Goal: Task Accomplishment & Management: Use online tool/utility

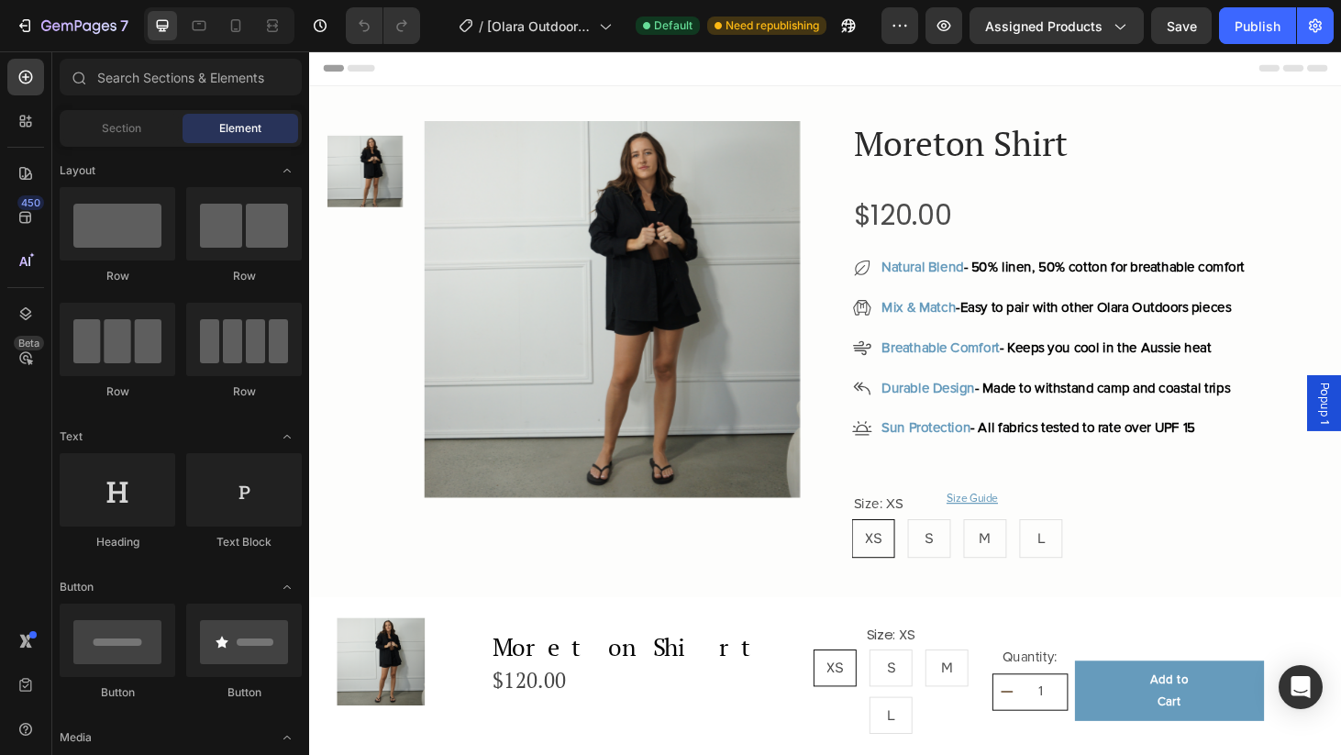
radio input "false"
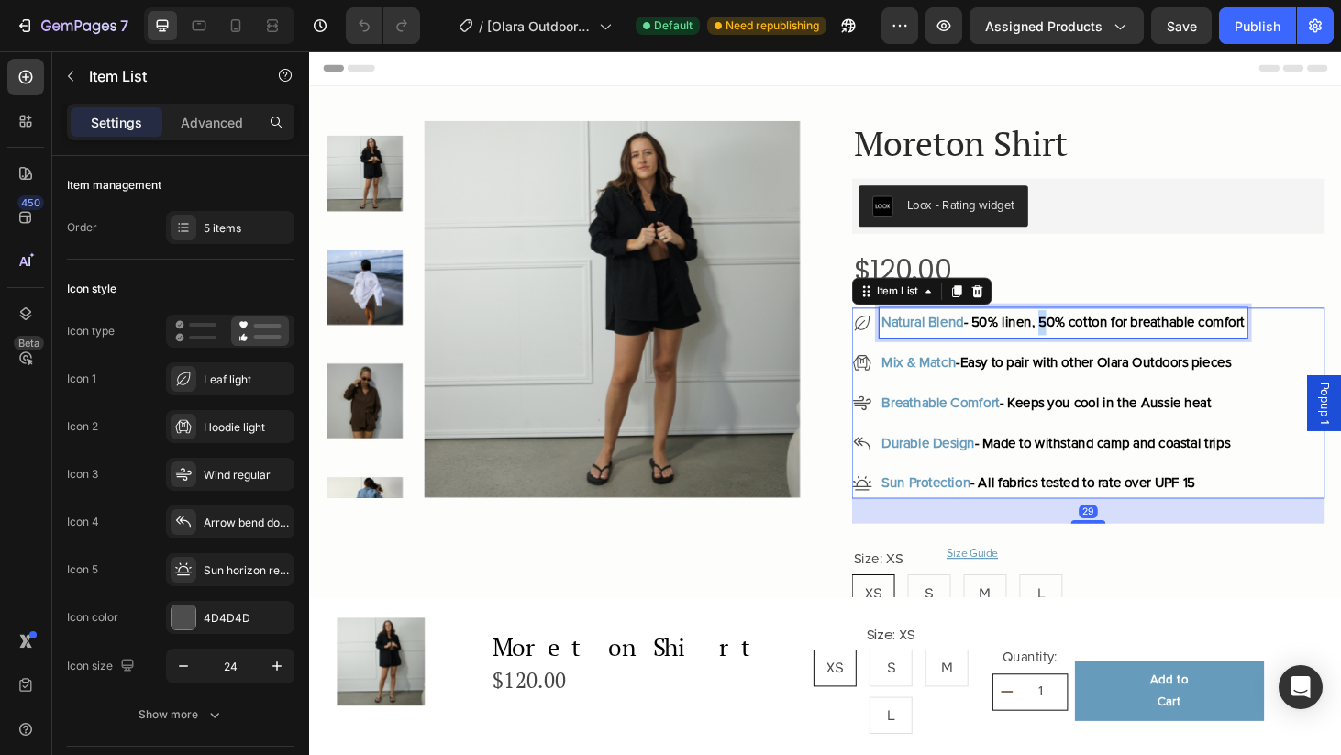
click at [1097, 349] on span "- 50% linen, 50% cotton for breathable comfort" at bounding box center [1156, 340] width 300 height 18
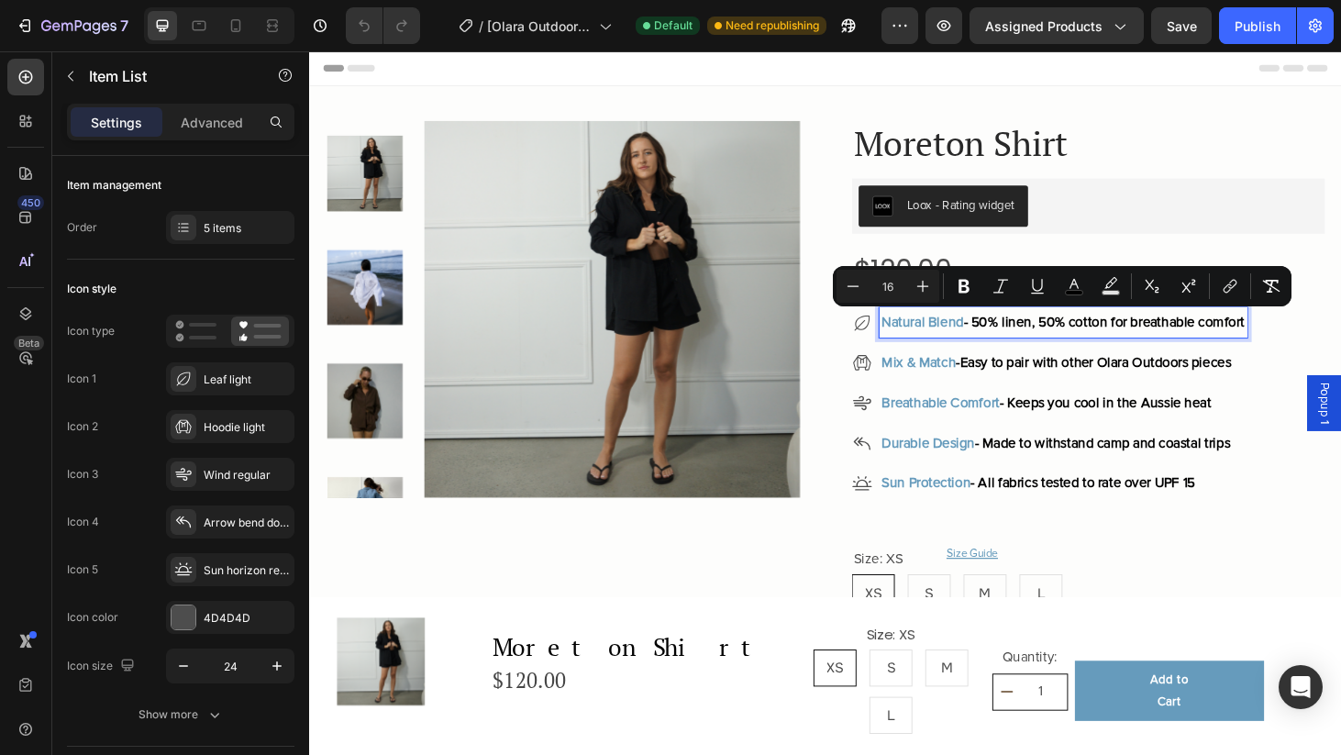
click at [1038, 346] on span "- 50% linen, 50% cotton for breathable comfort" at bounding box center [1156, 340] width 300 height 18
drag, startPoint x: 1019, startPoint y: 343, endPoint x: 1340, endPoint y: 338, distance: 321.0
click at [1340, 338] on div "Natural Blend - 50% linen, 50% cotton for breathable comfort Mix & Match - Easy…" at bounding box center [1139, 427] width 504 height 204
click at [998, 293] on icon "Editor contextual toolbar" at bounding box center [998, 287] width 11 height 14
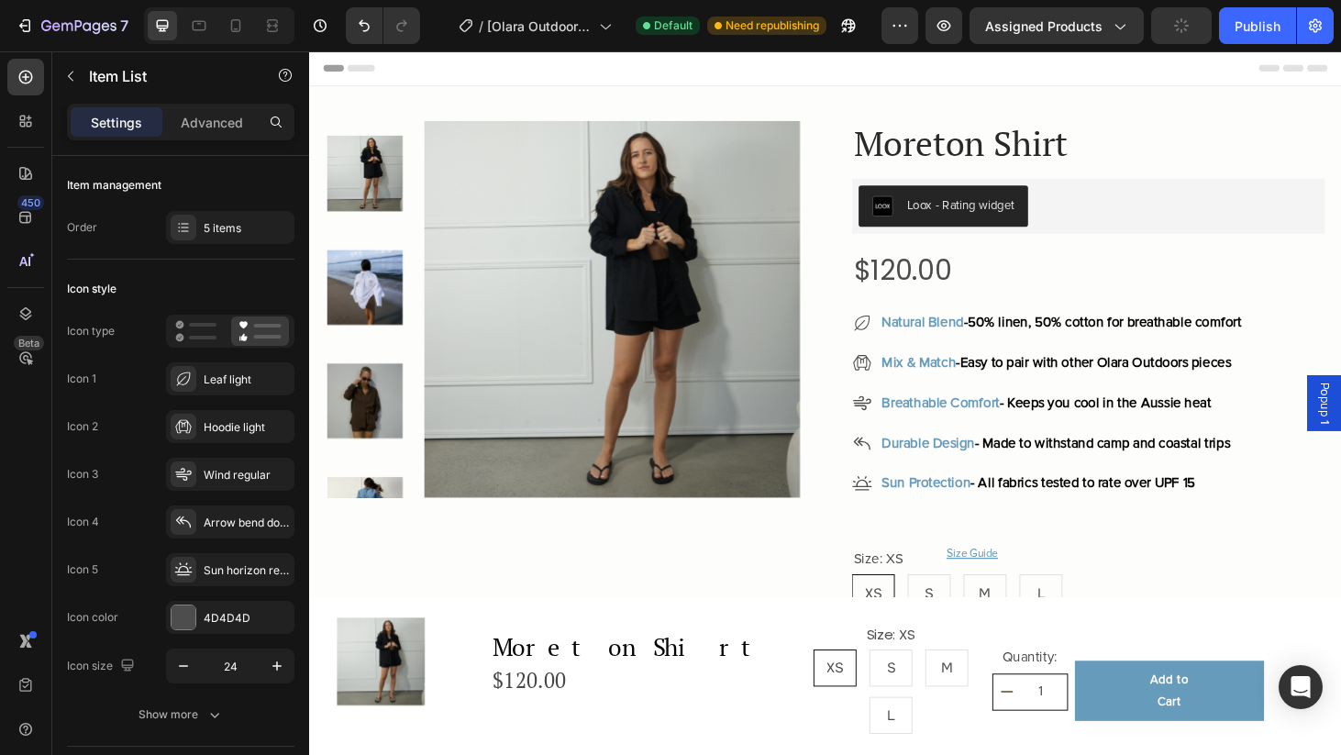
click at [1046, 340] on strong "50% linen, 50% cotton for breathable comfort" at bounding box center [1157, 340] width 292 height 18
click at [1043, 340] on strong "50% linen, 50% cotton for breathable comfort" at bounding box center [1157, 340] width 292 height 18
drag, startPoint x: 1020, startPoint y: 342, endPoint x: 1332, endPoint y: 343, distance: 311.8
click at [1302, 344] on span "- 50% linen, 50% cotton for breathable comfort" at bounding box center [1154, 340] width 296 height 18
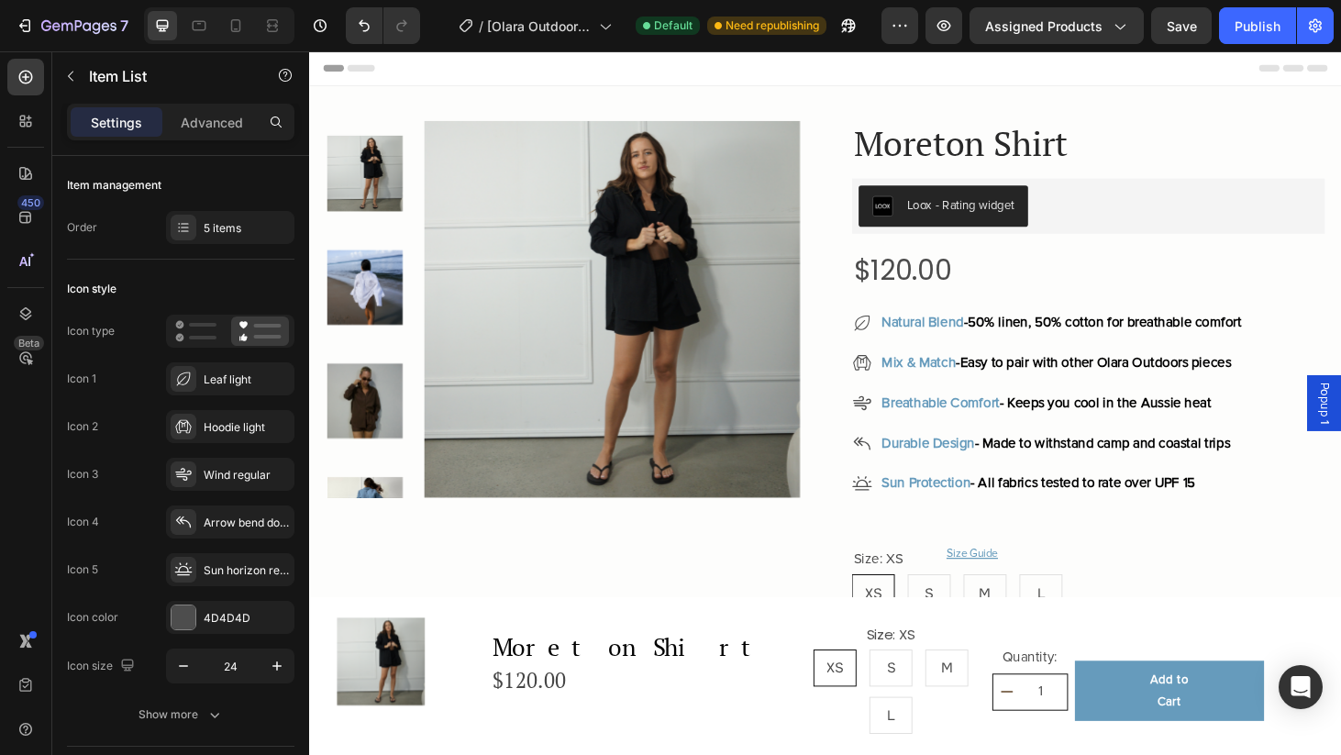
click at [1052, 330] on p "Natural Blend - 50% linen, 50% cotton for breathable comfort" at bounding box center [1110, 340] width 383 height 27
drag, startPoint x: 1014, startPoint y: 343, endPoint x: 1333, endPoint y: 341, distance: 318.3
click at [1302, 341] on span "- 50% linen, 50% cotton for breathable comfort" at bounding box center [1154, 340] width 296 height 18
click at [1151, 380] on span "Easy to pair with other Olara Outdoors pieces" at bounding box center [1146, 383] width 289 height 18
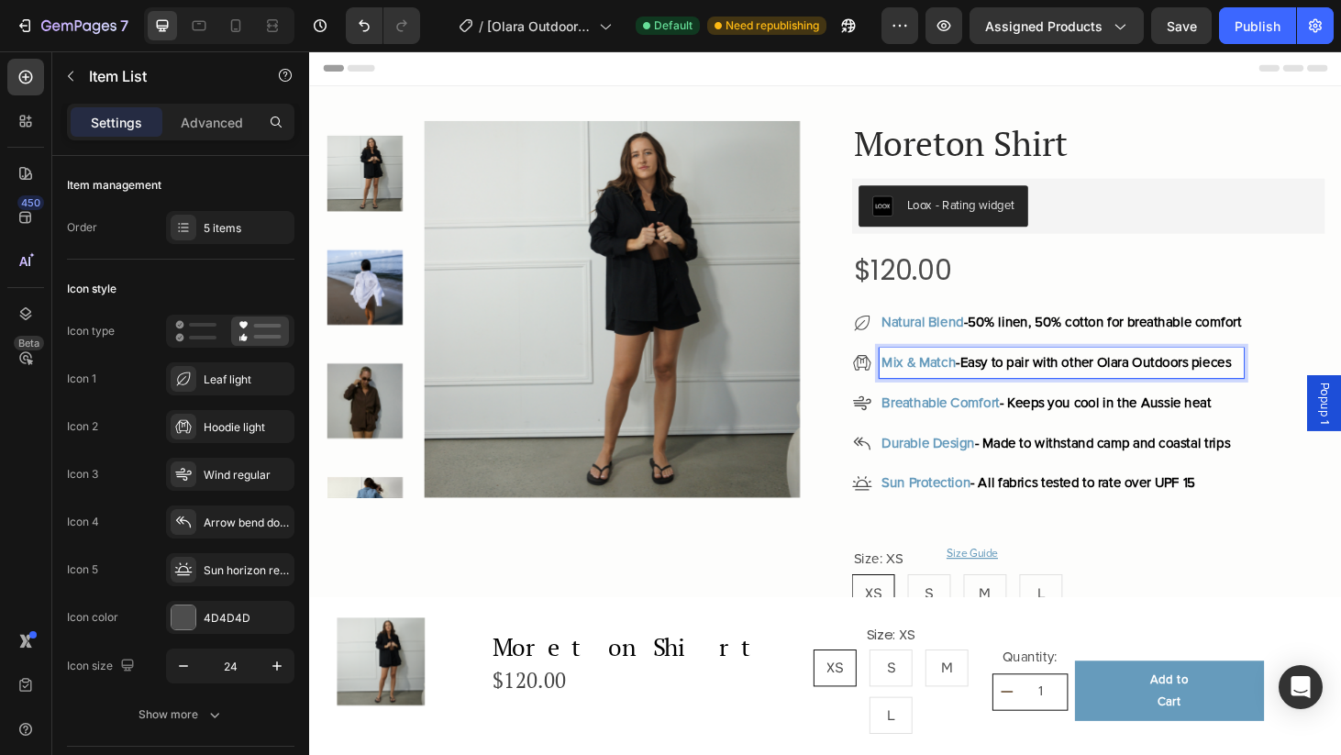
click at [1121, 395] on div "Mix & Match - Easy to pair with other Olara Outdoors pieces" at bounding box center [1110, 384] width 389 height 32
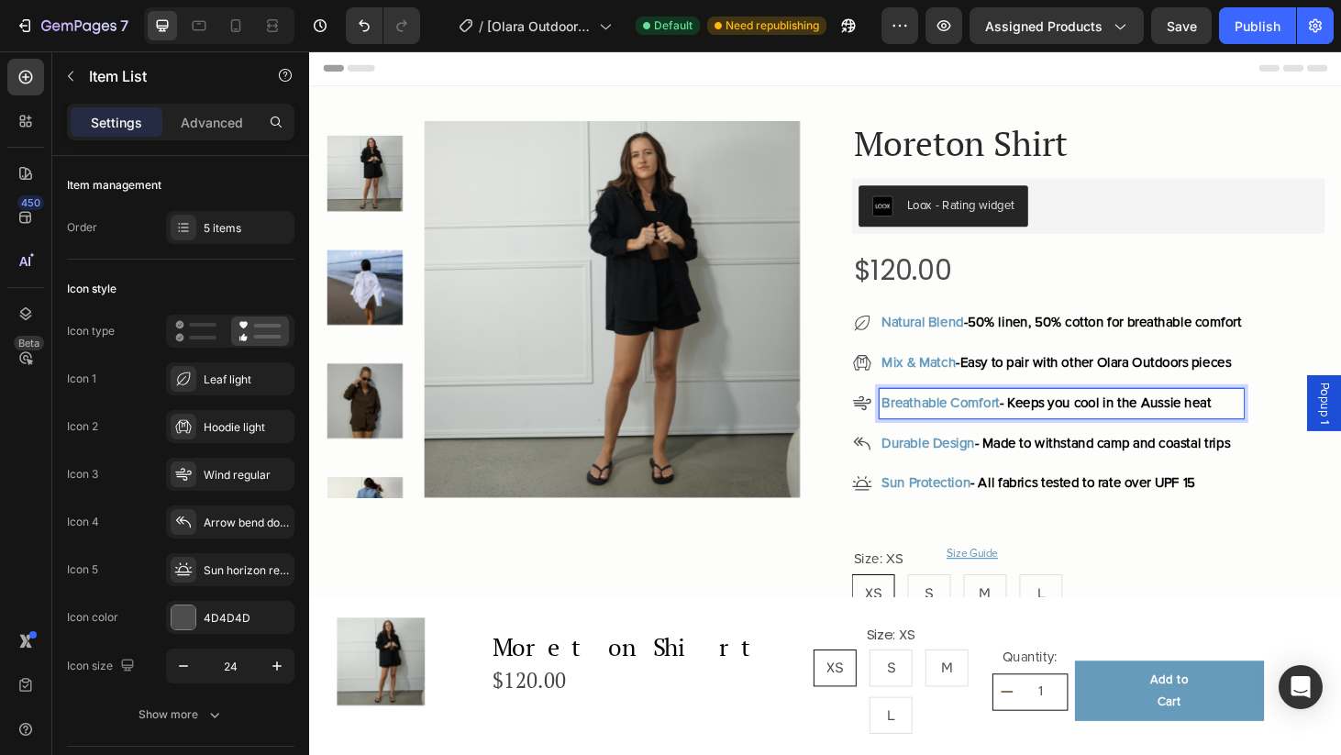
click at [1111, 419] on span "- Keeps you cool in the Aussie heat" at bounding box center [1158, 426] width 226 height 18
click at [1079, 298] on div "$120.00" at bounding box center [1139, 285] width 504 height 42
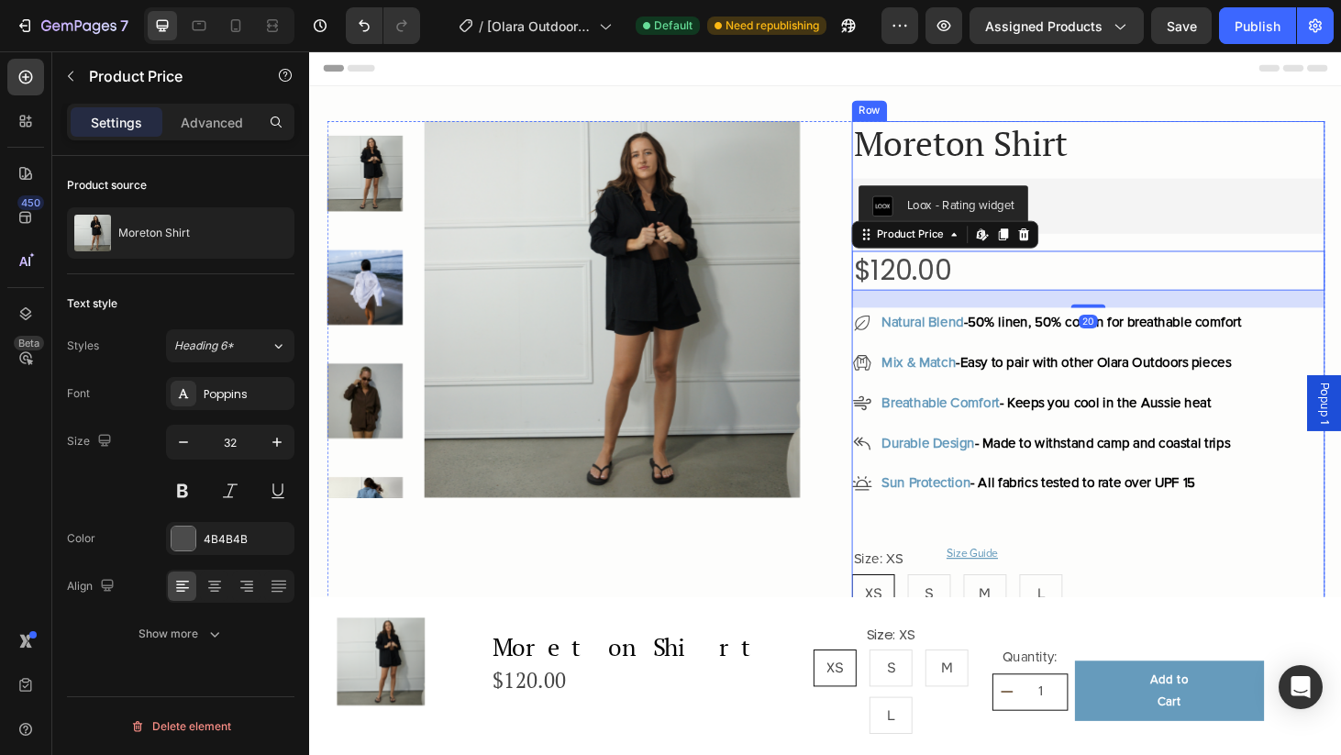
click at [1167, 237] on div "Loox - Rating widget" at bounding box center [1139, 216] width 490 height 44
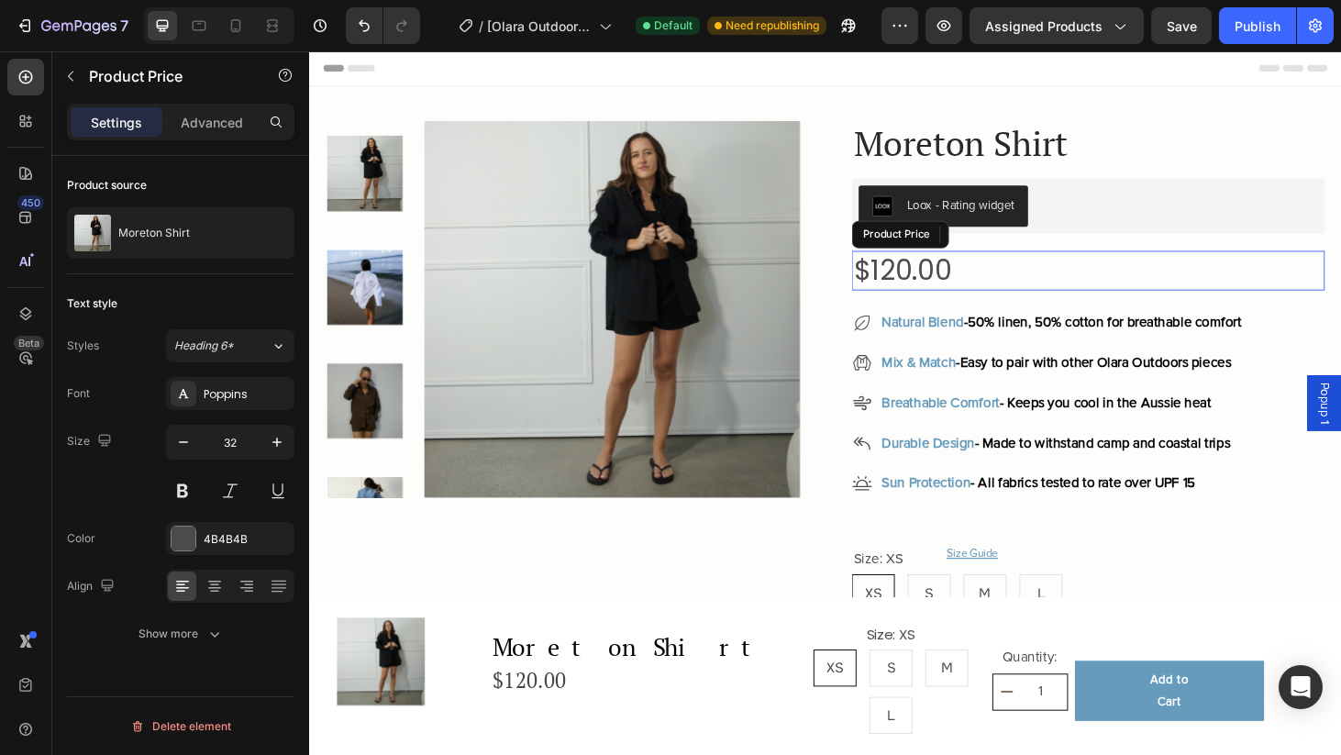
click at [1156, 275] on div "$120.00" at bounding box center [1139, 285] width 504 height 42
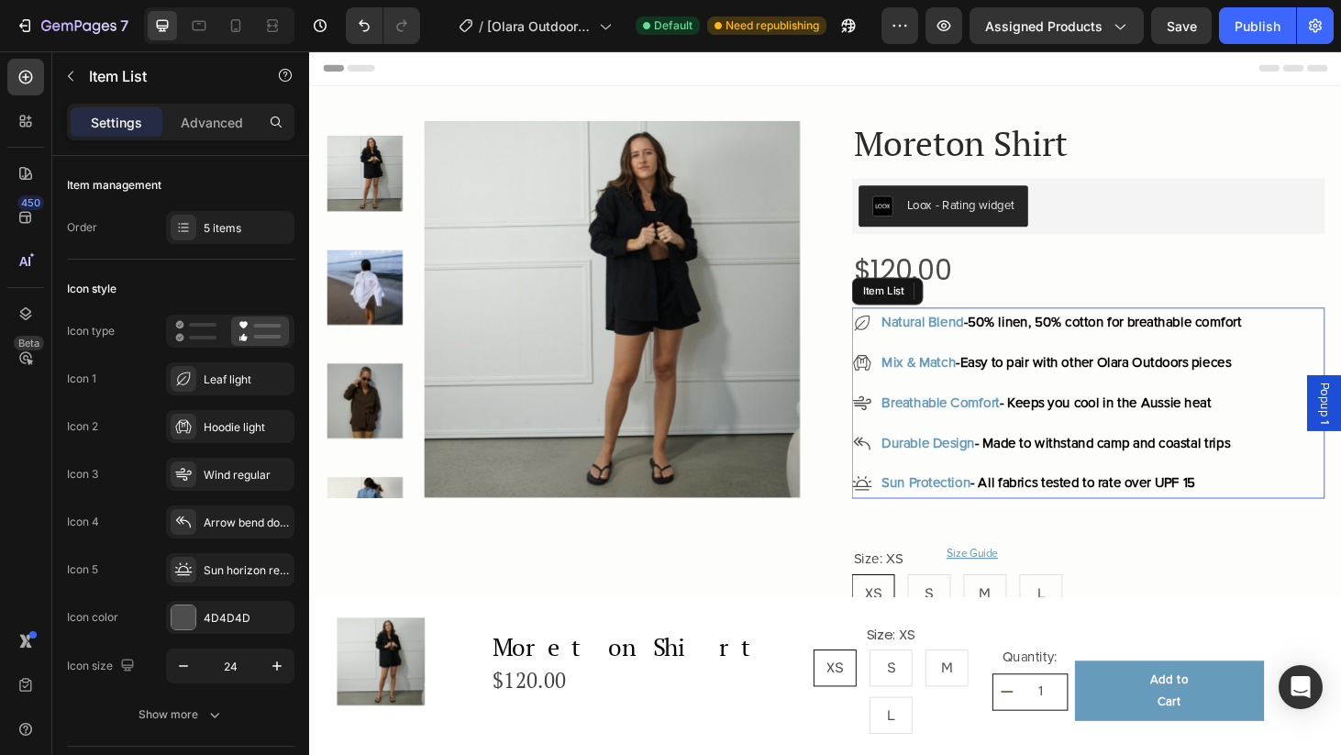
click at [1003, 349] on p "Natural Blend - 50% linen, 50% cotton for breathable comfort" at bounding box center [1110, 340] width 383 height 27
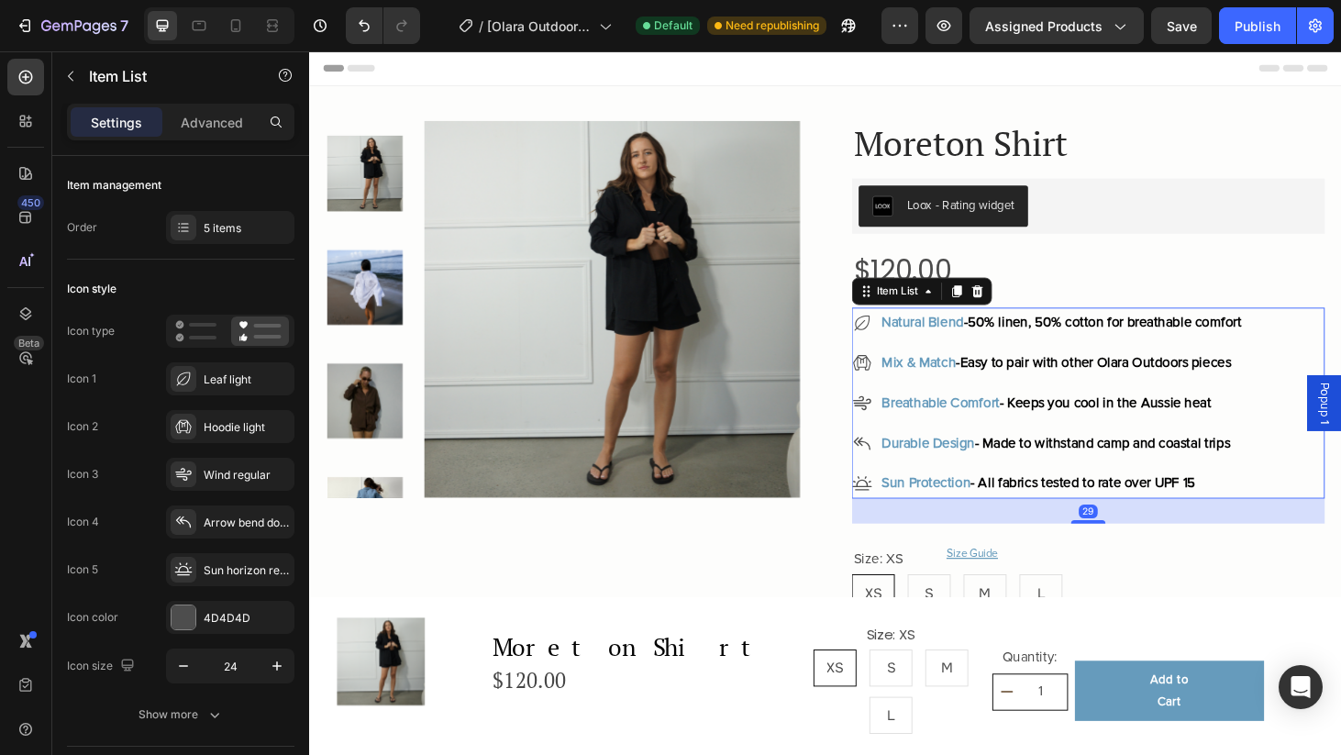
click at [1062, 358] on div "Natural Blend - 50% linen, 50% cotton for breathable comfort Mix & Match - Easy…" at bounding box center [1096, 427] width 418 height 204
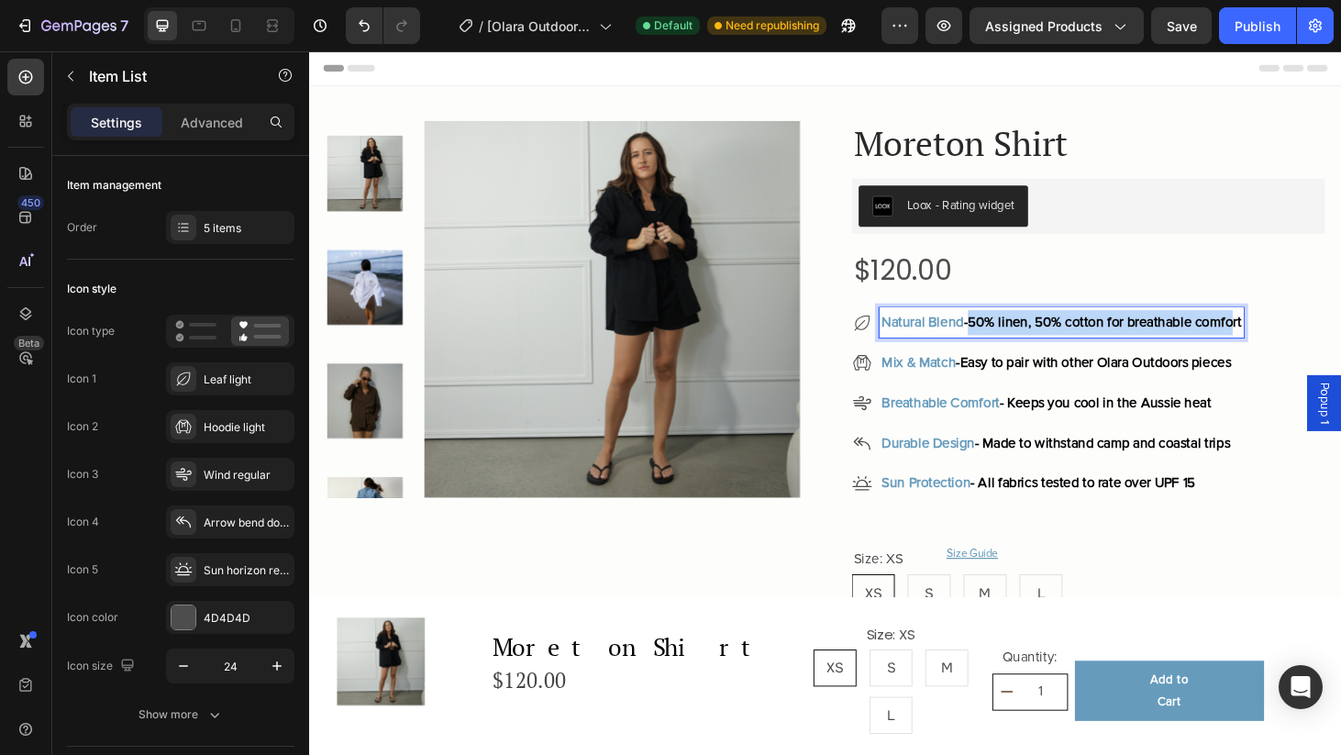
drag, startPoint x: 1015, startPoint y: 341, endPoint x: 1317, endPoint y: 340, distance: 301.7
click at [1302, 340] on span "- 50% linen, 50% cotton for breathable comfort" at bounding box center [1154, 340] width 296 height 18
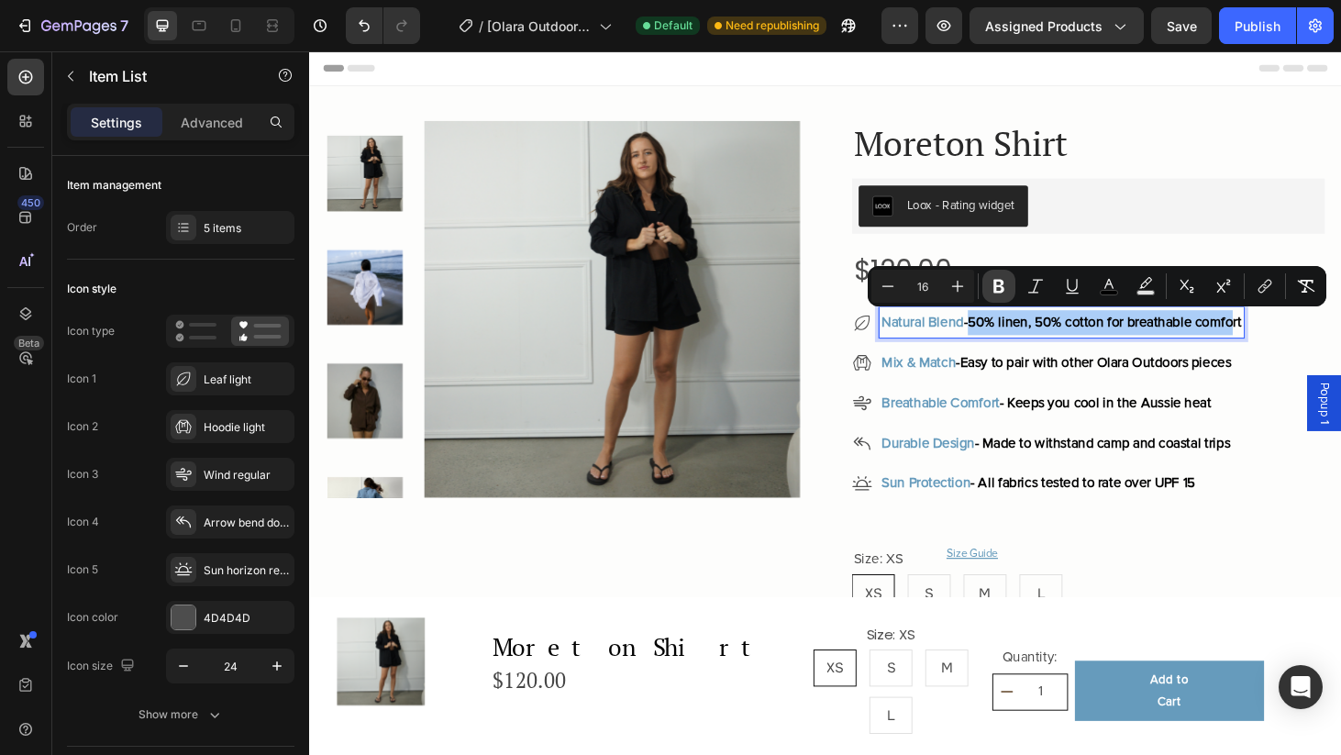
click at [1008, 293] on button "Bold" at bounding box center [998, 286] width 33 height 33
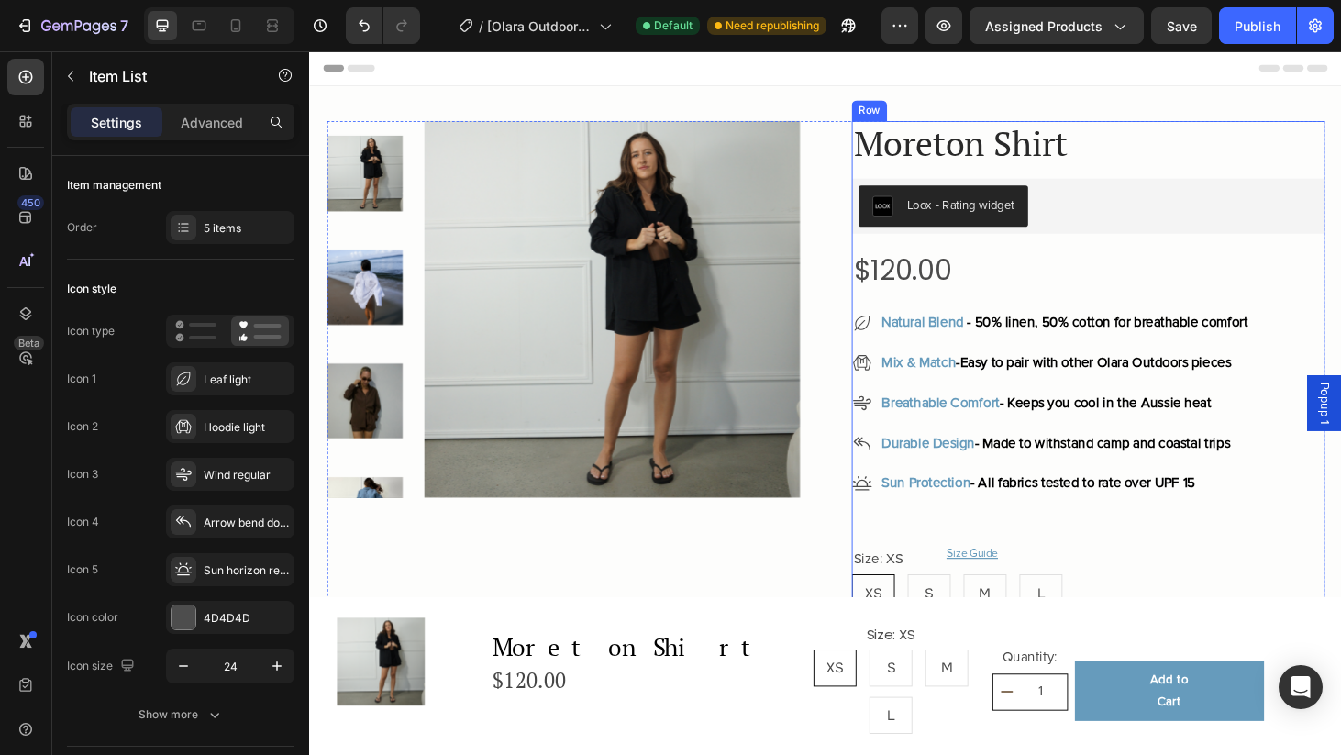
click at [1051, 342] on strong "- 50% linen, 50% cotton for breathable comfort" at bounding box center [1160, 340] width 300 height 18
click at [1019, 342] on strong "- 50% linen, 50% cotton for breathable comfort" at bounding box center [1160, 340] width 300 height 18
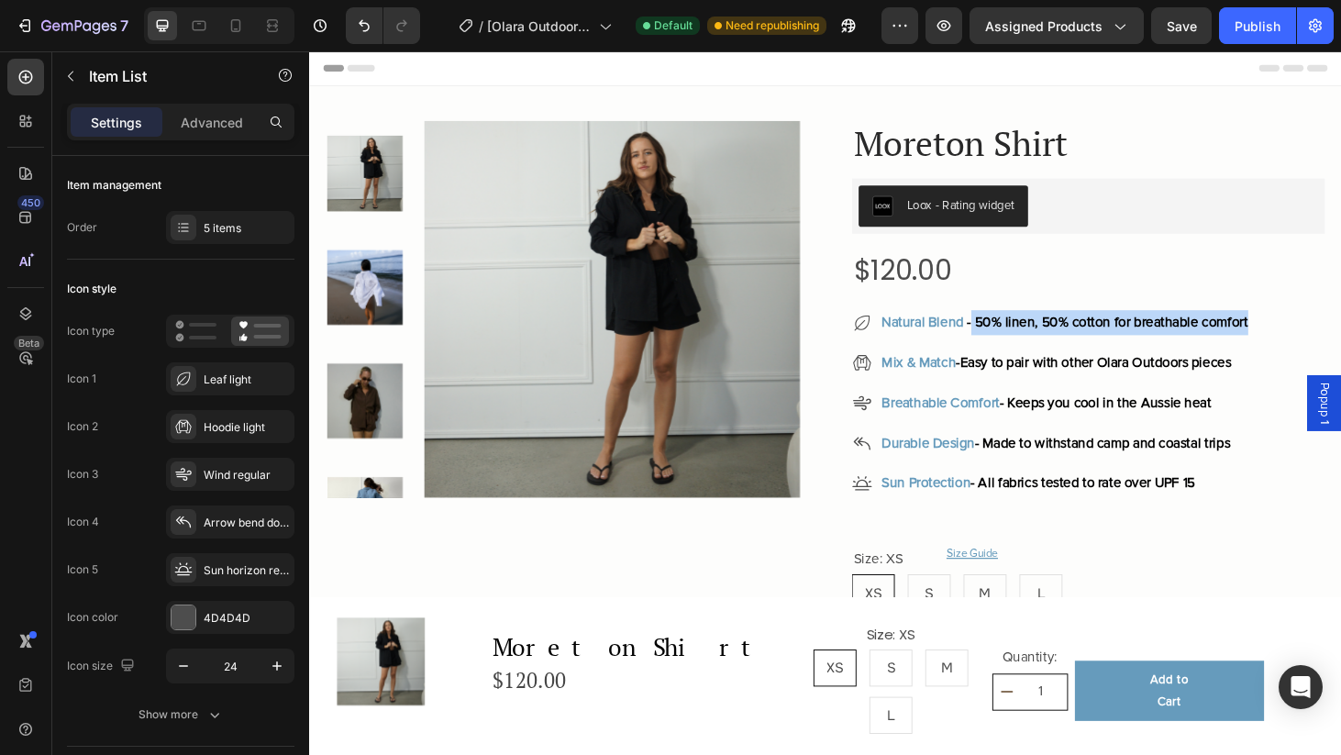
drag, startPoint x: 1019, startPoint y: 342, endPoint x: 1328, endPoint y: 359, distance: 309.5
click at [1312, 359] on div "Natural Blend - 50% linen, 50% cotton for breathable comfort Mix & Match - Easy…" at bounding box center [1100, 427] width 426 height 204
click at [1046, 338] on strong "- 50% linen, 50% cotton for breathable comfort" at bounding box center [1160, 340] width 300 height 18
click at [1025, 338] on strong "- 50% linen, 50% cotton for breathable comfort" at bounding box center [1160, 340] width 300 height 18
drag, startPoint x: 1017, startPoint y: 343, endPoint x: 1333, endPoint y: 341, distance: 315.5
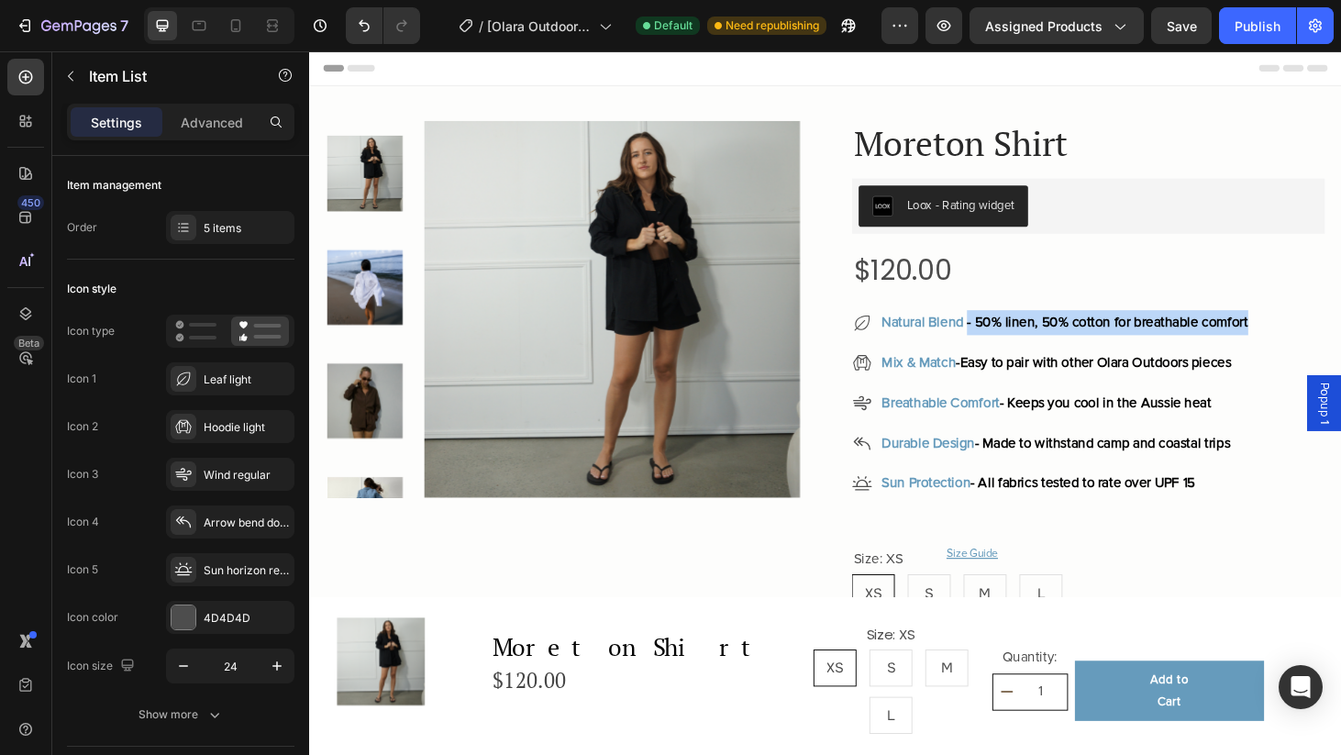
click at [1310, 341] on strong "- 50% linen, 50% cotton for breathable comfort" at bounding box center [1160, 340] width 300 height 18
click at [1217, 338] on strong "- 50% linen, 50% cotton for breathable comfort" at bounding box center [1160, 340] width 300 height 18
drag, startPoint x: 1333, startPoint y: 344, endPoint x: 1015, endPoint y: 337, distance: 317.4
click at [1015, 337] on strong "- 50% linen, 50% cotton for breathable comfort" at bounding box center [1160, 340] width 300 height 18
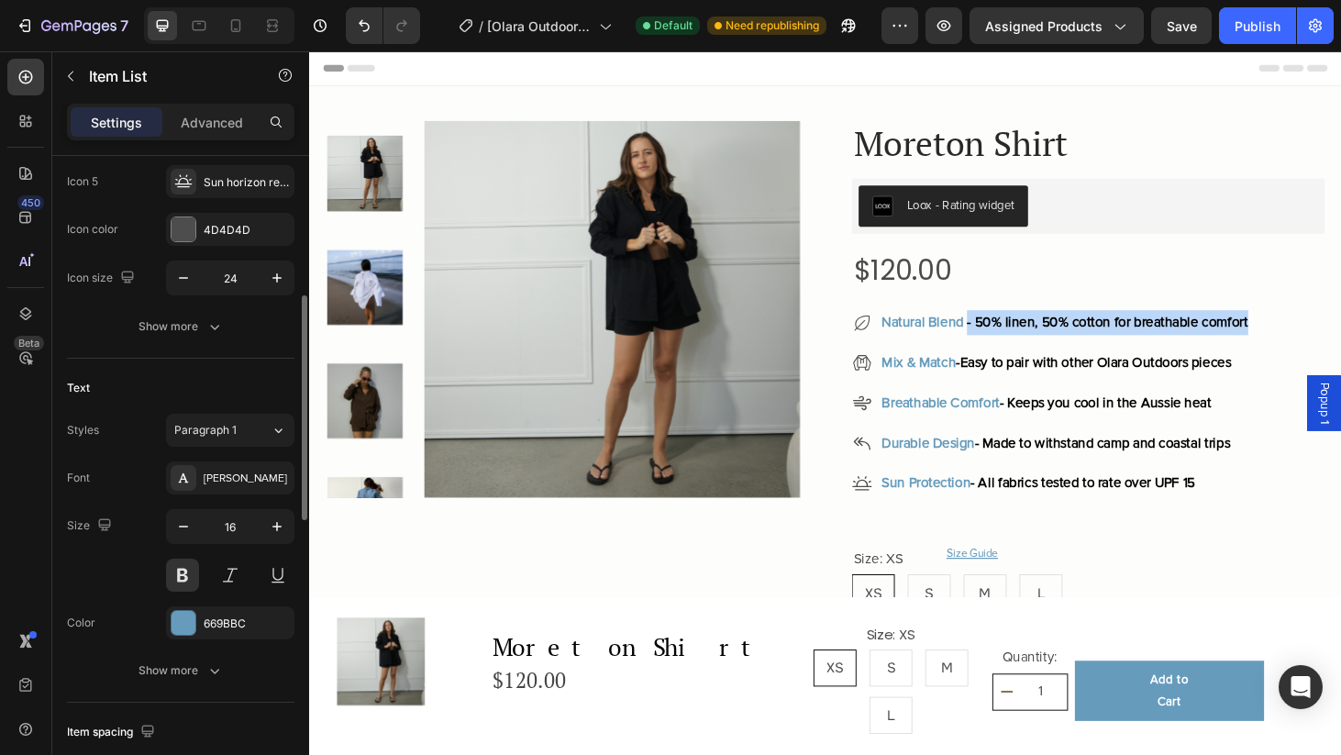
scroll to position [393, 0]
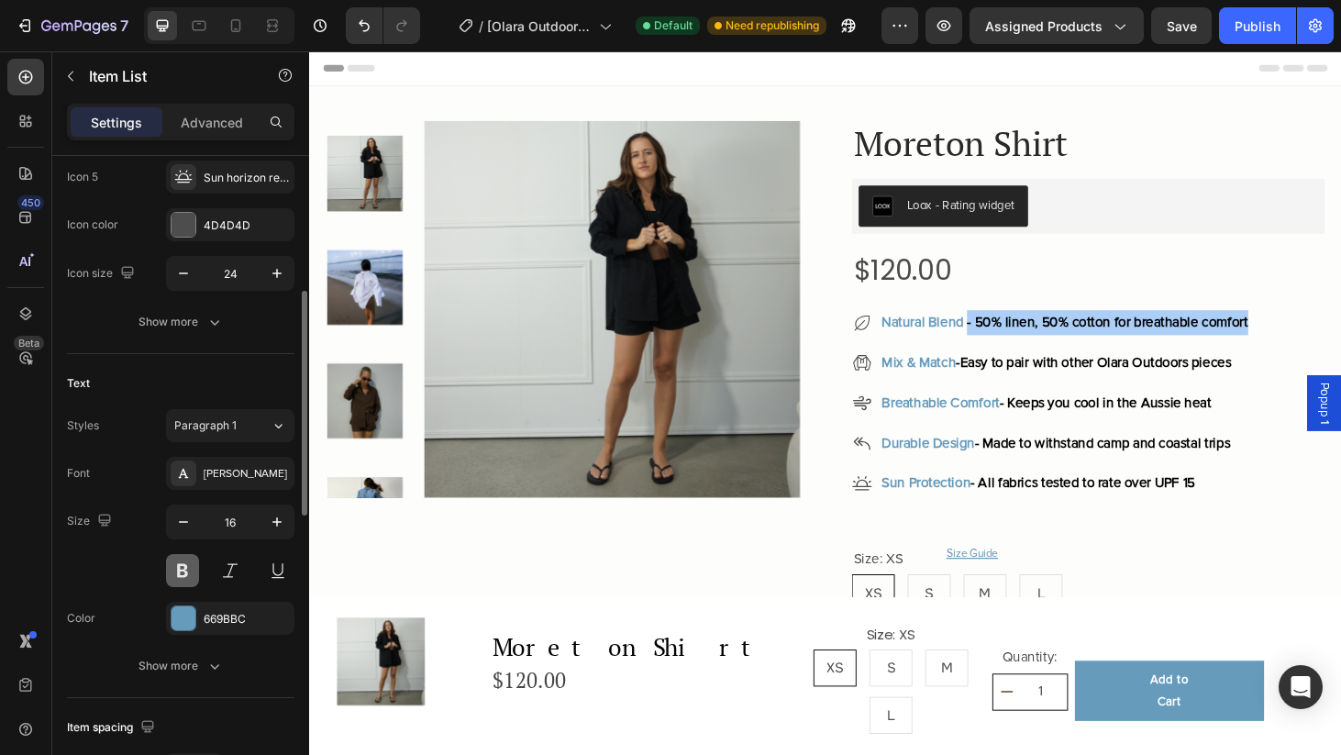
click at [188, 573] on button at bounding box center [182, 570] width 33 height 33
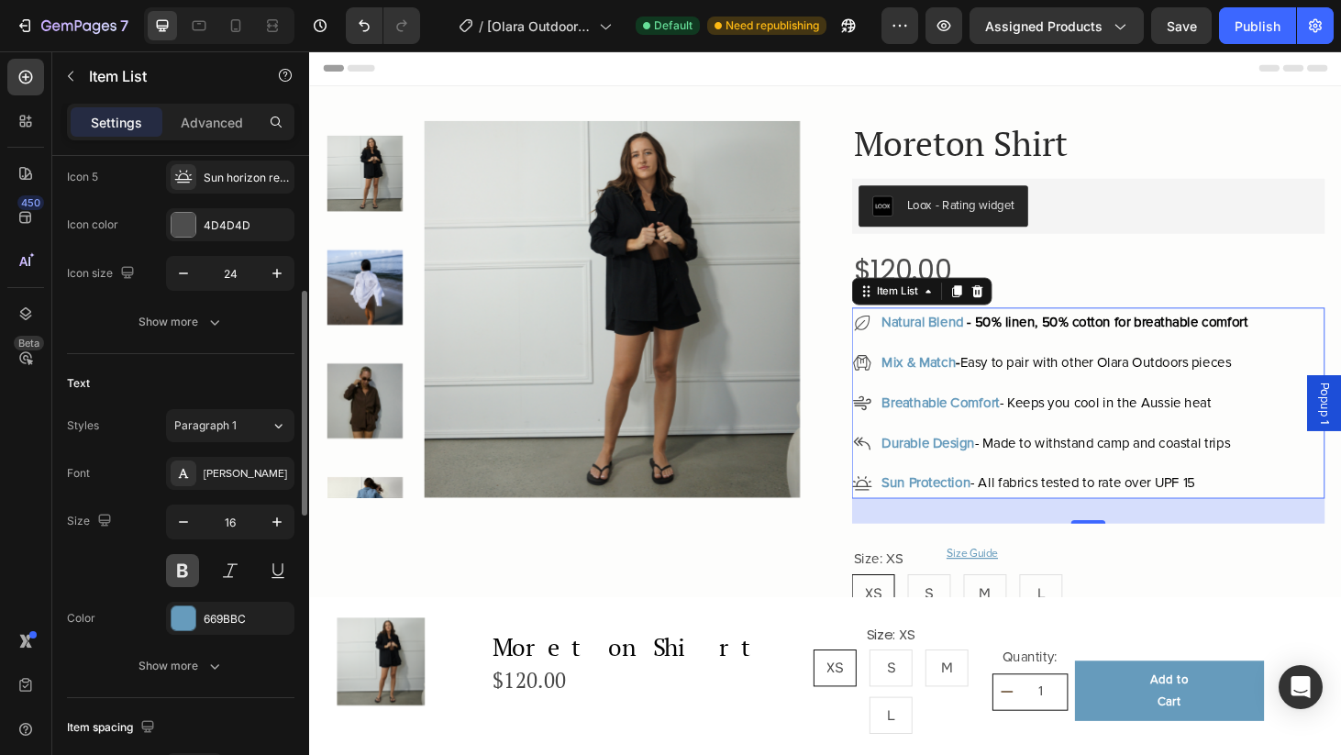
click at [188, 573] on button at bounding box center [182, 570] width 33 height 33
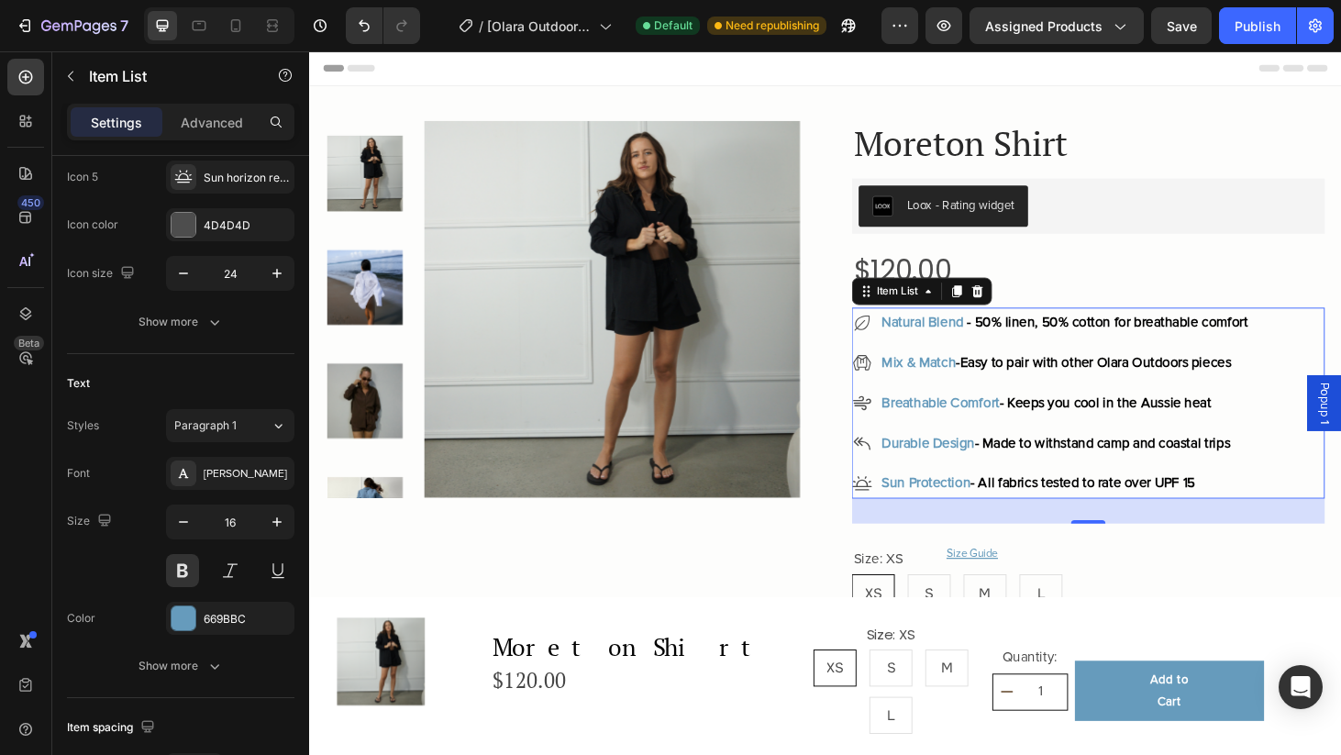
click at [961, 341] on strong "Natural Blend" at bounding box center [962, 340] width 87 height 18
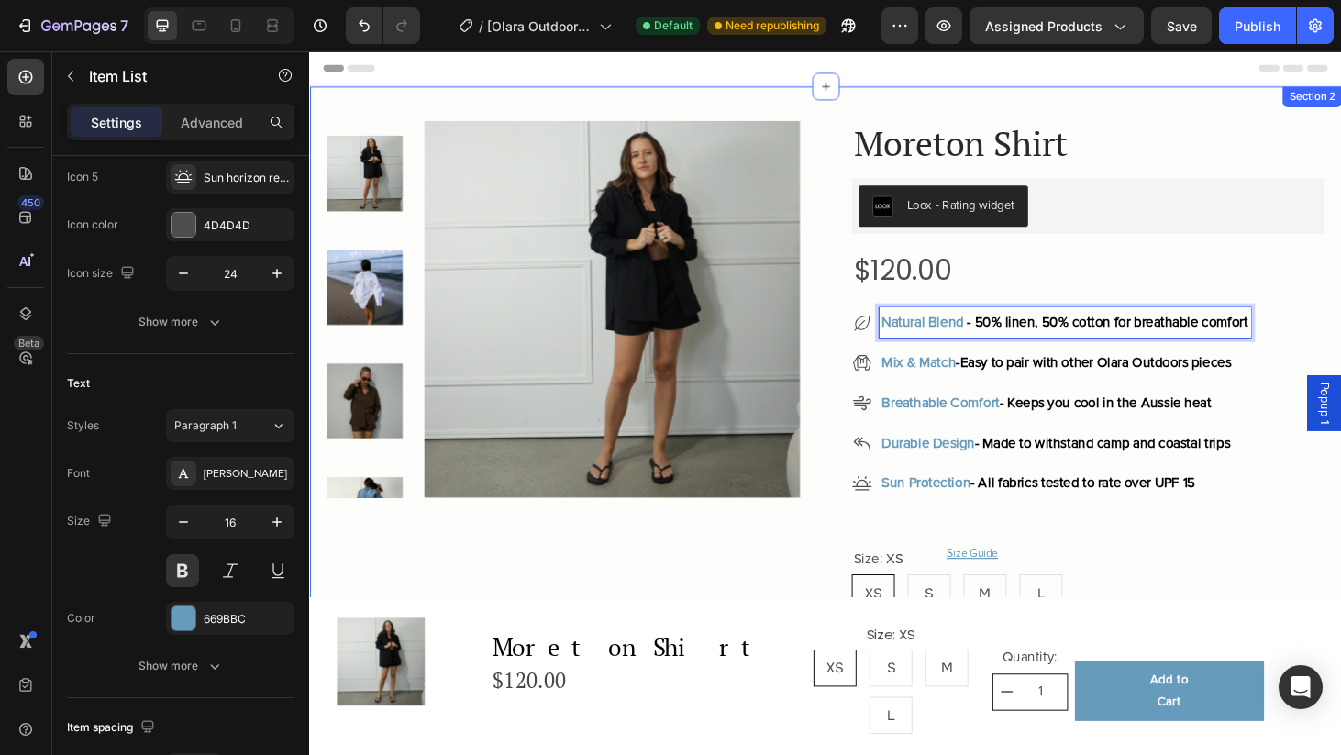
click at [1340, 254] on div "Product Images Moreton Shirt Product Title Crafted premium breathable fabric Te…" at bounding box center [859, 708] width 1101 height 1239
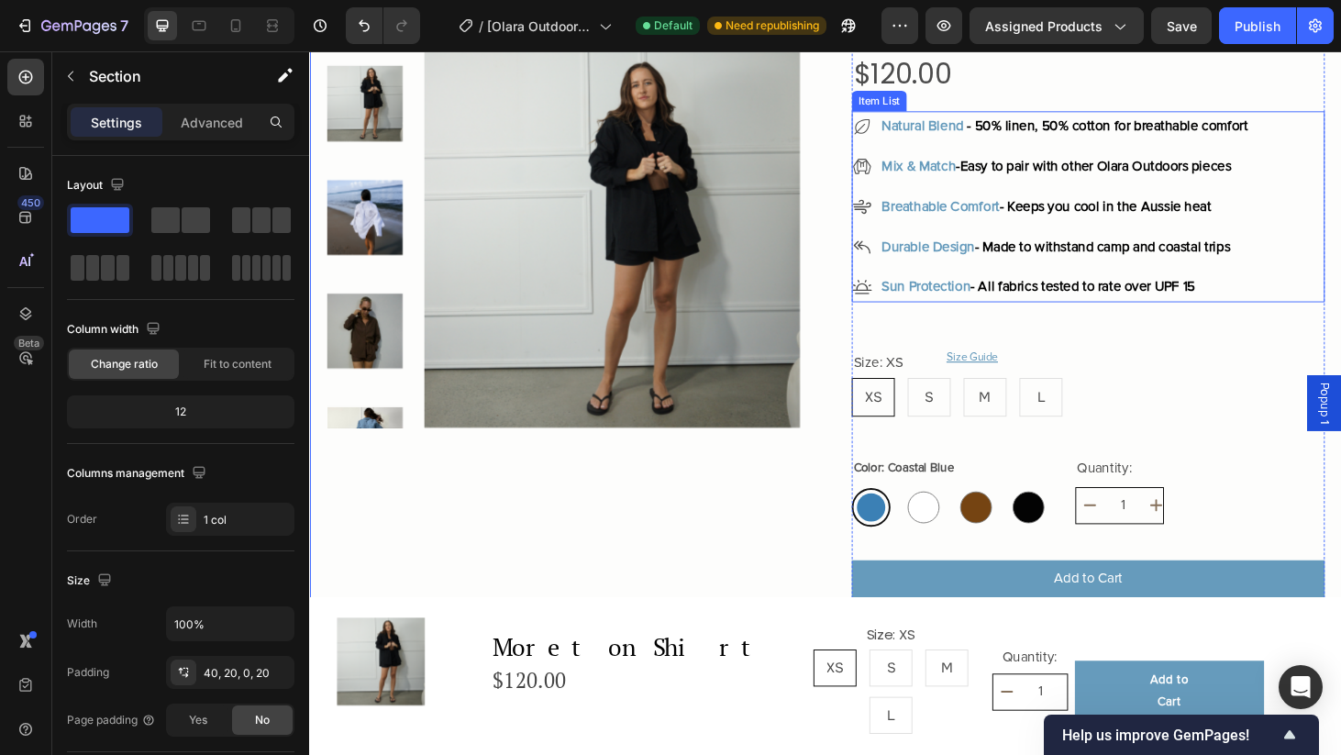
scroll to position [217, 0]
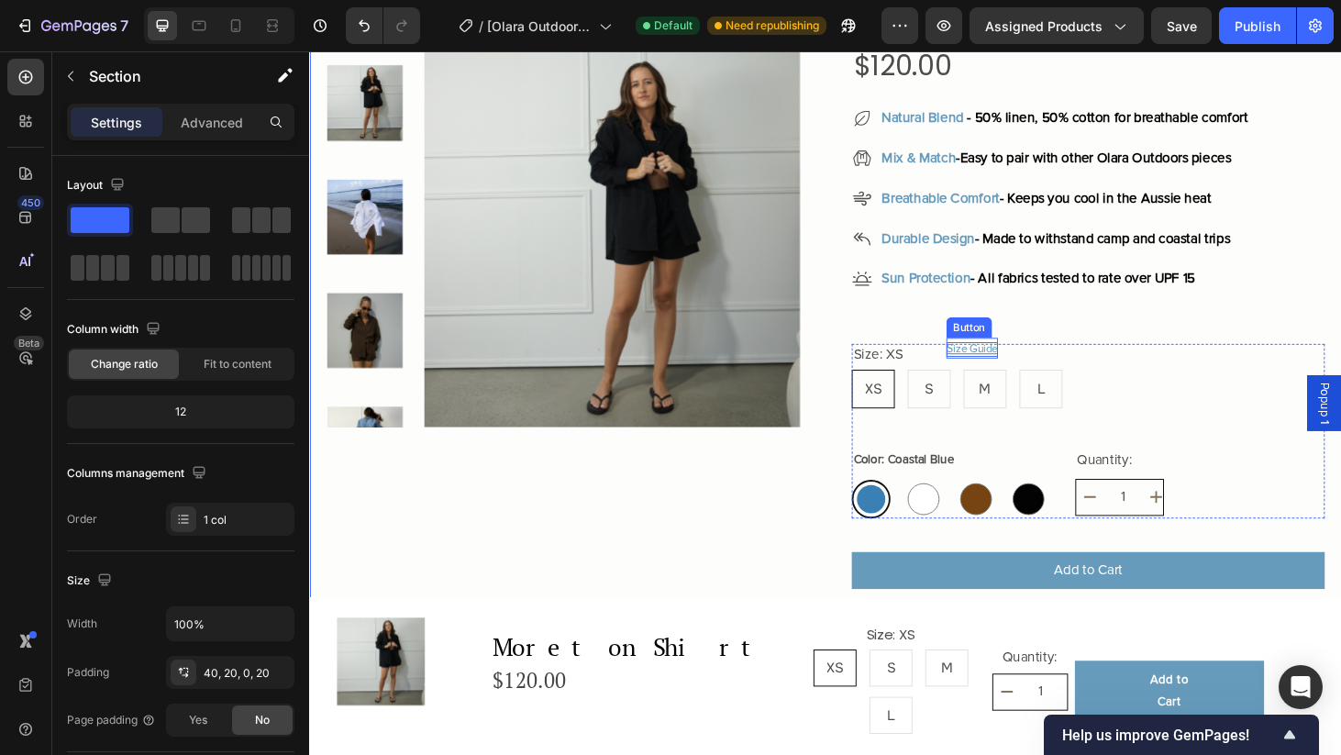
click at [1024, 370] on p "Size Guide" at bounding box center [1015, 370] width 55 height 16
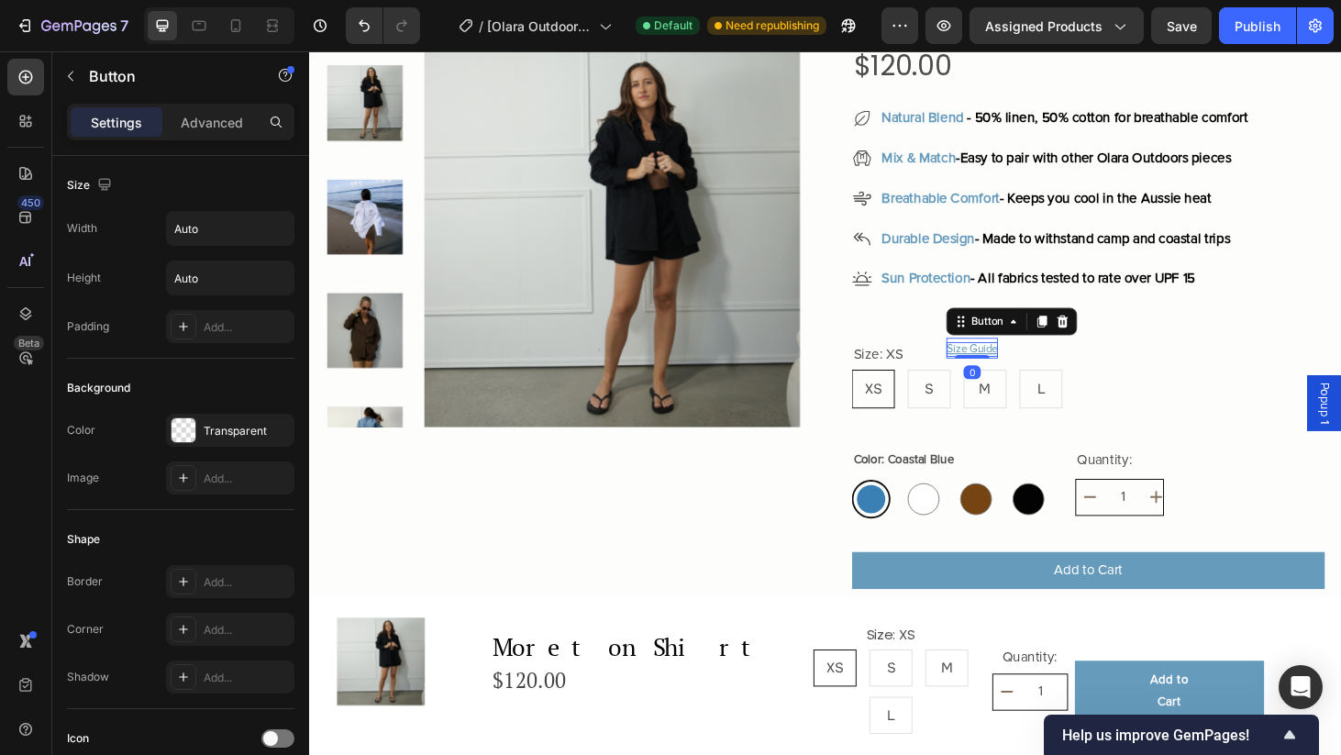
click at [1015, 364] on p "Size Guide" at bounding box center [1015, 370] width 55 height 16
click at [1026, 364] on p "Size Guide" at bounding box center [1015, 370] width 55 height 16
click at [1017, 366] on p "Size Guide" at bounding box center [1015, 370] width 55 height 16
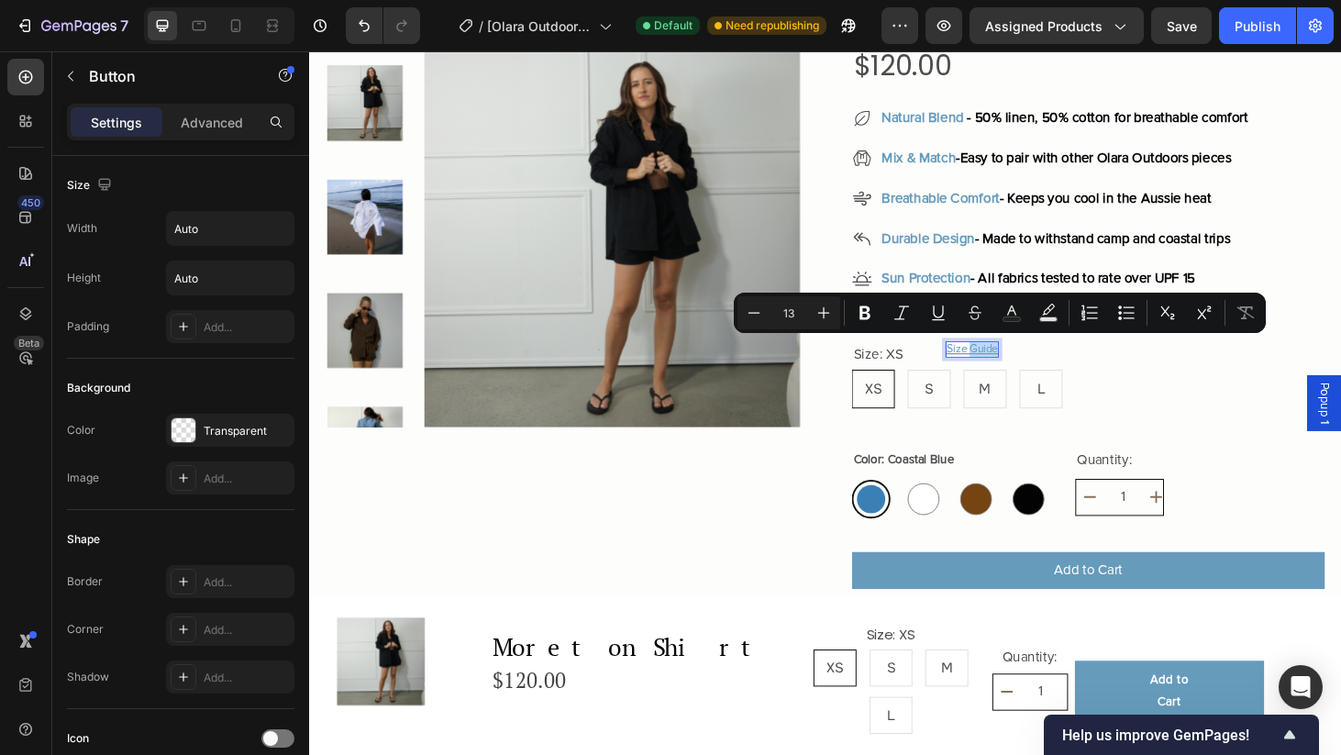
click at [1012, 366] on p "Size Guide" at bounding box center [1015, 370] width 55 height 16
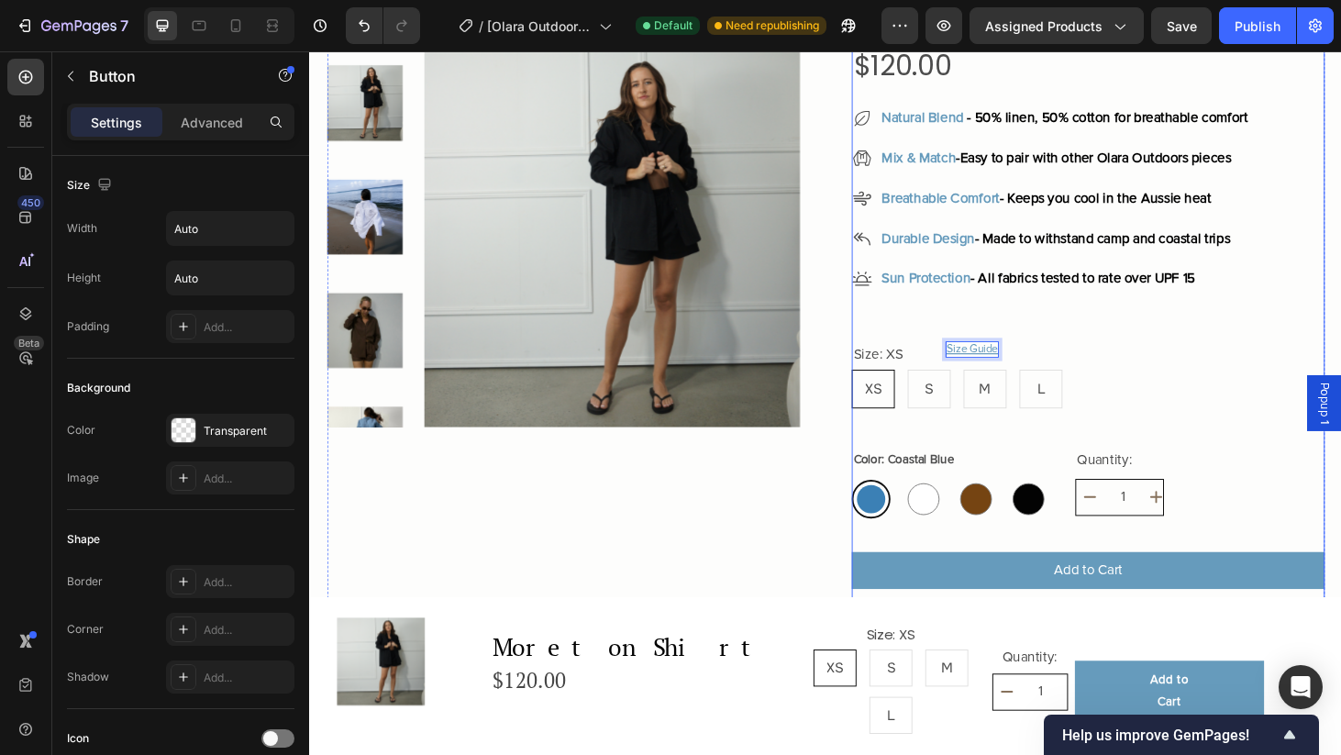
click at [1041, 337] on div "Moreton Shirt Product Title Crafted premium breathable fabric Text Block Icon I…" at bounding box center [1139, 590] width 504 height 1365
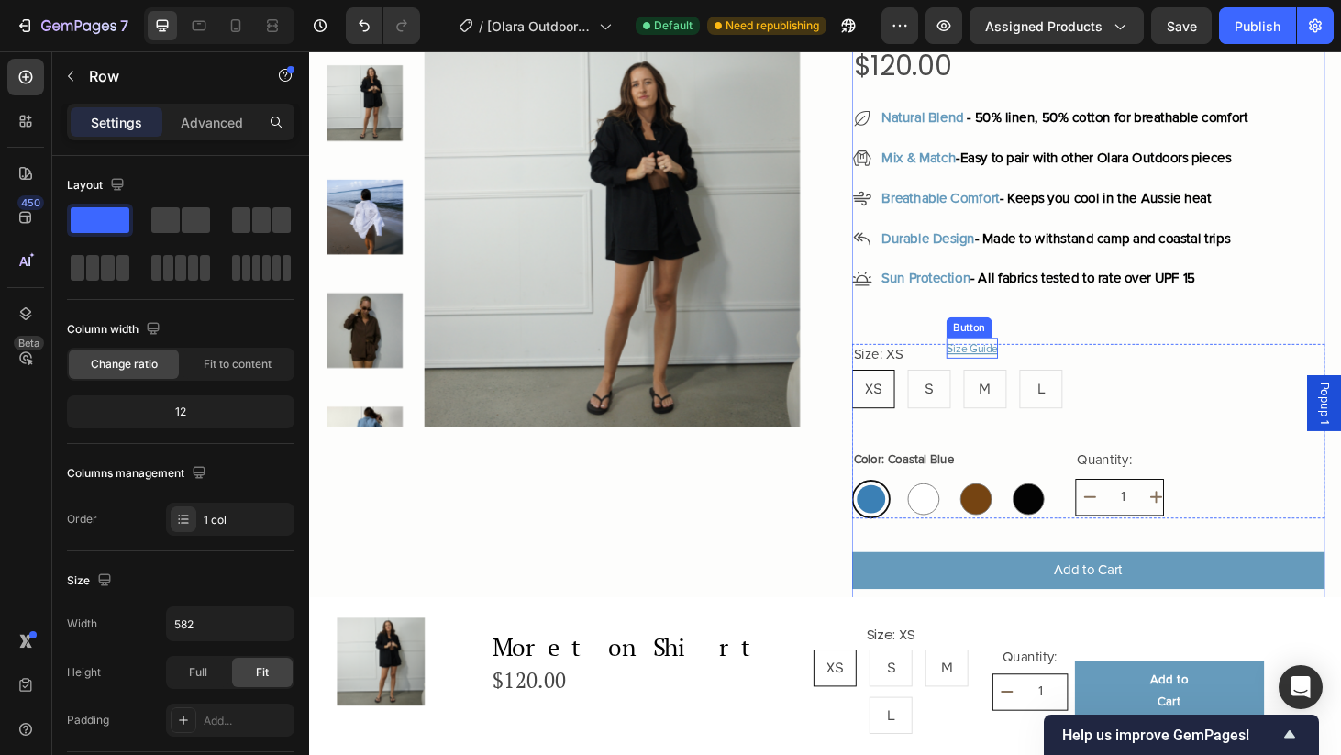
click at [1016, 375] on div "Size Guide Button" at bounding box center [1015, 369] width 55 height 22
click at [955, 344] on div "Moreton Shirt Product Title Crafted premium breathable fabric Text Block Icon I…" at bounding box center [1139, 590] width 504 height 1365
click at [1010, 364] on p "Size Guide" at bounding box center [1015, 370] width 55 height 16
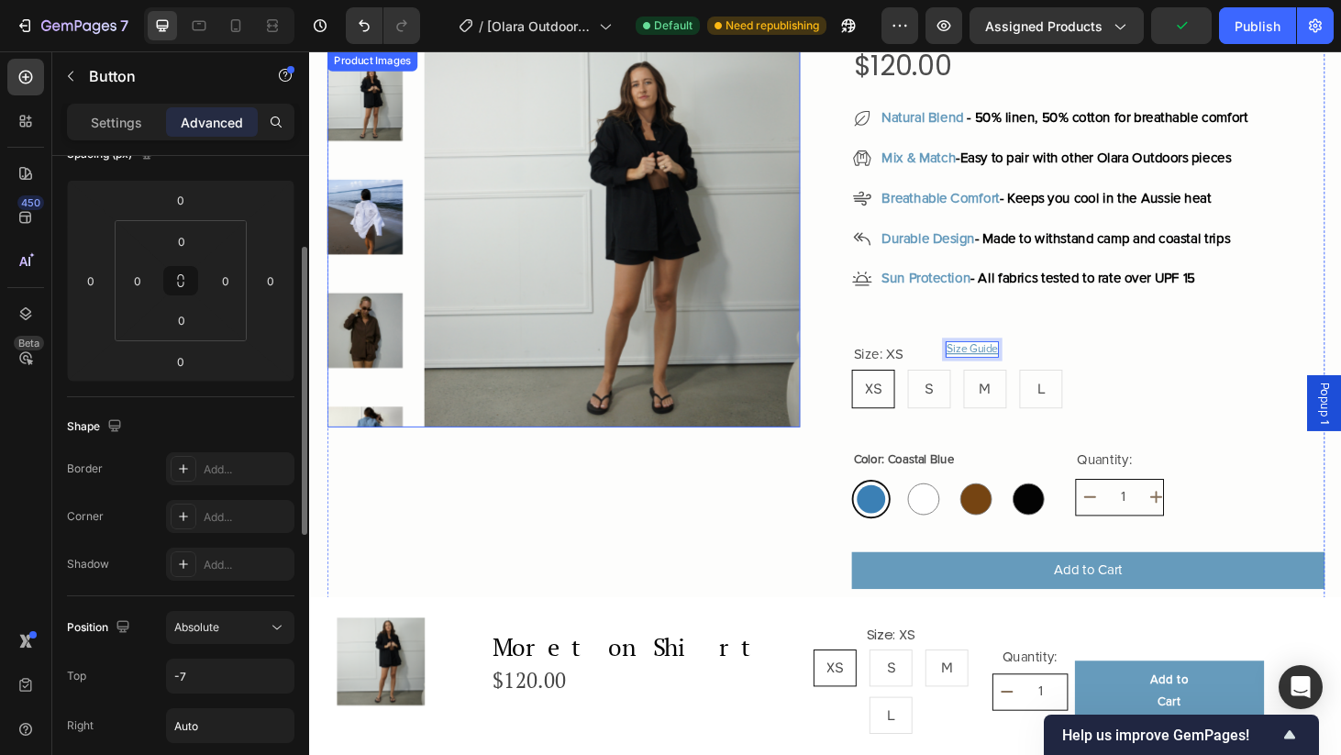
scroll to position [223, 0]
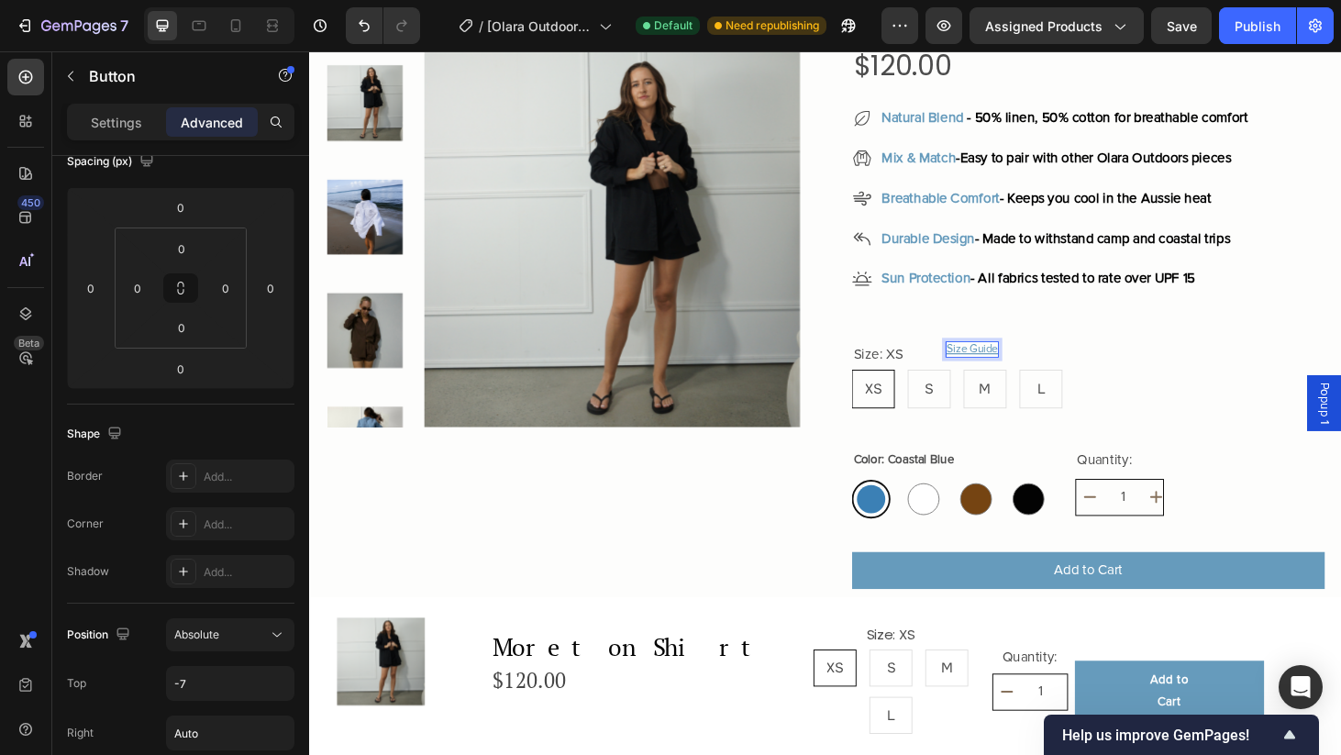
click at [1024, 370] on p "Size Guide" at bounding box center [1015, 370] width 55 height 16
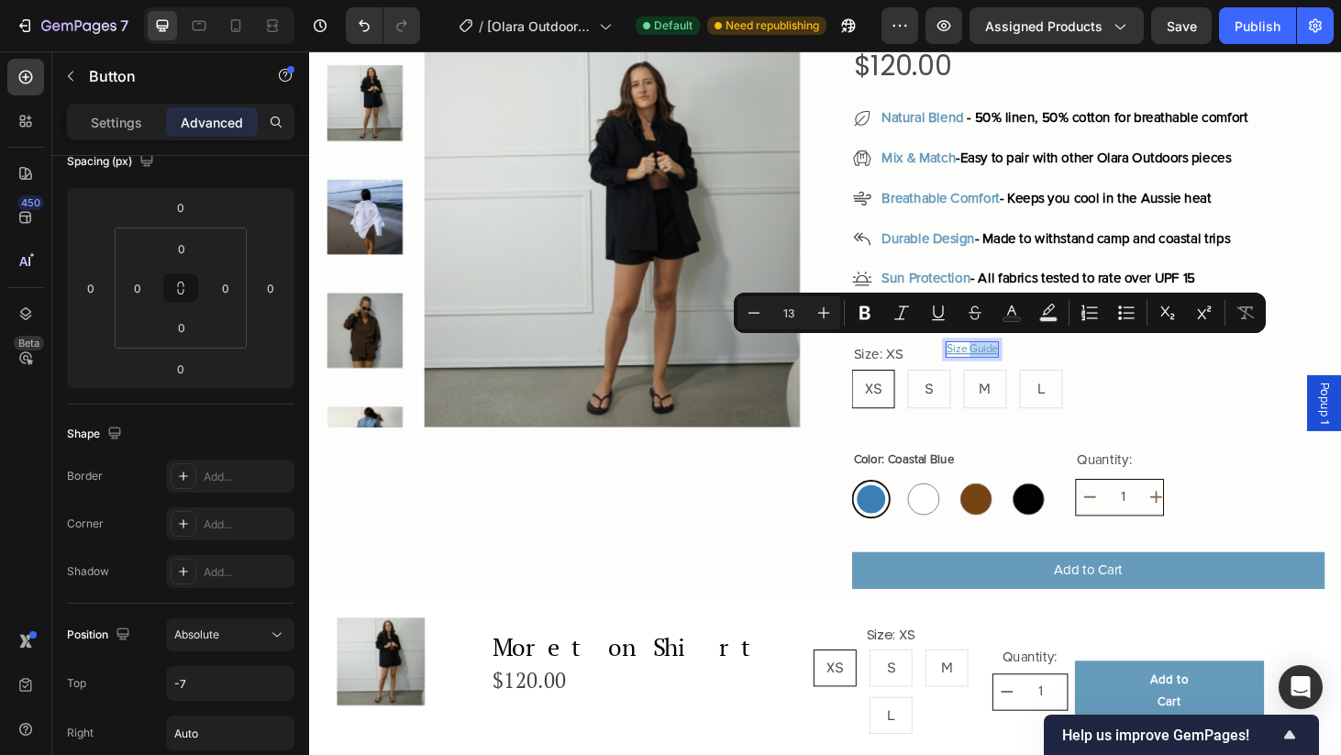
click at [1020, 370] on p "Size Guide" at bounding box center [1015, 370] width 55 height 16
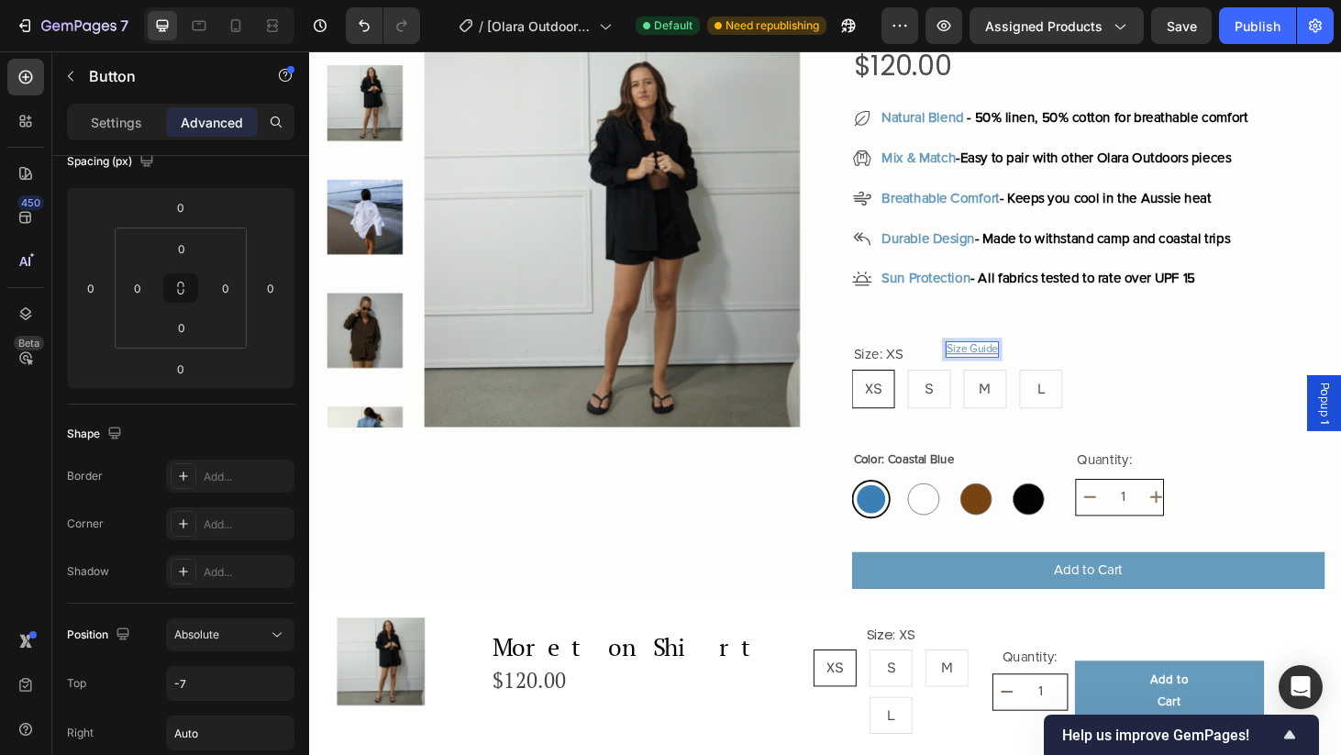
click at [1020, 370] on p "Size Guide" at bounding box center [1015, 370] width 55 height 16
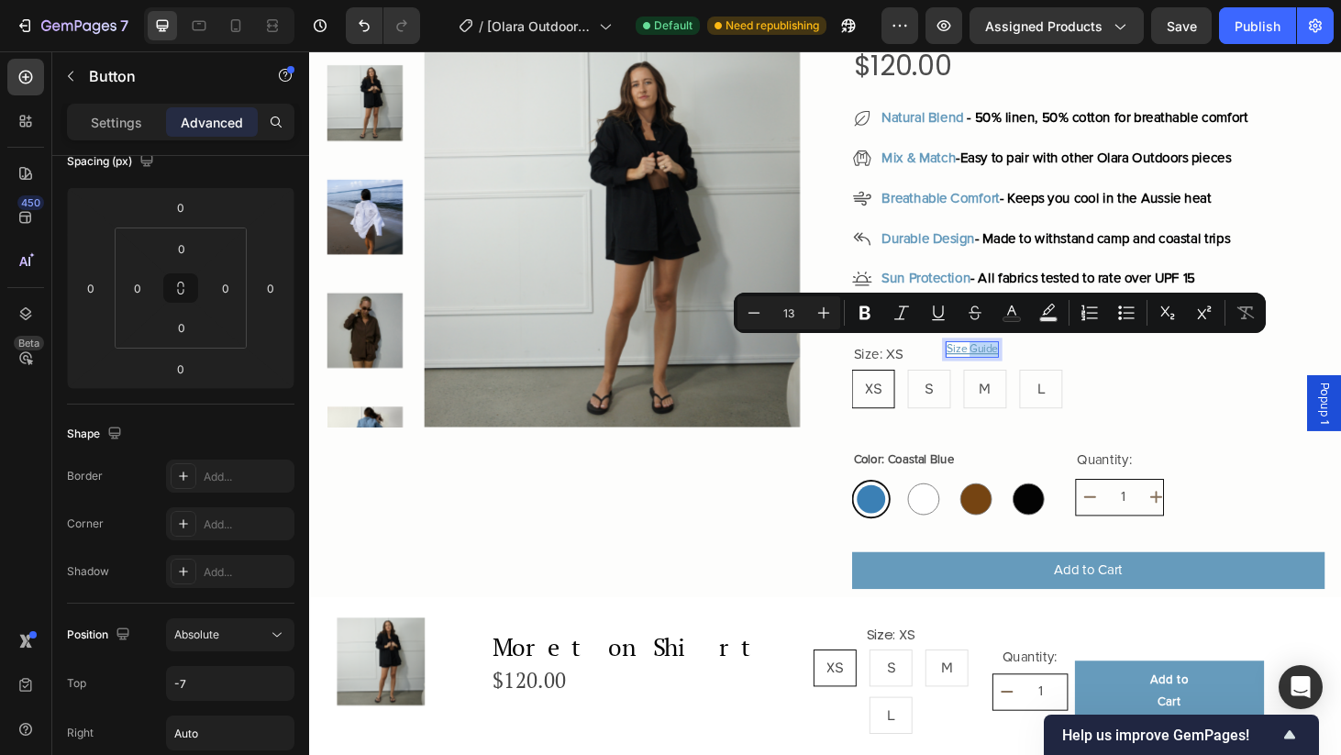
click at [1013, 366] on p "Size Guide" at bounding box center [1015, 370] width 55 height 16
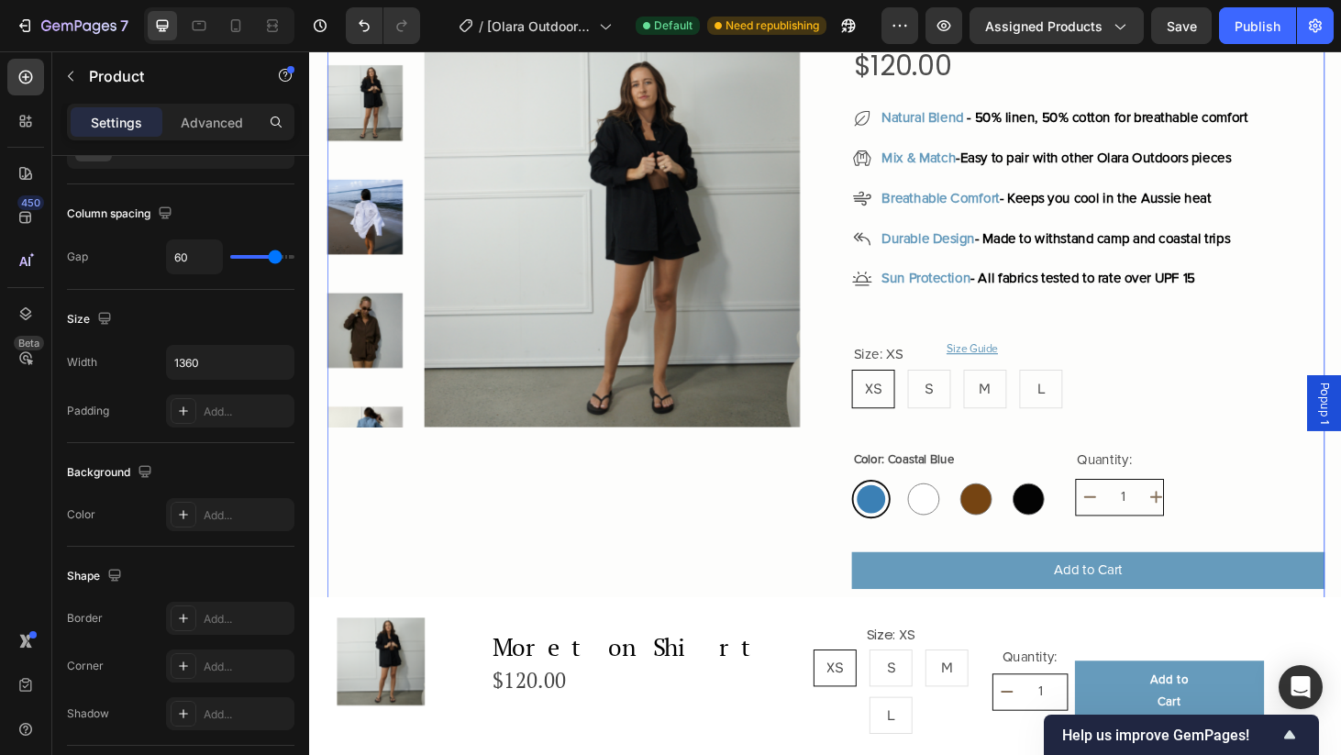
click at [875, 448] on div "Product Images Moreton Shirt Product Title Crafted premium breathable fabric Te…" at bounding box center [859, 590] width 1064 height 1365
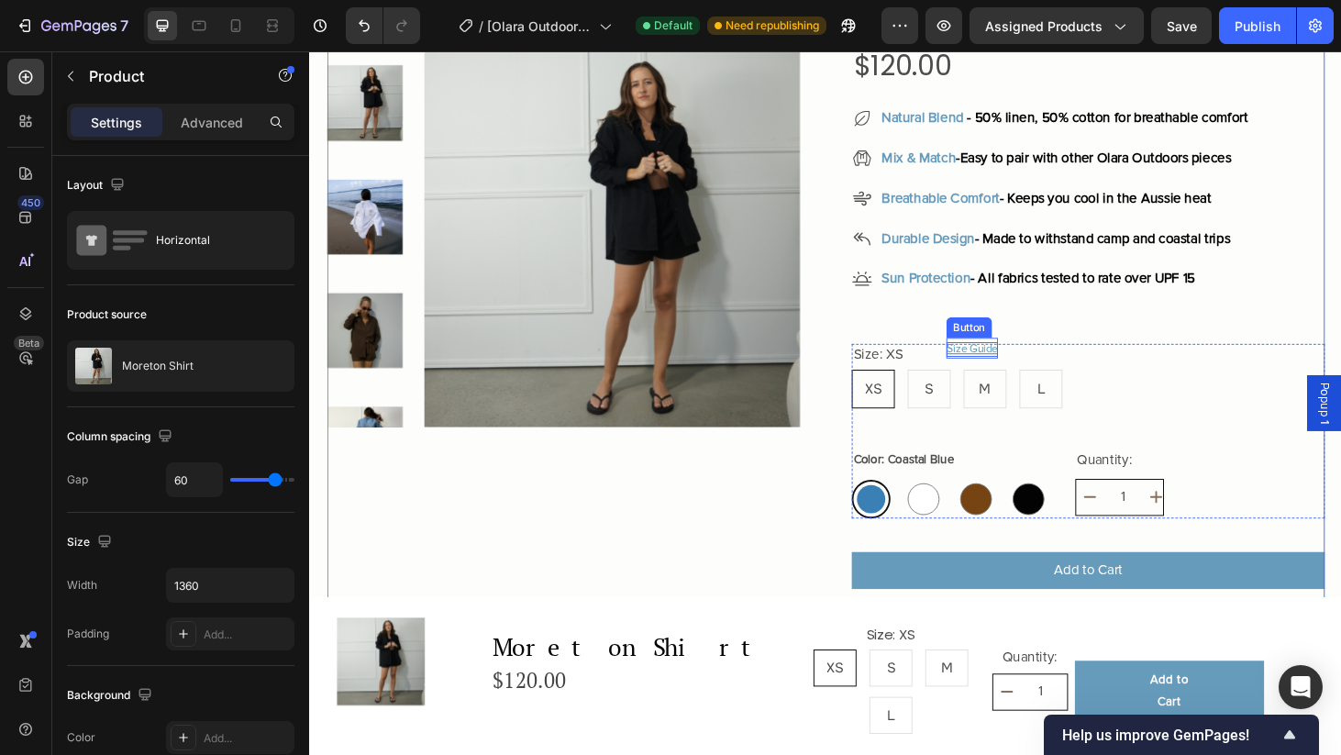
click at [1019, 369] on p "Size Guide" at bounding box center [1015, 370] width 55 height 16
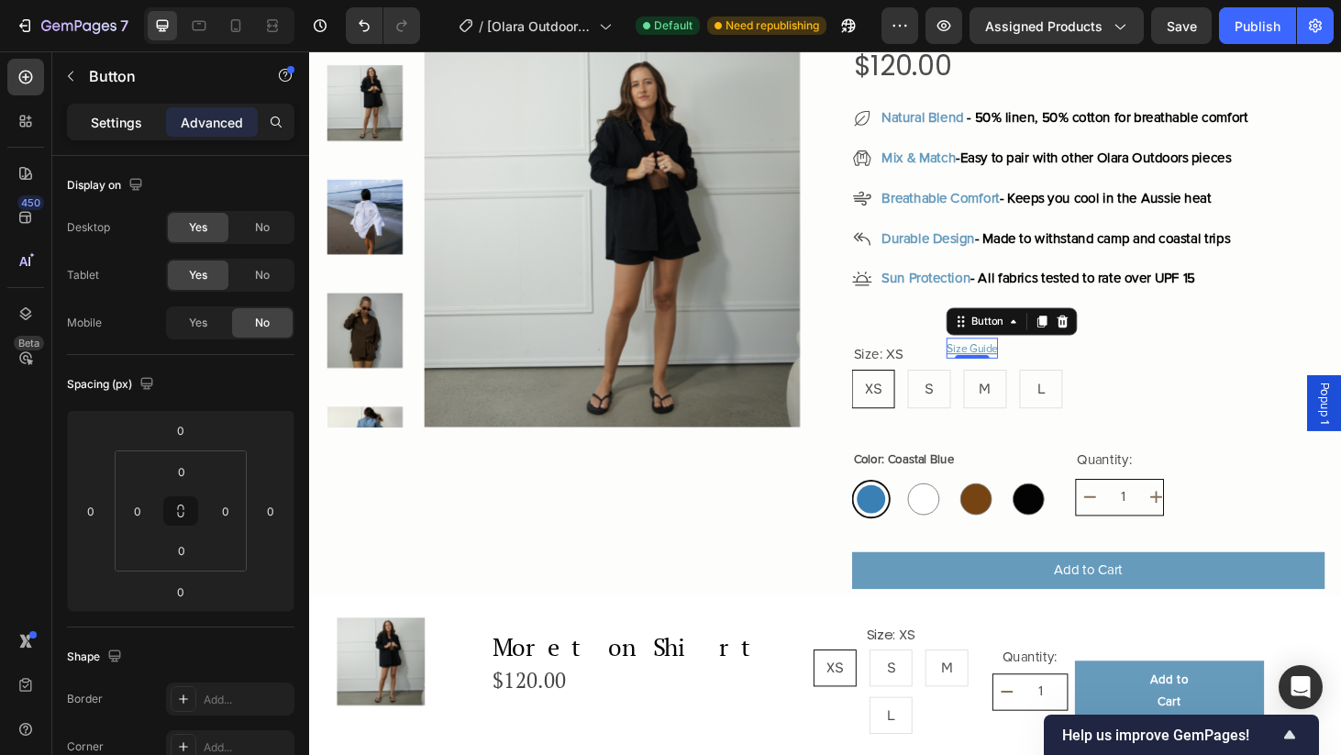
click at [116, 135] on div "Settings" at bounding box center [117, 121] width 92 height 29
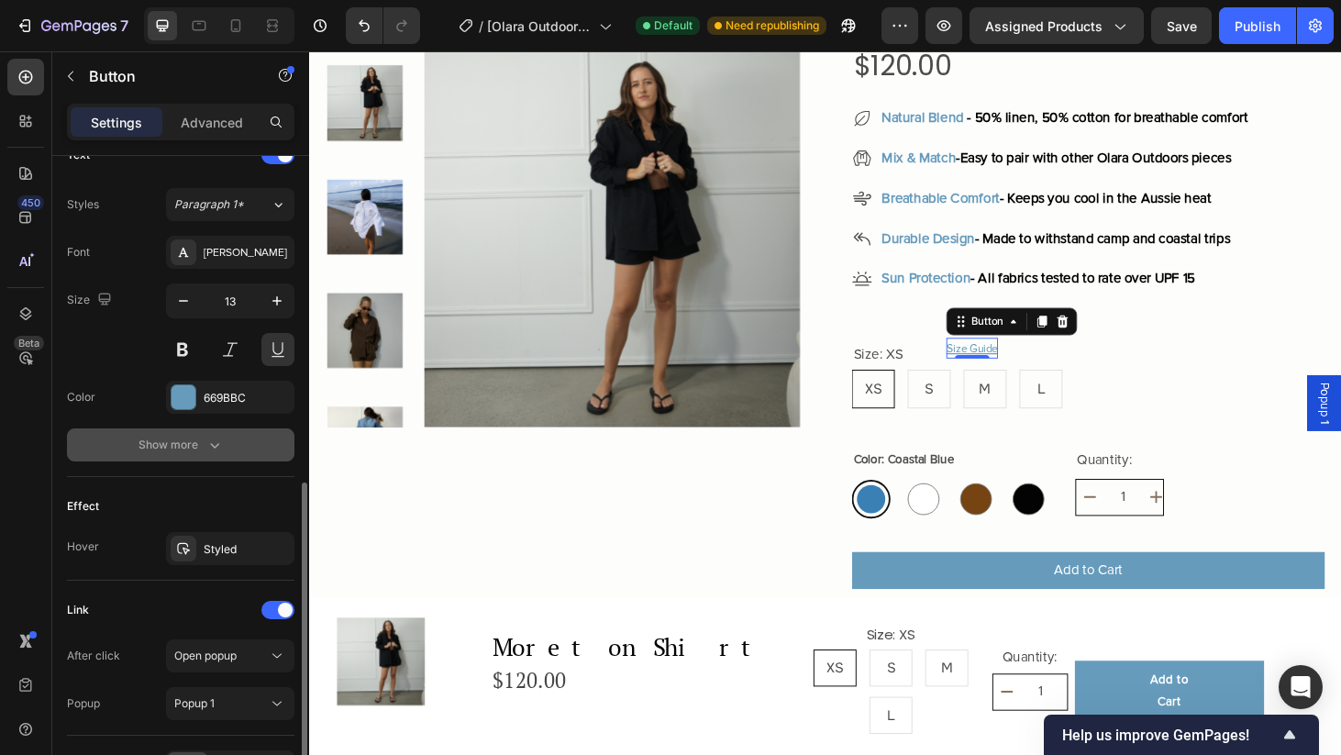
scroll to position [666, 0]
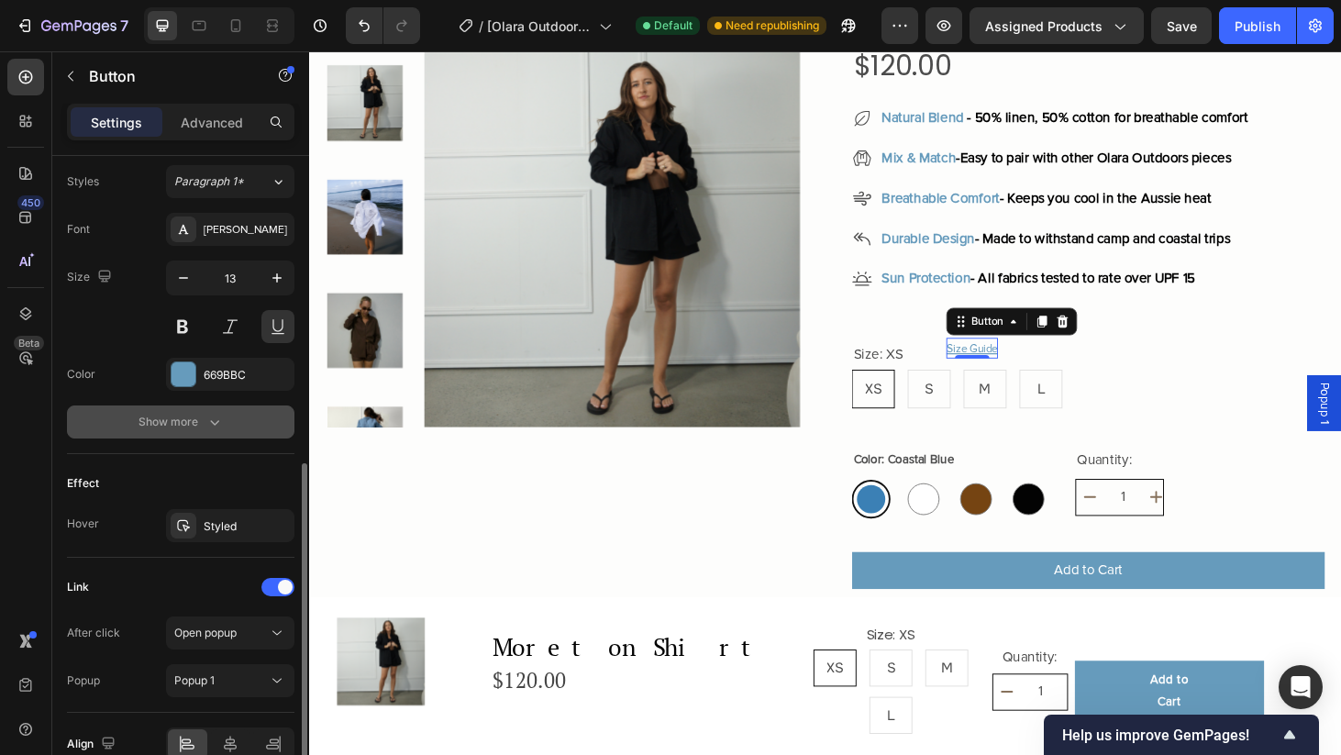
click at [165, 415] on div "Show more" at bounding box center [180, 422] width 85 height 18
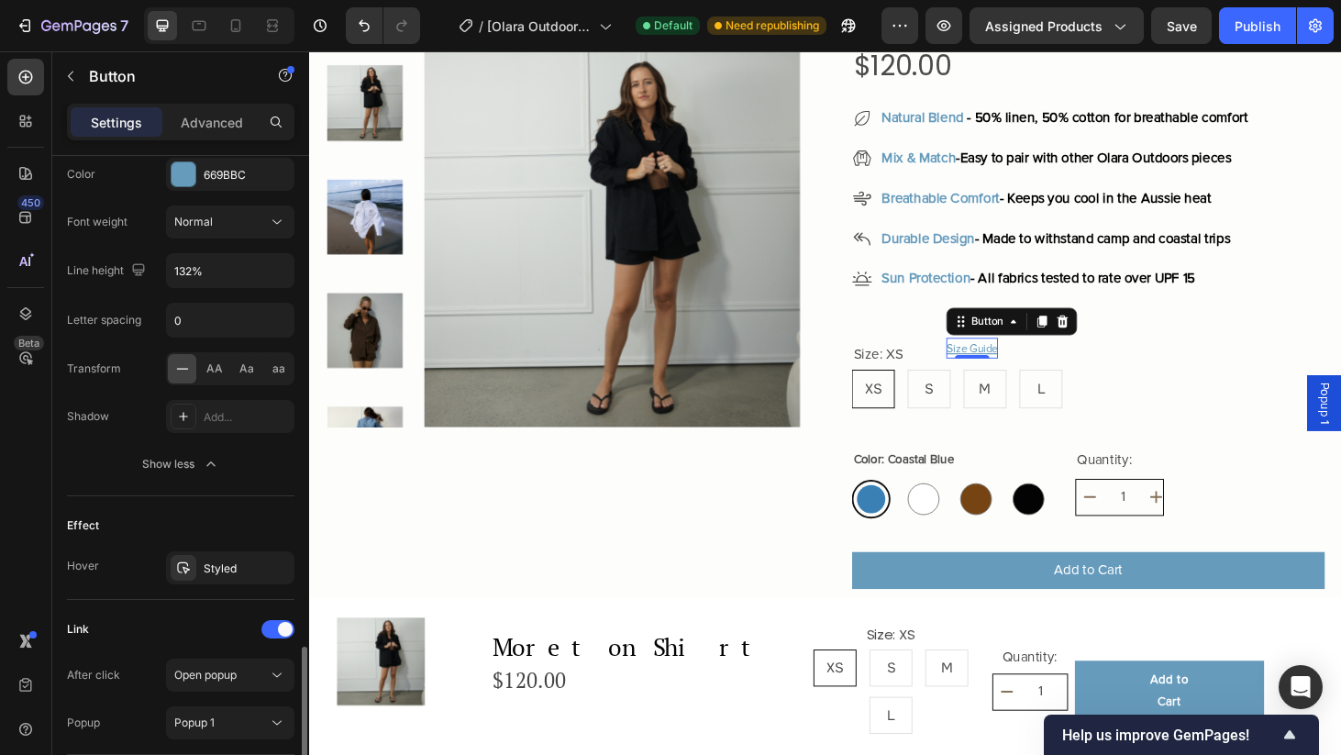
scroll to position [1002, 0]
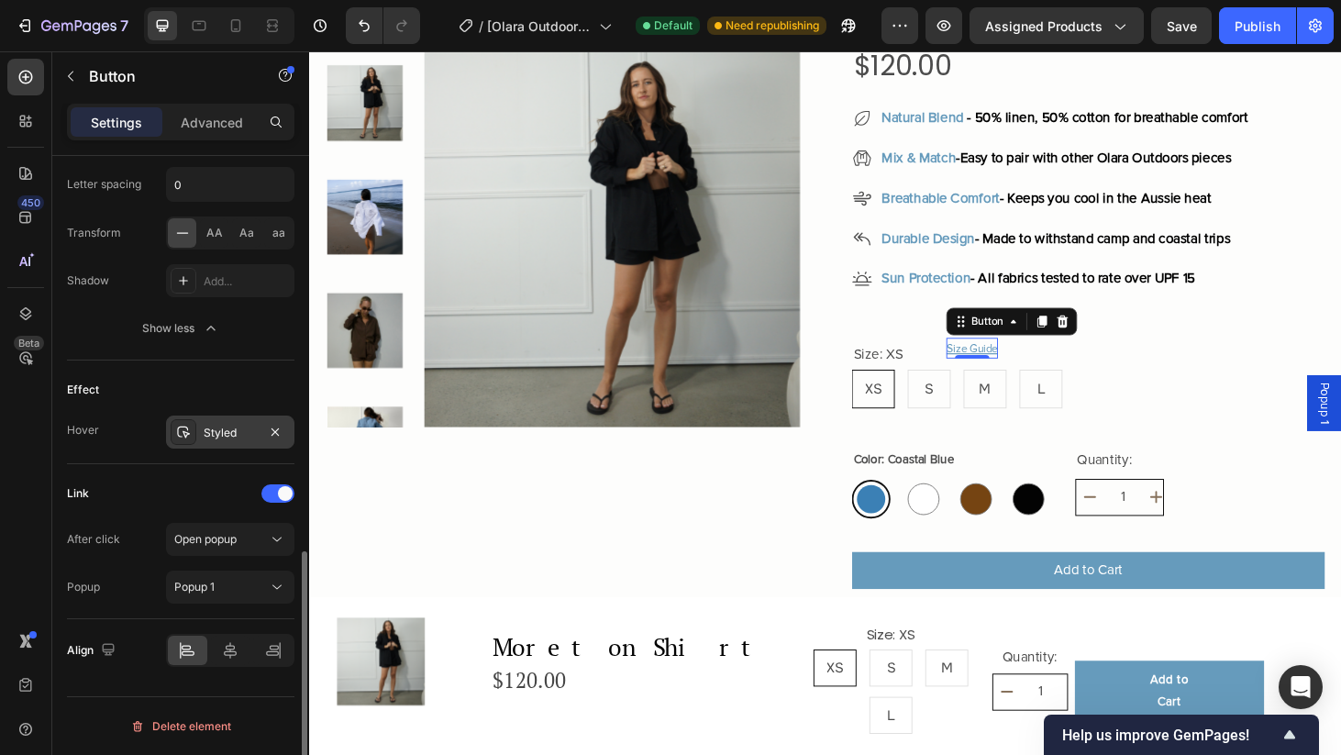
click at [237, 441] on div "Styled" at bounding box center [230, 431] width 128 height 33
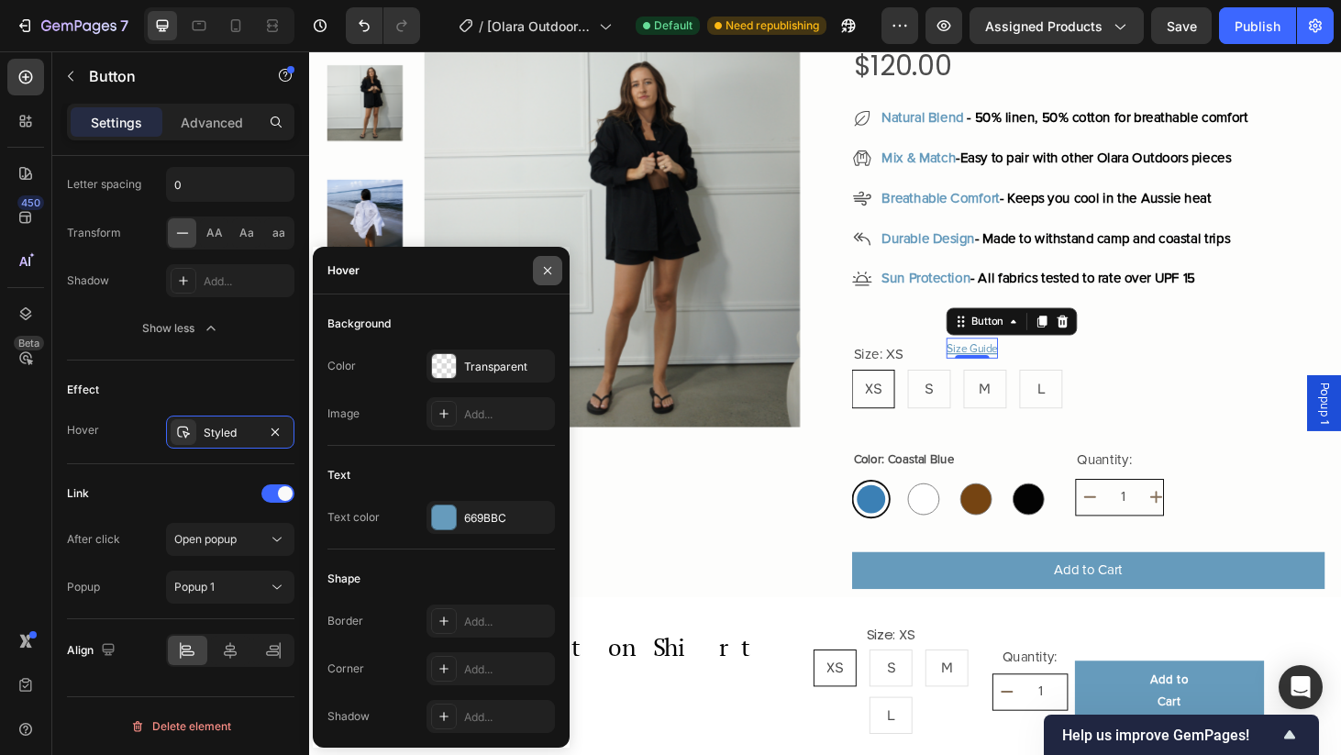
click at [548, 274] on icon "button" at bounding box center [547, 270] width 15 height 15
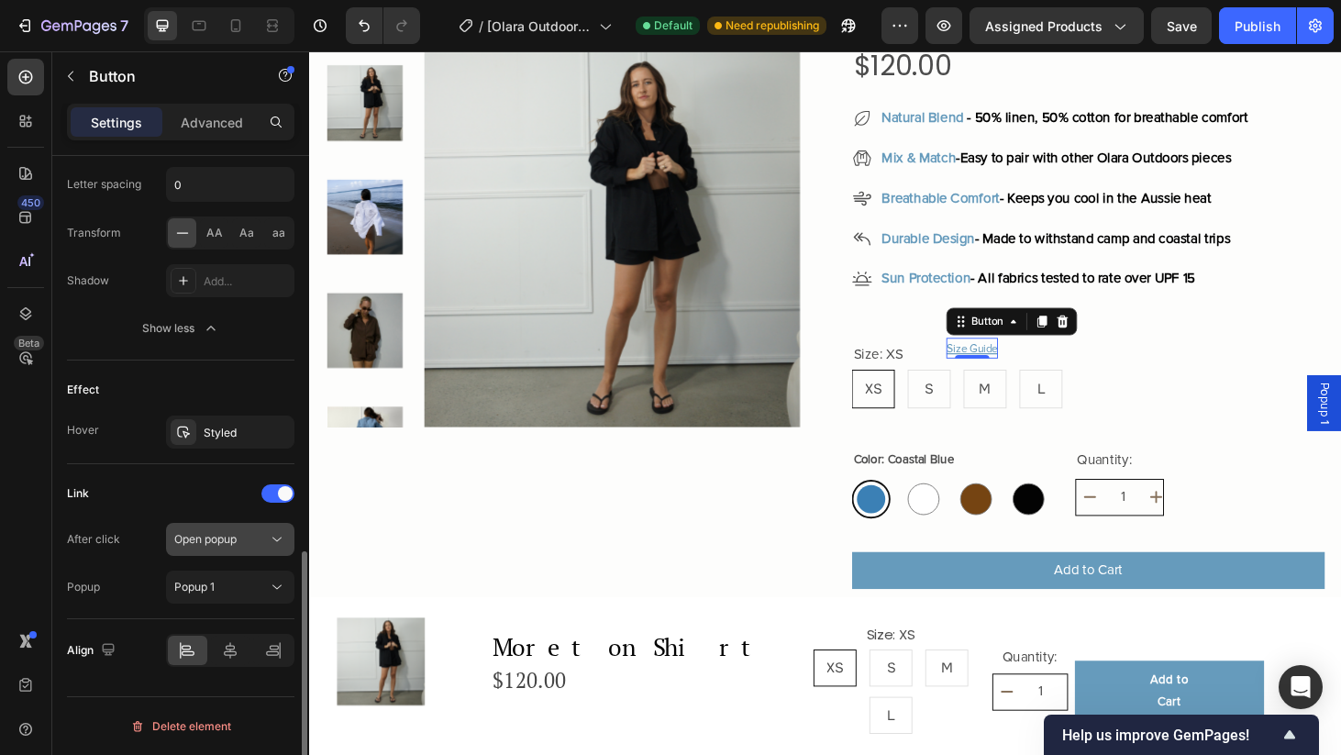
click at [264, 548] on div "Open popup" at bounding box center [230, 539] width 112 height 18
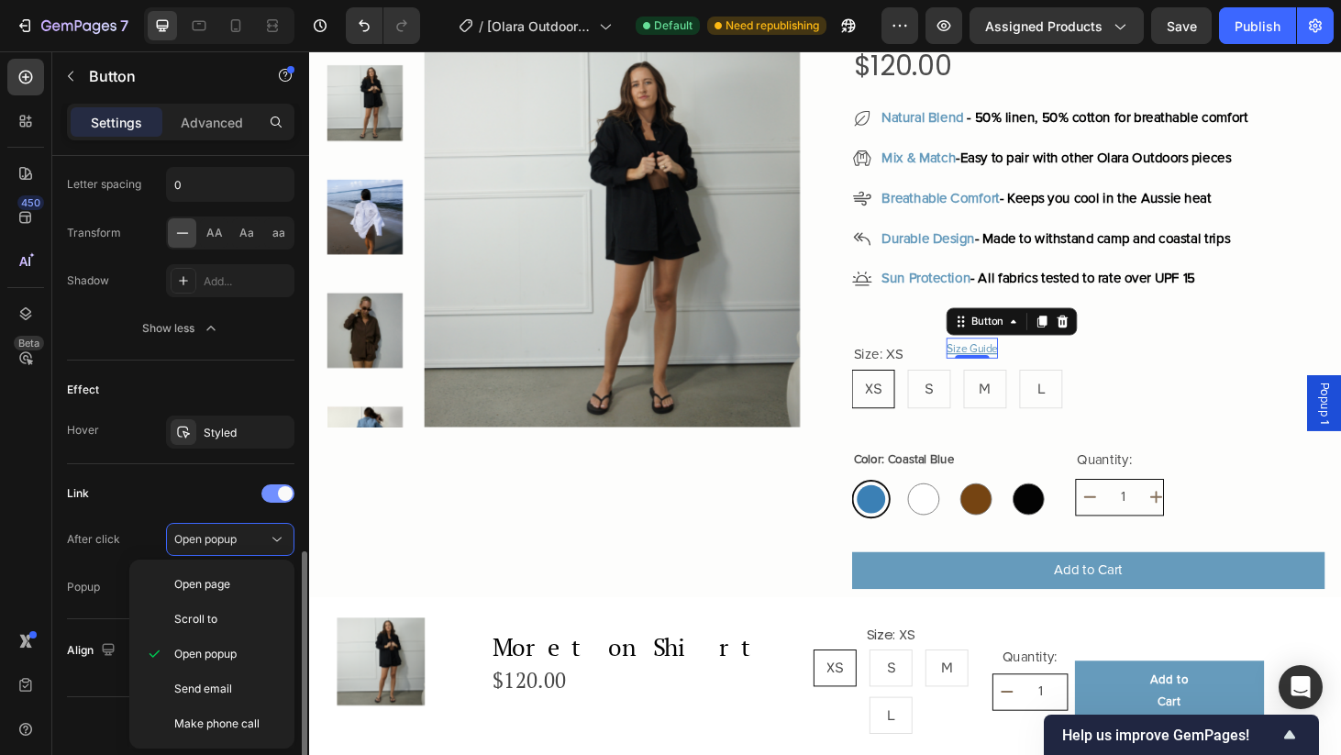
click at [281, 500] on div at bounding box center [277, 493] width 33 height 18
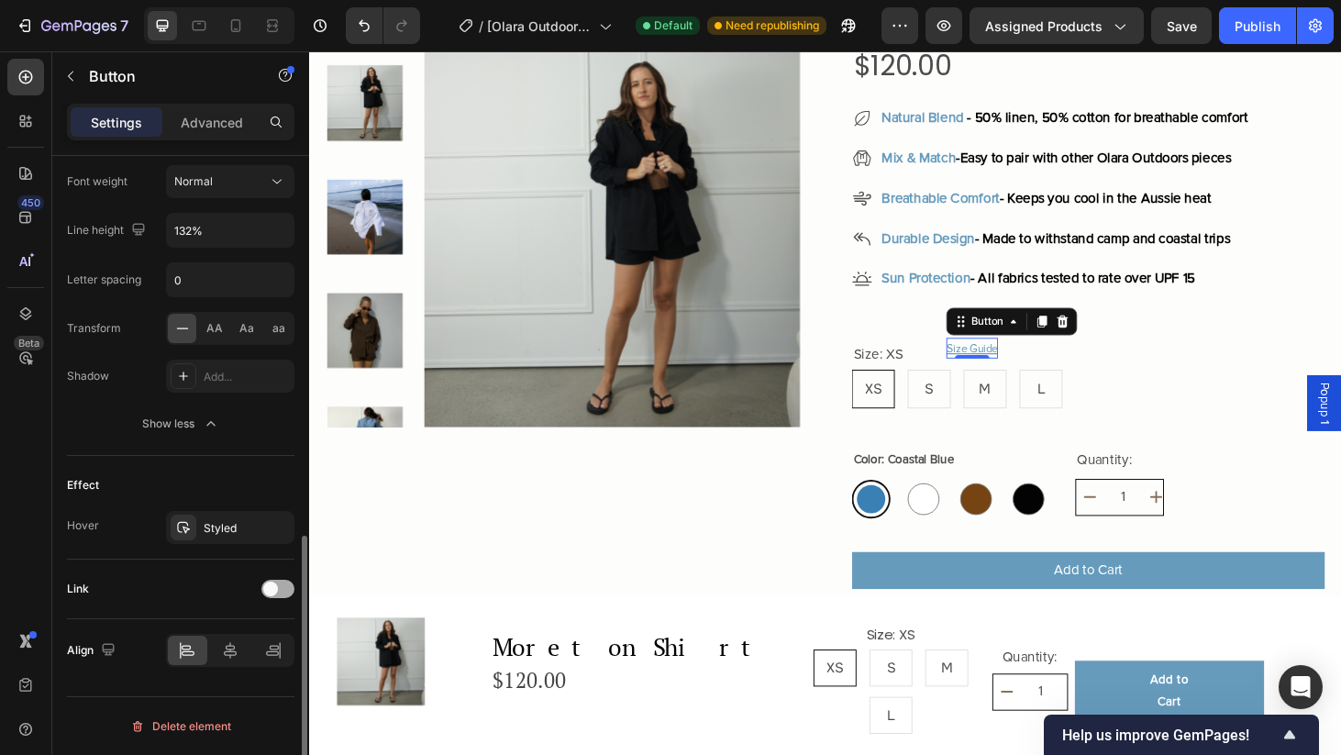
scroll to position [906, 0]
click at [274, 592] on span at bounding box center [270, 588] width 15 height 15
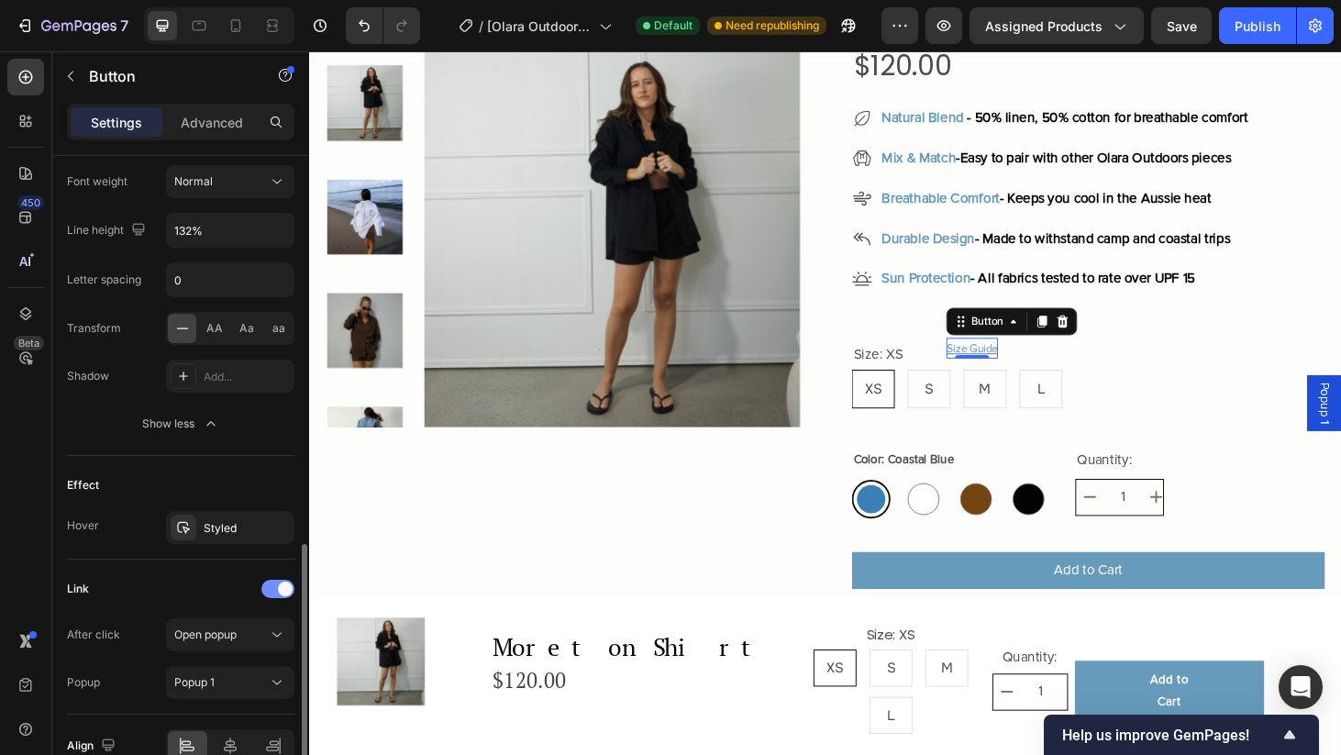
scroll to position [1002, 0]
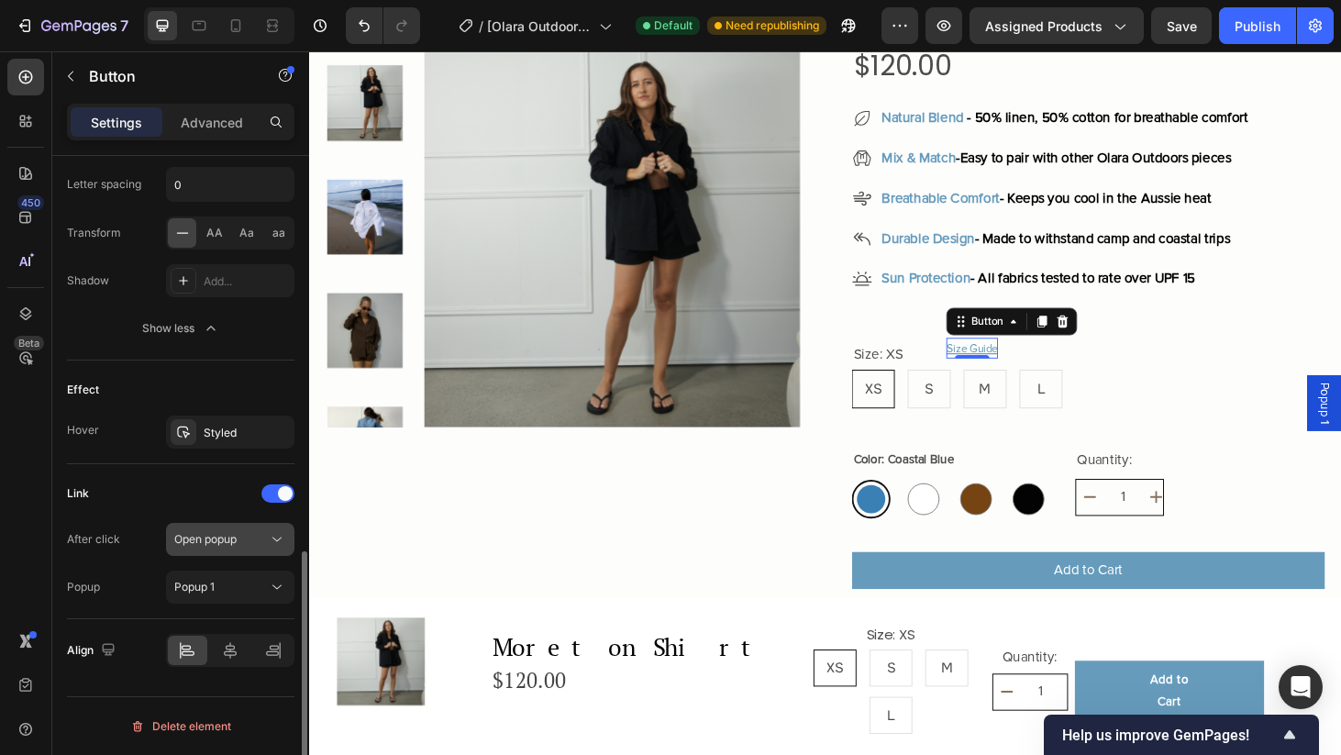
click at [271, 545] on icon at bounding box center [277, 539] width 18 height 18
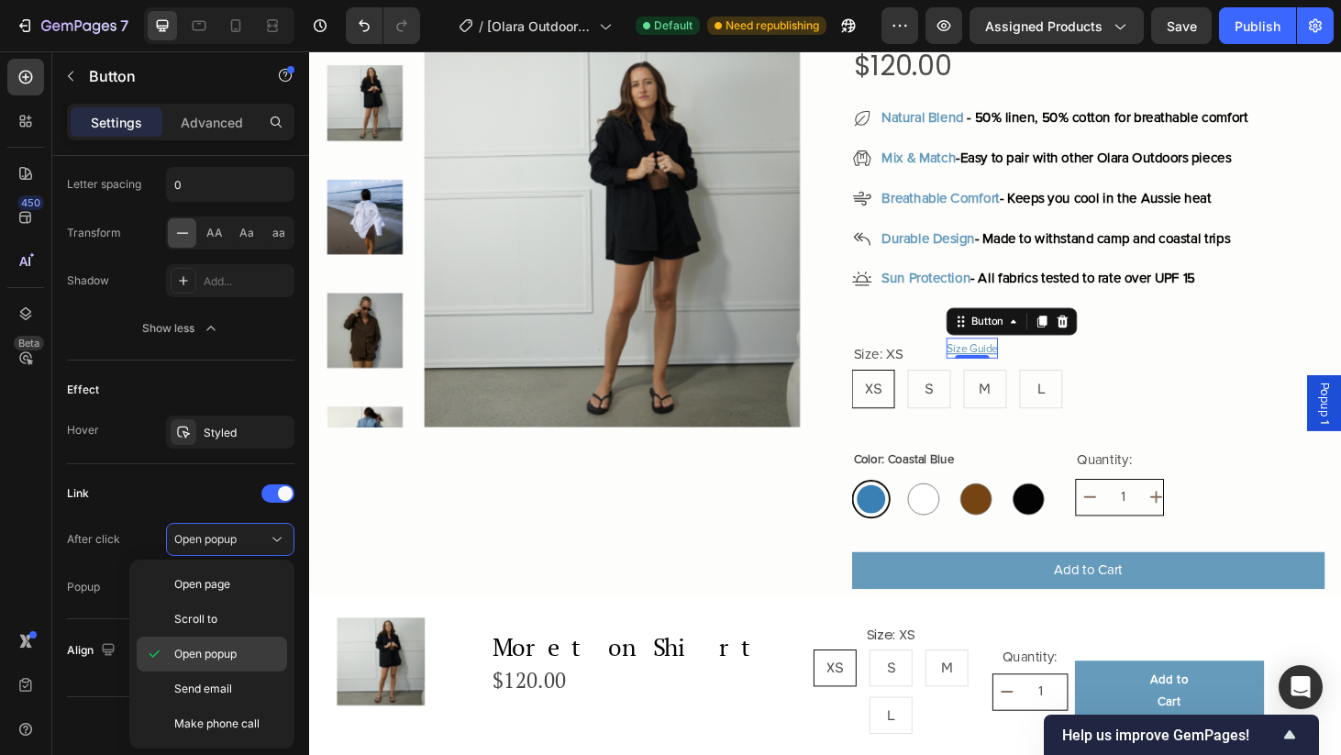
click at [228, 656] on span "Open popup" at bounding box center [205, 654] width 62 height 17
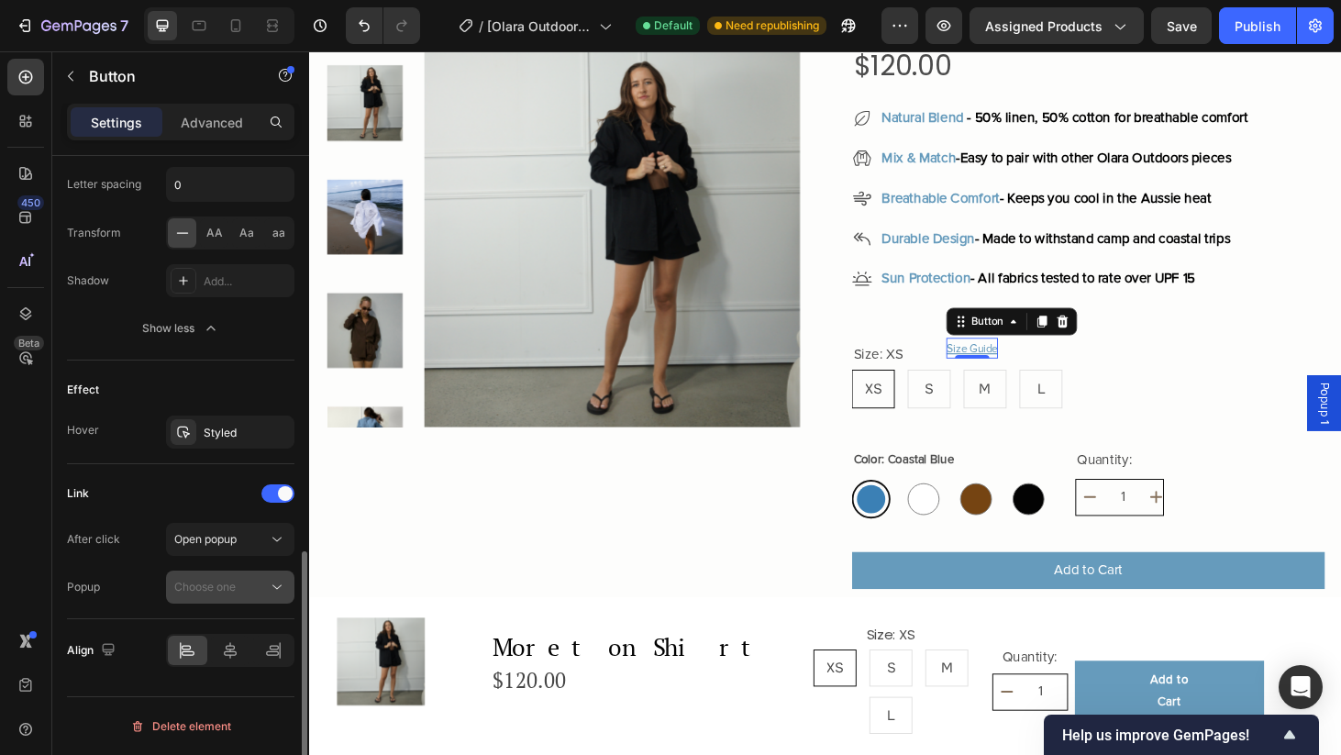
click at [241, 592] on div "Choose one" at bounding box center [221, 587] width 94 height 17
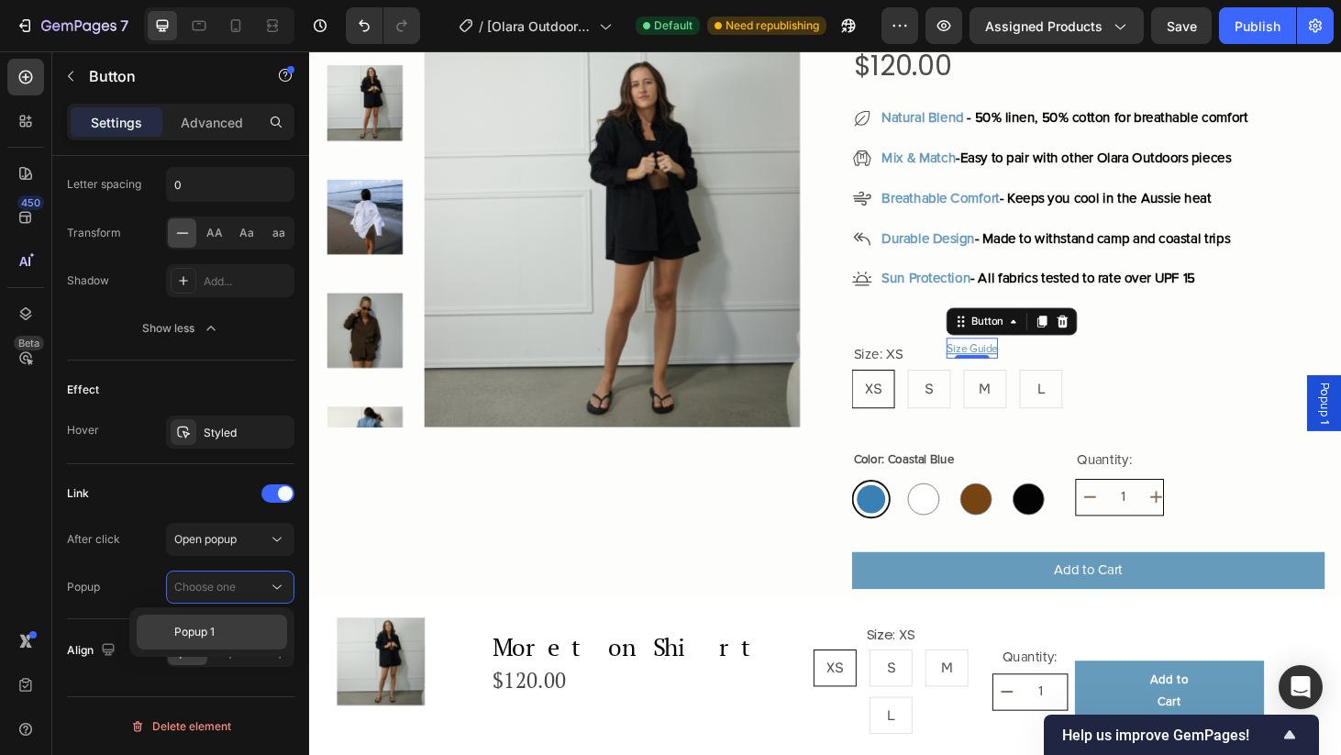
click at [214, 632] on span "Popup 1" at bounding box center [194, 632] width 40 height 17
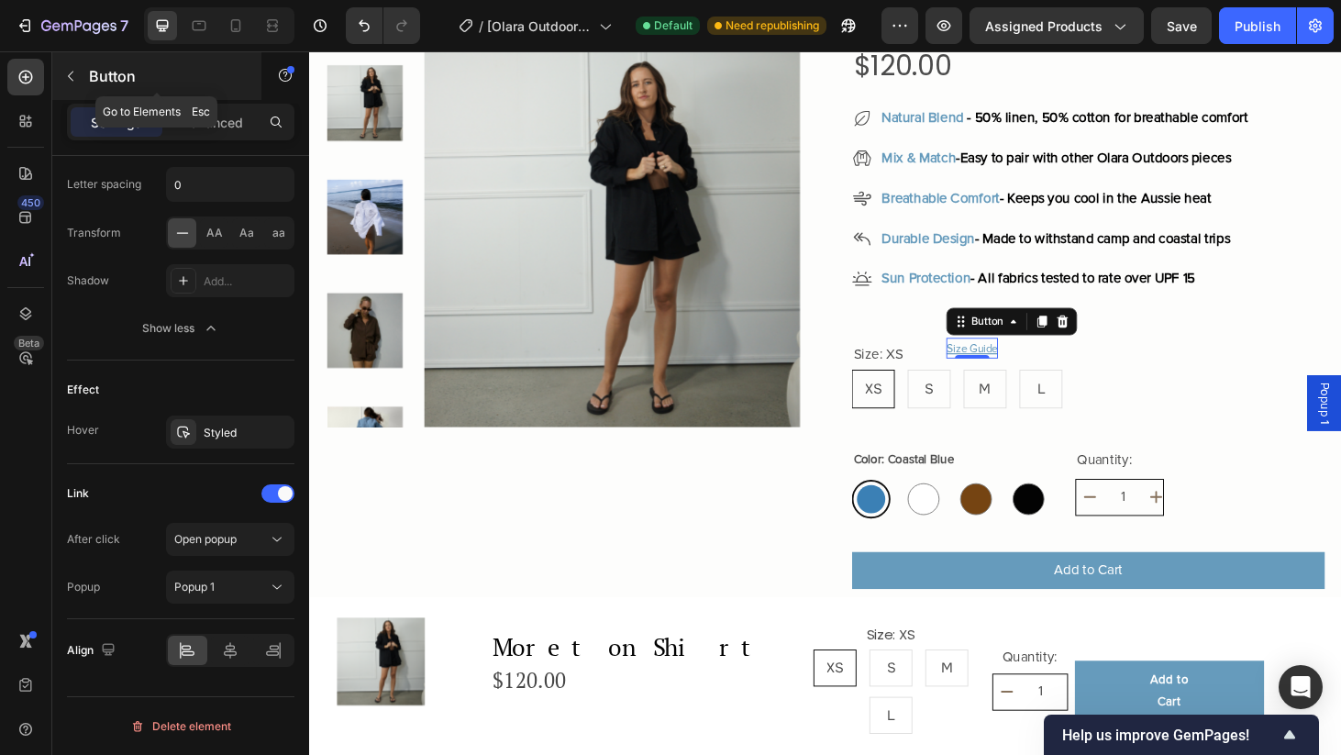
click at [79, 81] on button "button" at bounding box center [70, 75] width 29 height 29
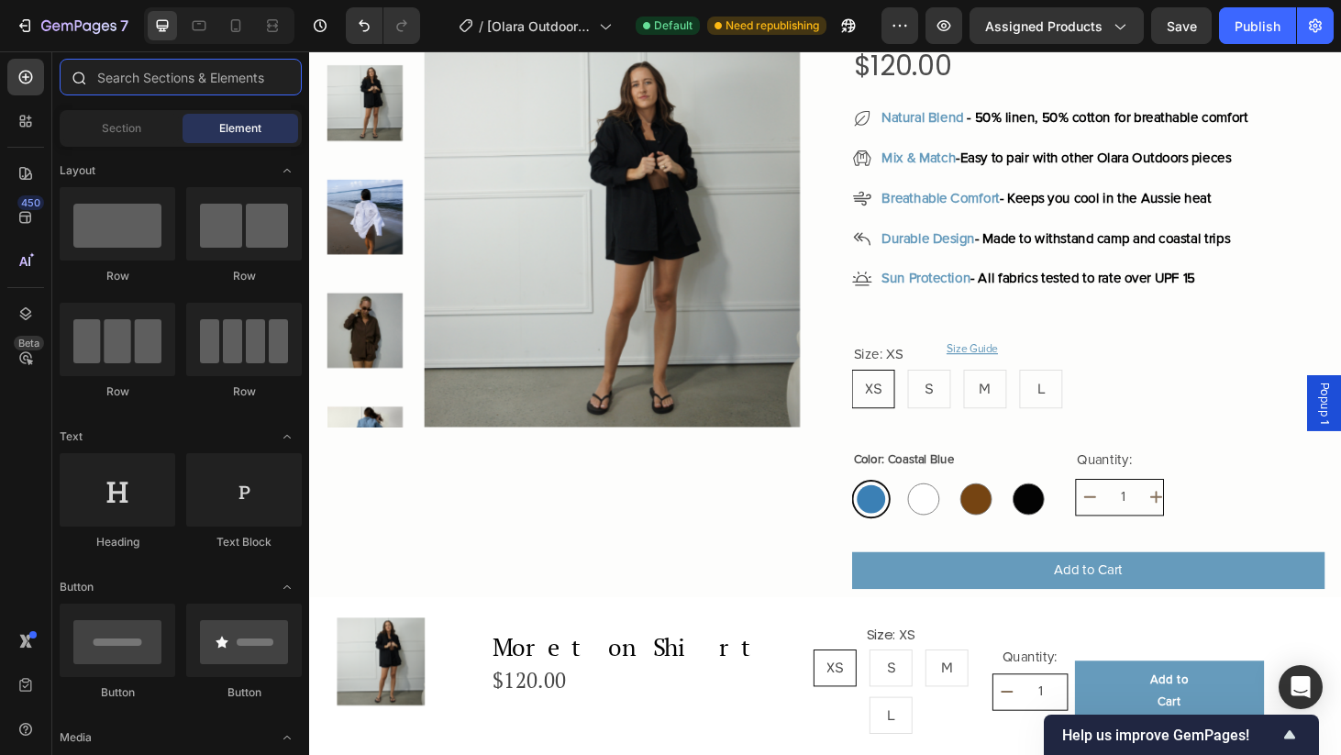
click at [163, 68] on input "text" at bounding box center [181, 77] width 242 height 37
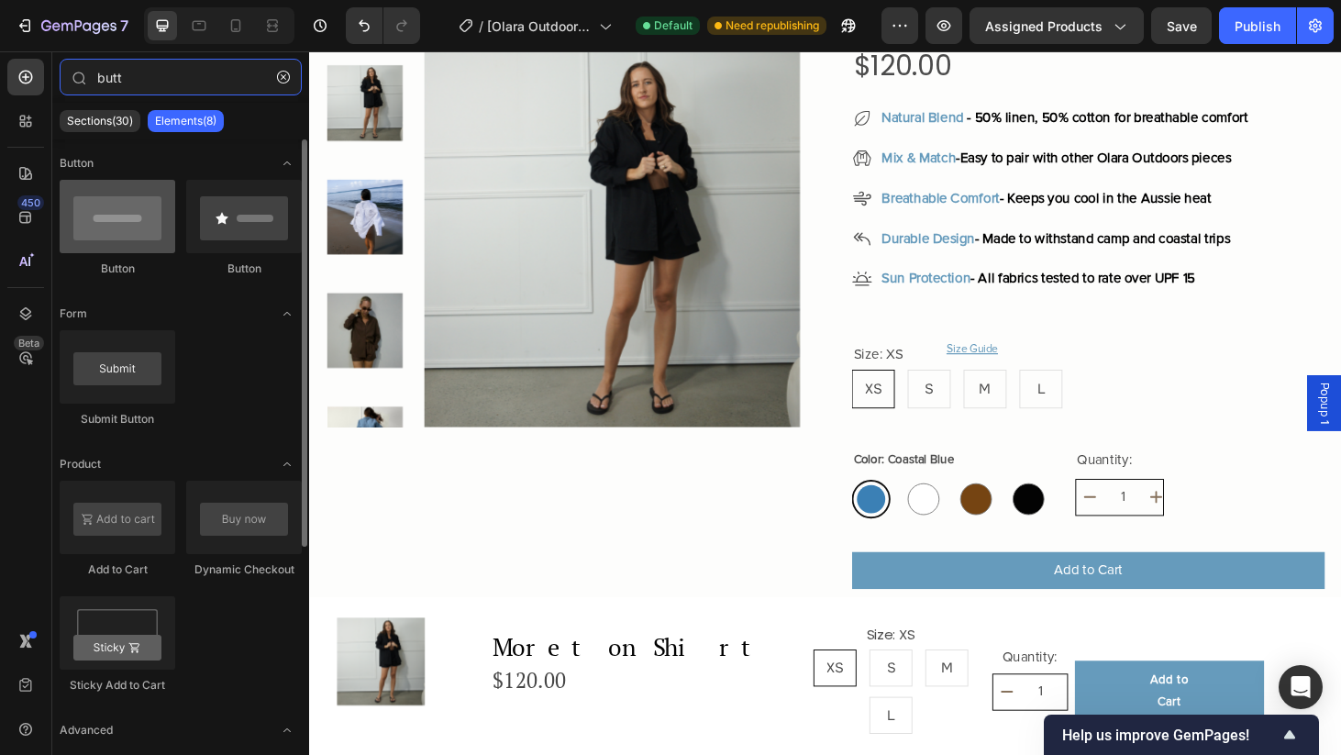
type input "butt"
click at [151, 243] on div at bounding box center [118, 216] width 116 height 73
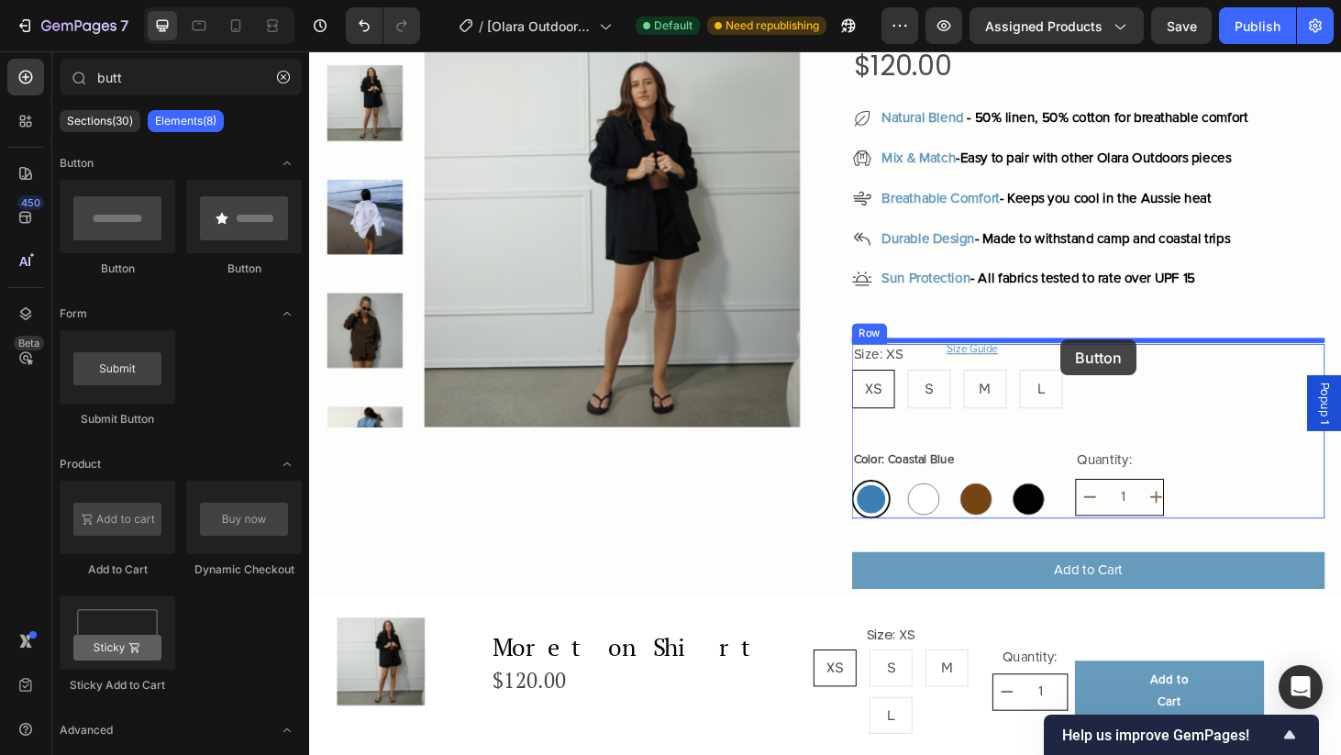
drag, startPoint x: 423, startPoint y: 293, endPoint x: 1111, endPoint y: 359, distance: 691.0
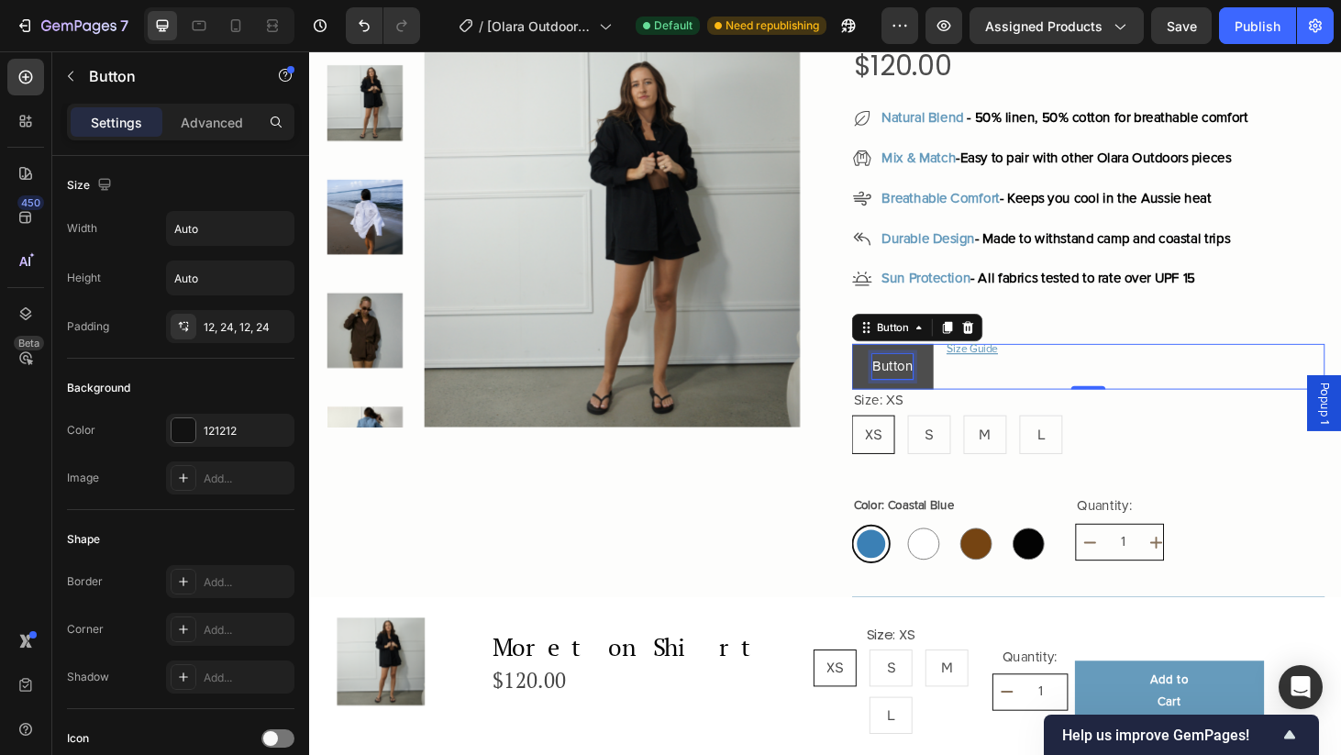
click at [935, 387] on p "Button" at bounding box center [930, 388] width 43 height 27
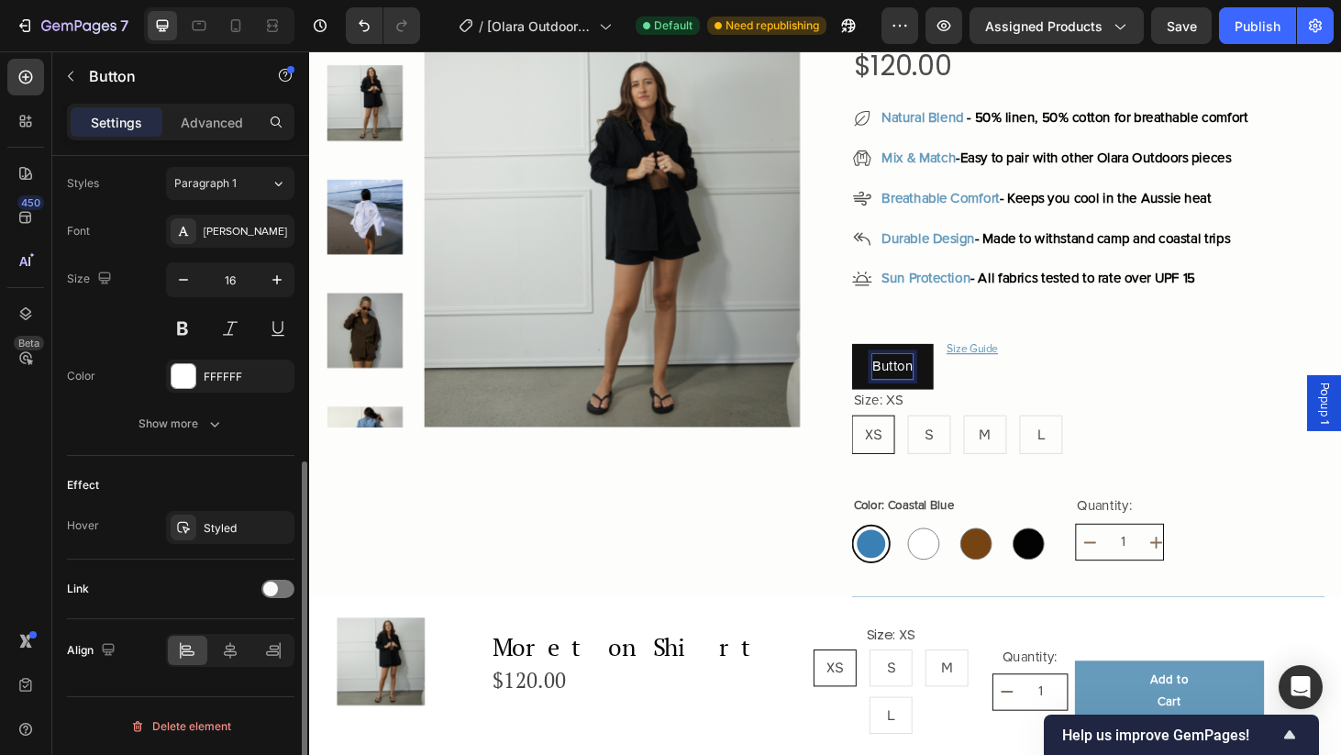
scroll to position [664, 0]
click at [280, 594] on div at bounding box center [277, 589] width 33 height 18
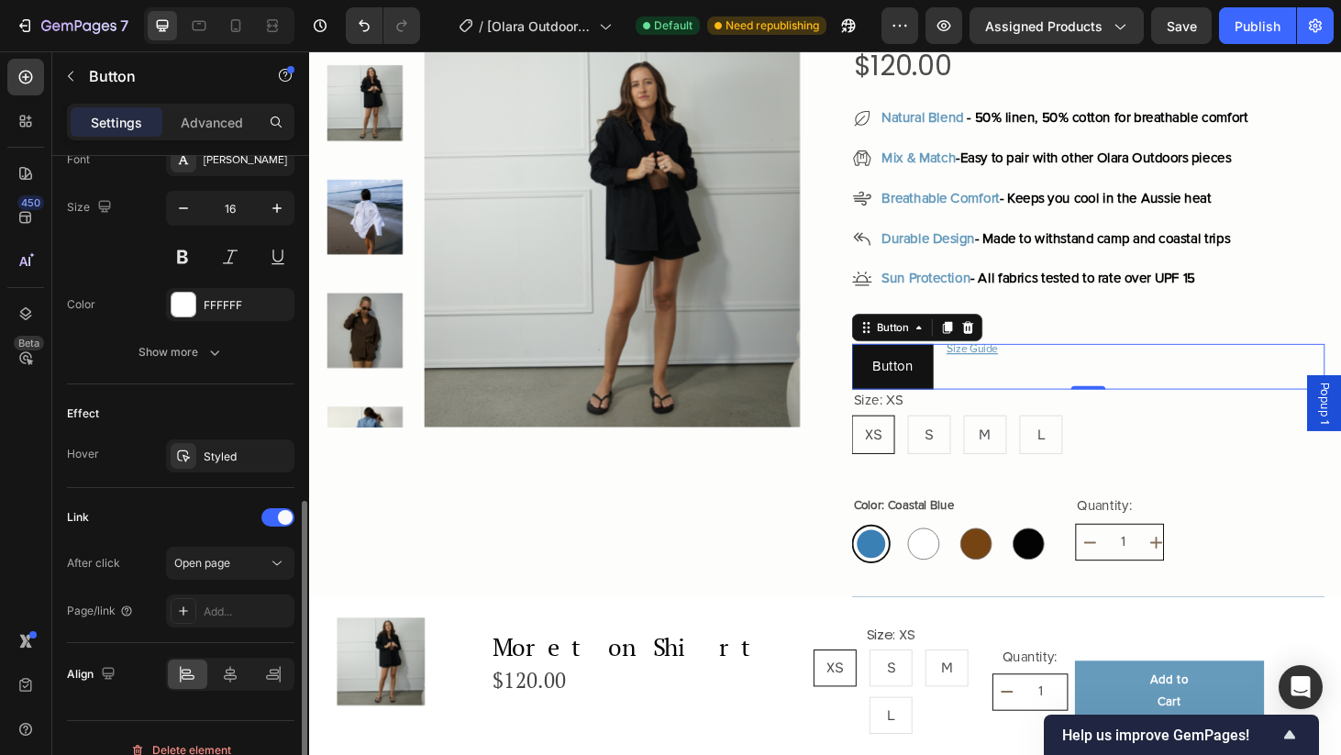
scroll to position [748, 0]
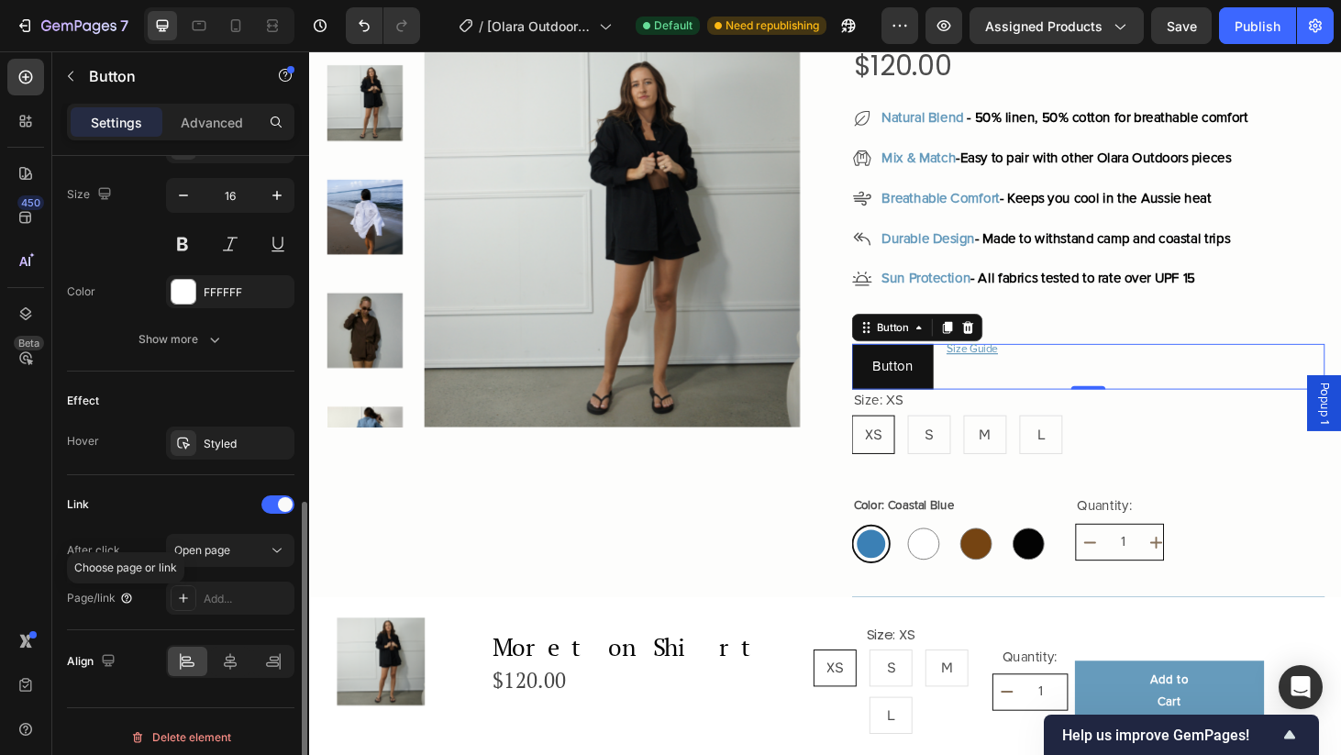
click at [127, 603] on icon at bounding box center [126, 597] width 10 height 10
click at [192, 600] on div at bounding box center [184, 598] width 26 height 26
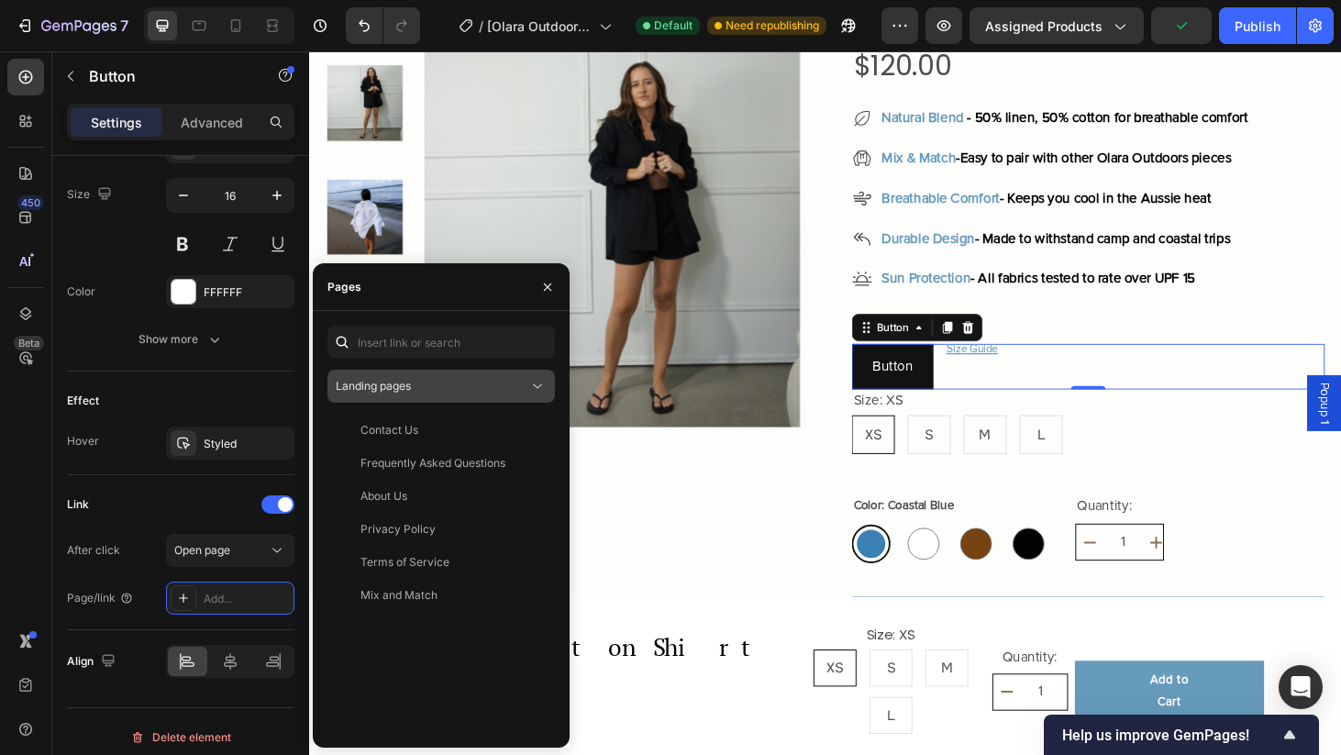
click at [459, 383] on div "Landing pages" at bounding box center [432, 386] width 193 height 17
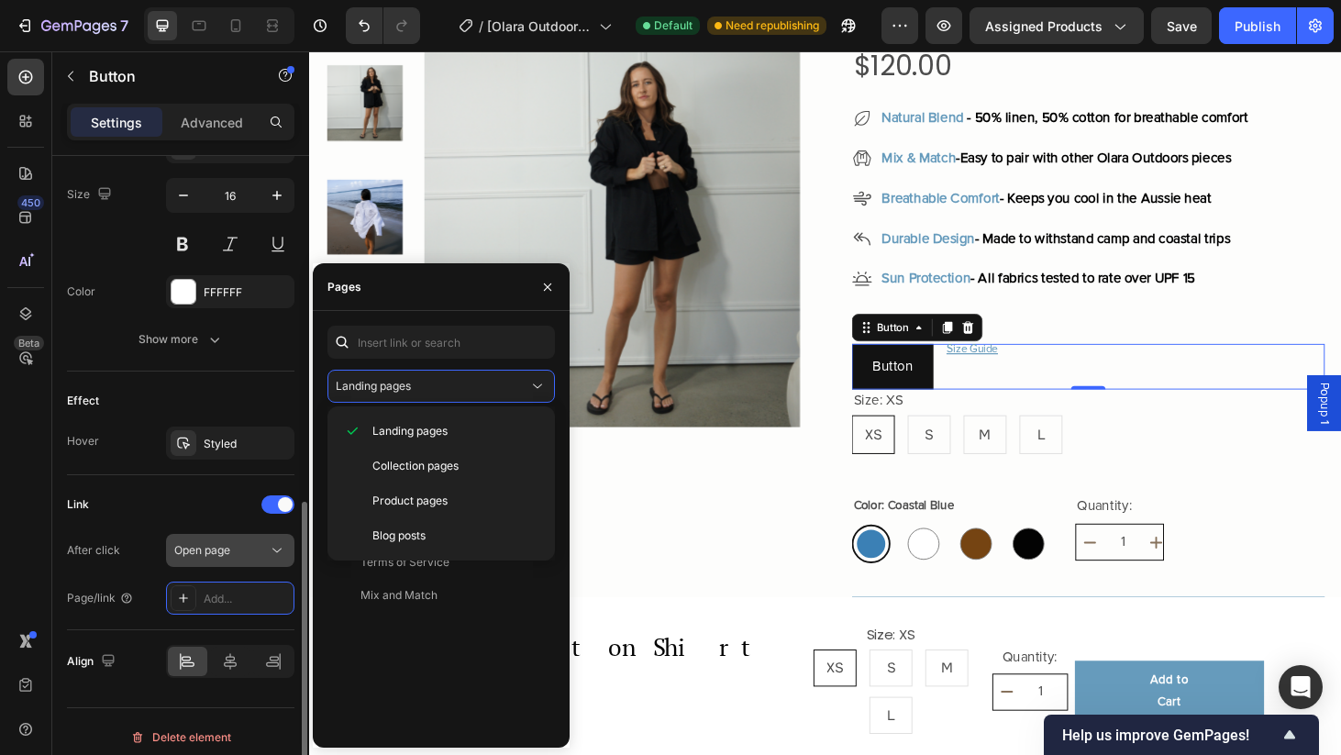
click at [280, 554] on icon at bounding box center [277, 550] width 18 height 18
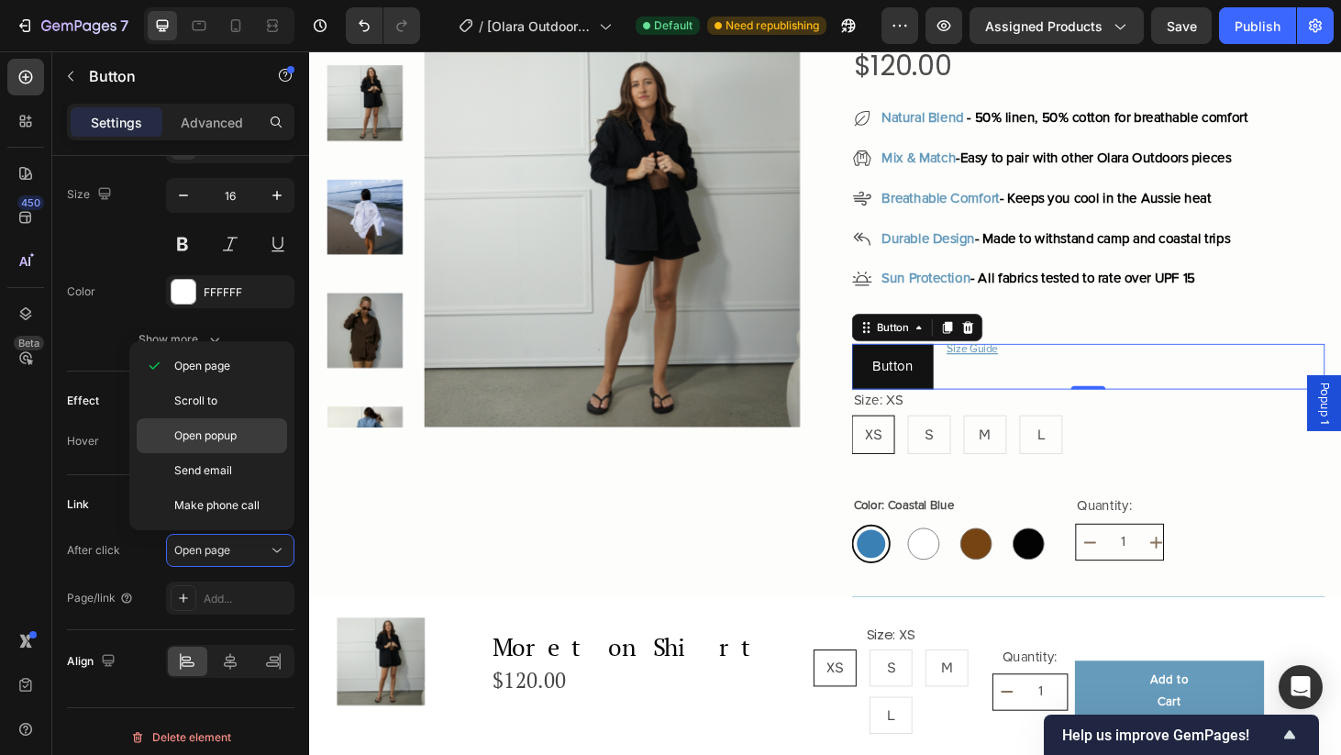
click at [230, 447] on div "Open popup" at bounding box center [212, 435] width 150 height 35
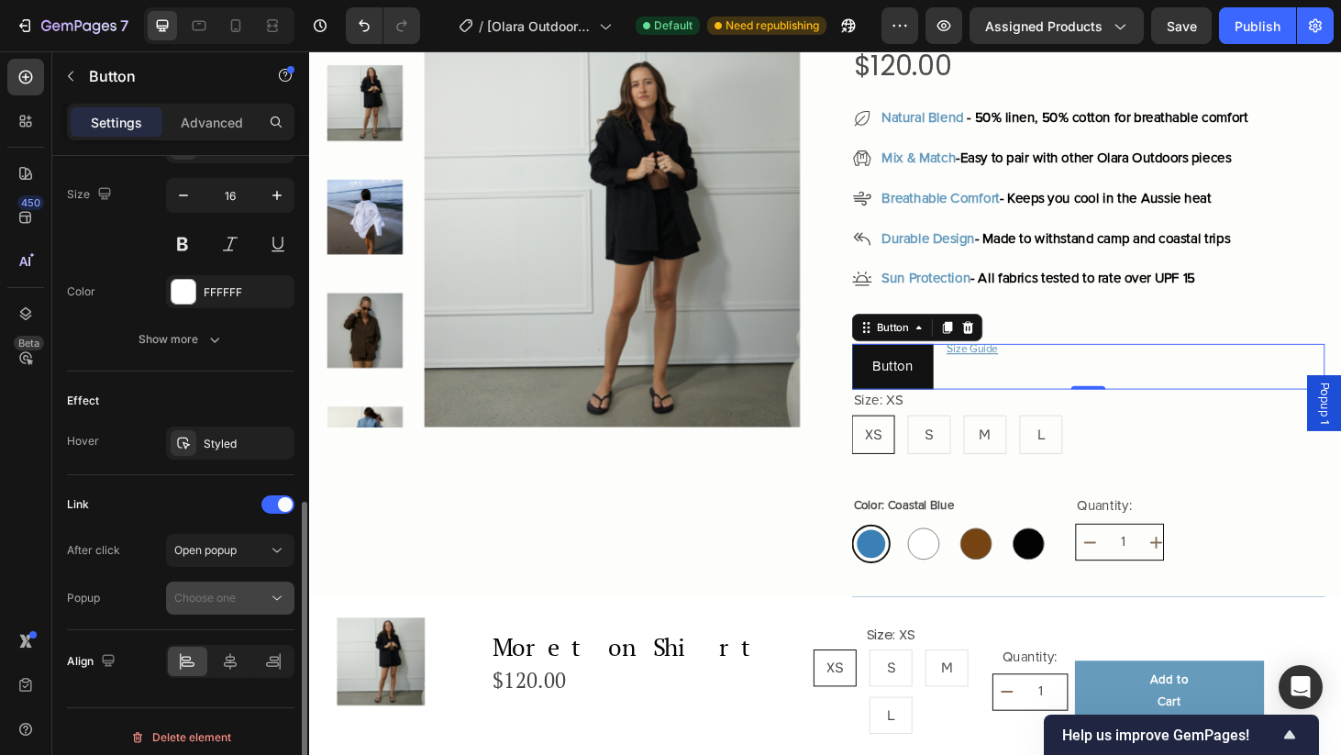
click at [267, 600] on div "Choose one" at bounding box center [221, 598] width 94 height 17
click at [258, 548] on div "Open popup" at bounding box center [221, 550] width 94 height 17
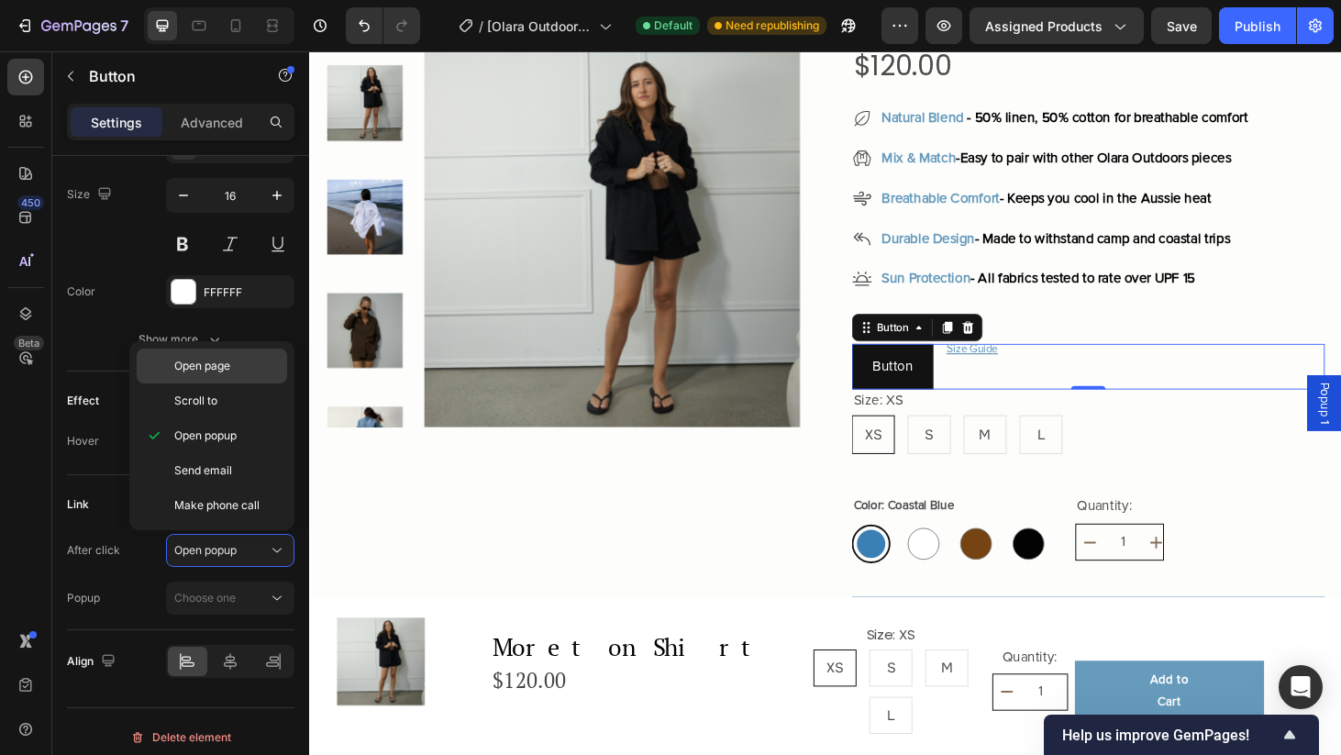
click at [227, 365] on span "Open page" at bounding box center [202, 366] width 56 height 17
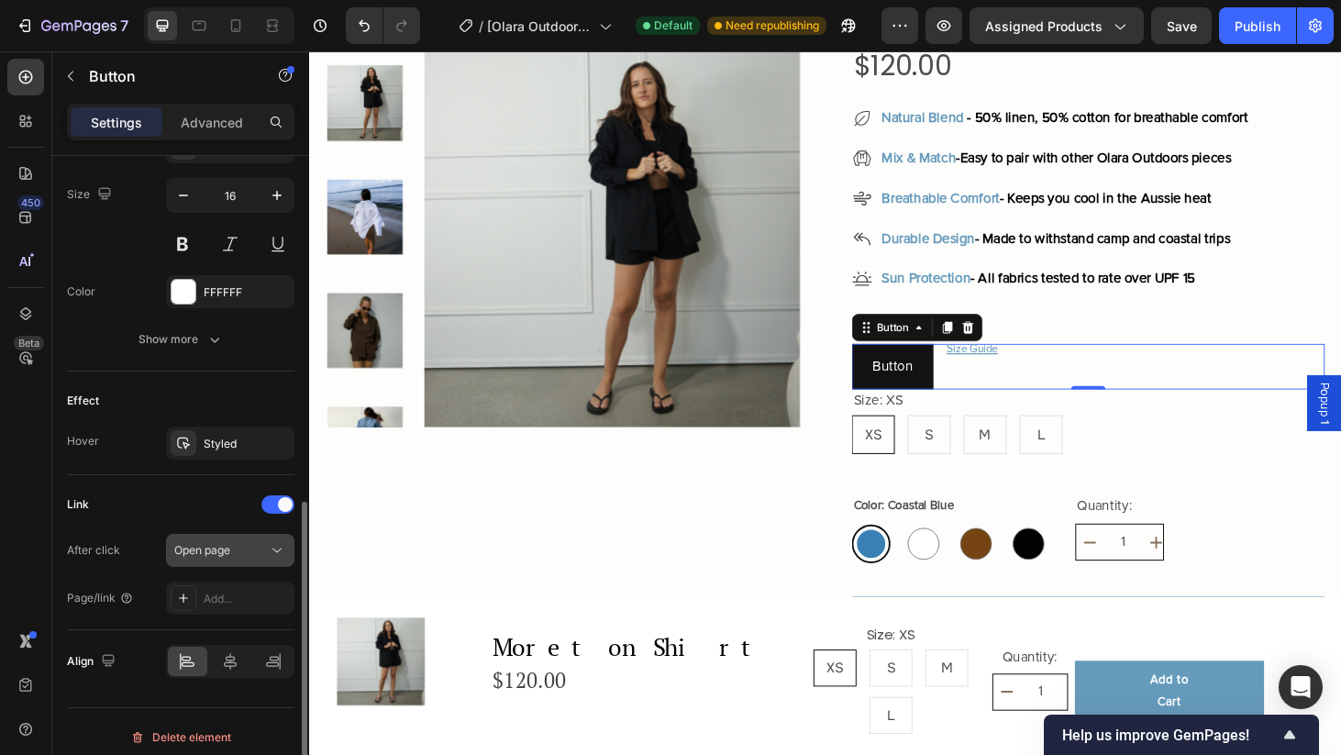
click at [227, 548] on span "Open page" at bounding box center [202, 550] width 56 height 14
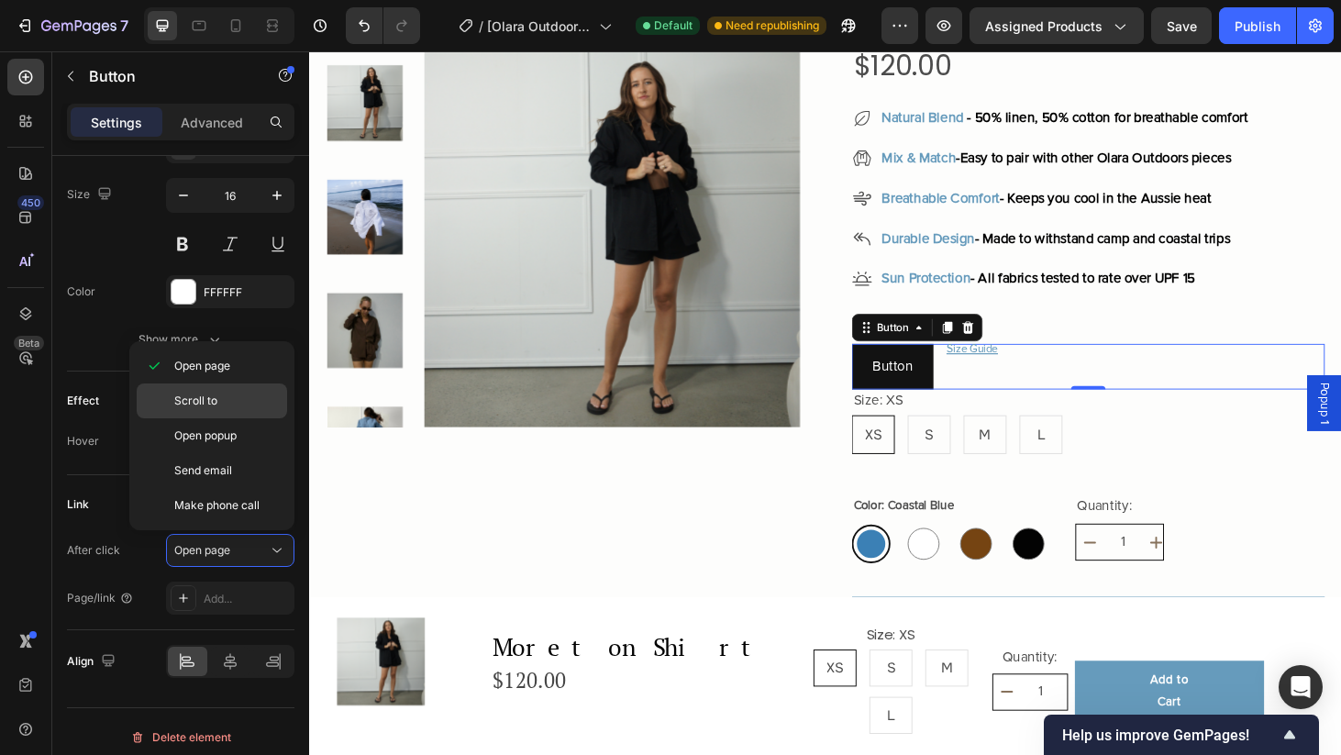
click at [230, 406] on p "Scroll to" at bounding box center [226, 401] width 105 height 17
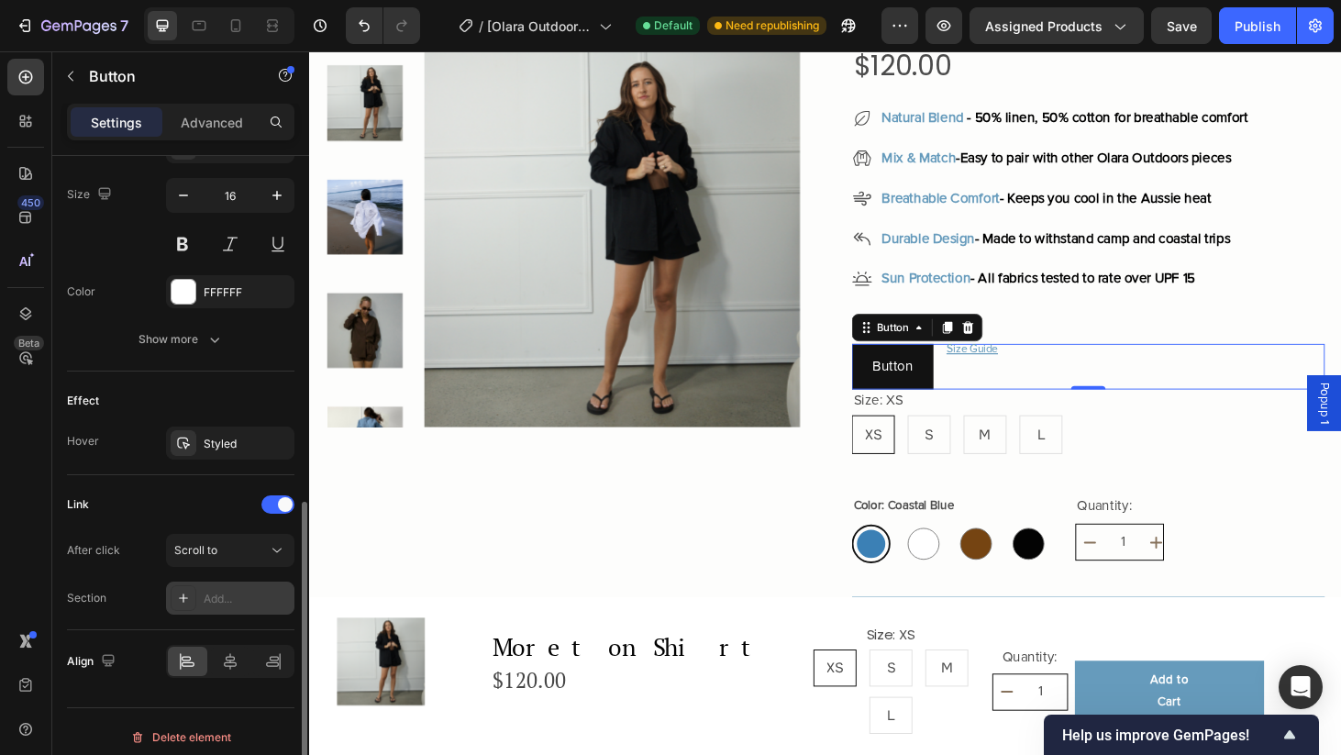
click at [232, 614] on div "Add..." at bounding box center [230, 597] width 128 height 33
click at [251, 560] on button "Scroll to" at bounding box center [230, 550] width 128 height 33
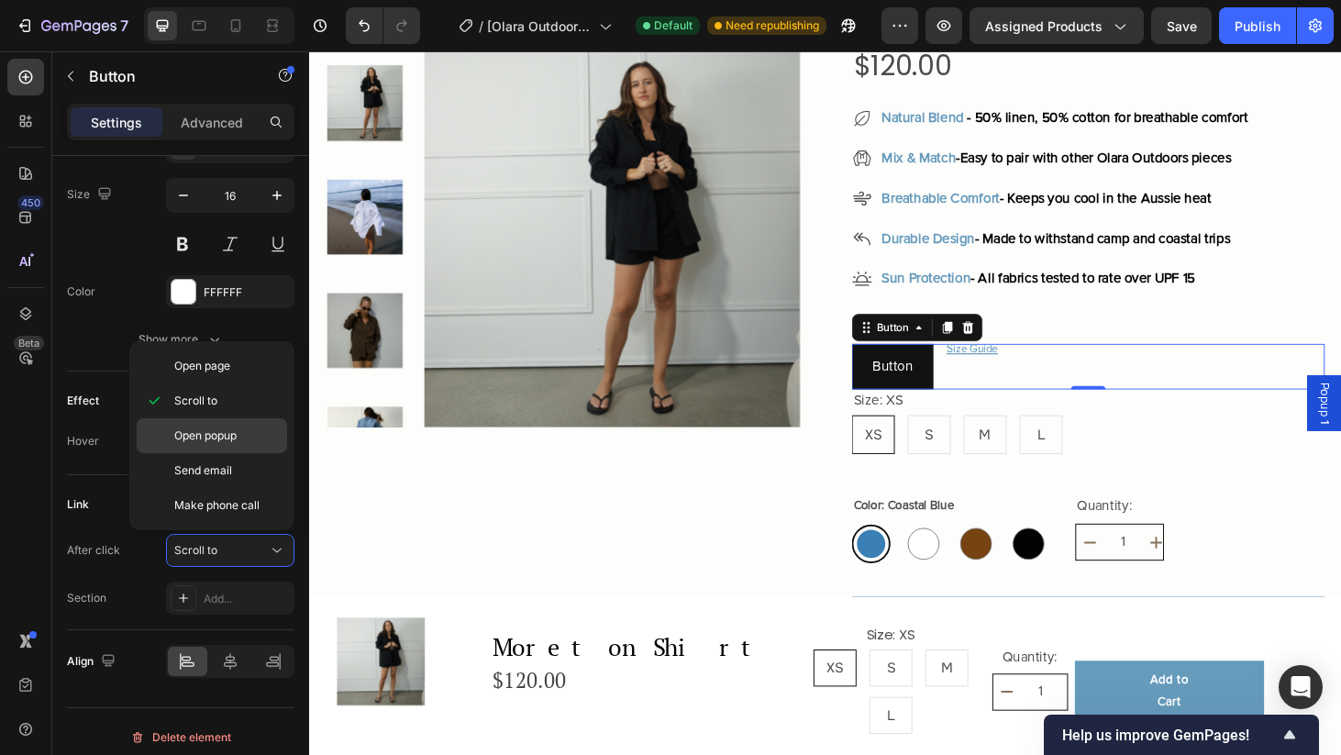
click at [201, 439] on span "Open popup" at bounding box center [205, 435] width 62 height 17
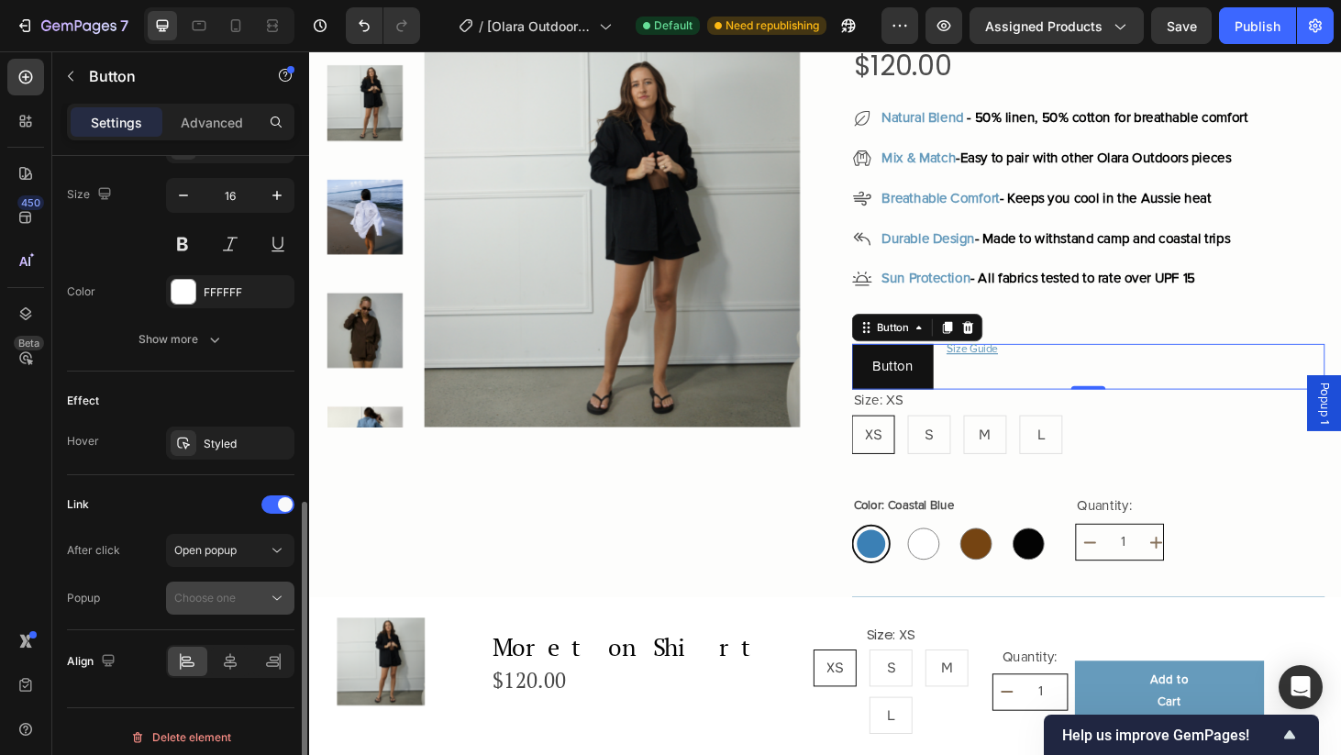
click at [225, 603] on span "Choose one" at bounding box center [204, 598] width 61 height 14
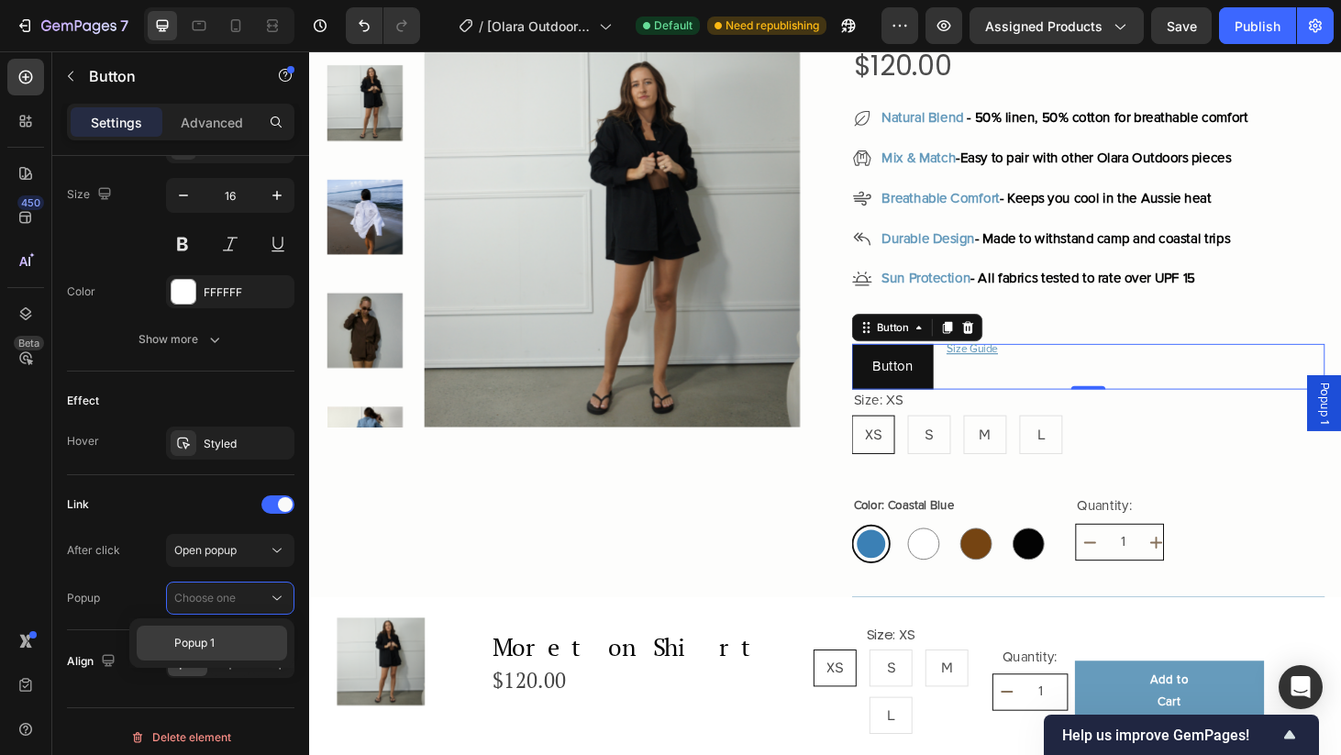
click at [223, 647] on p "Popup 1" at bounding box center [226, 643] width 105 height 17
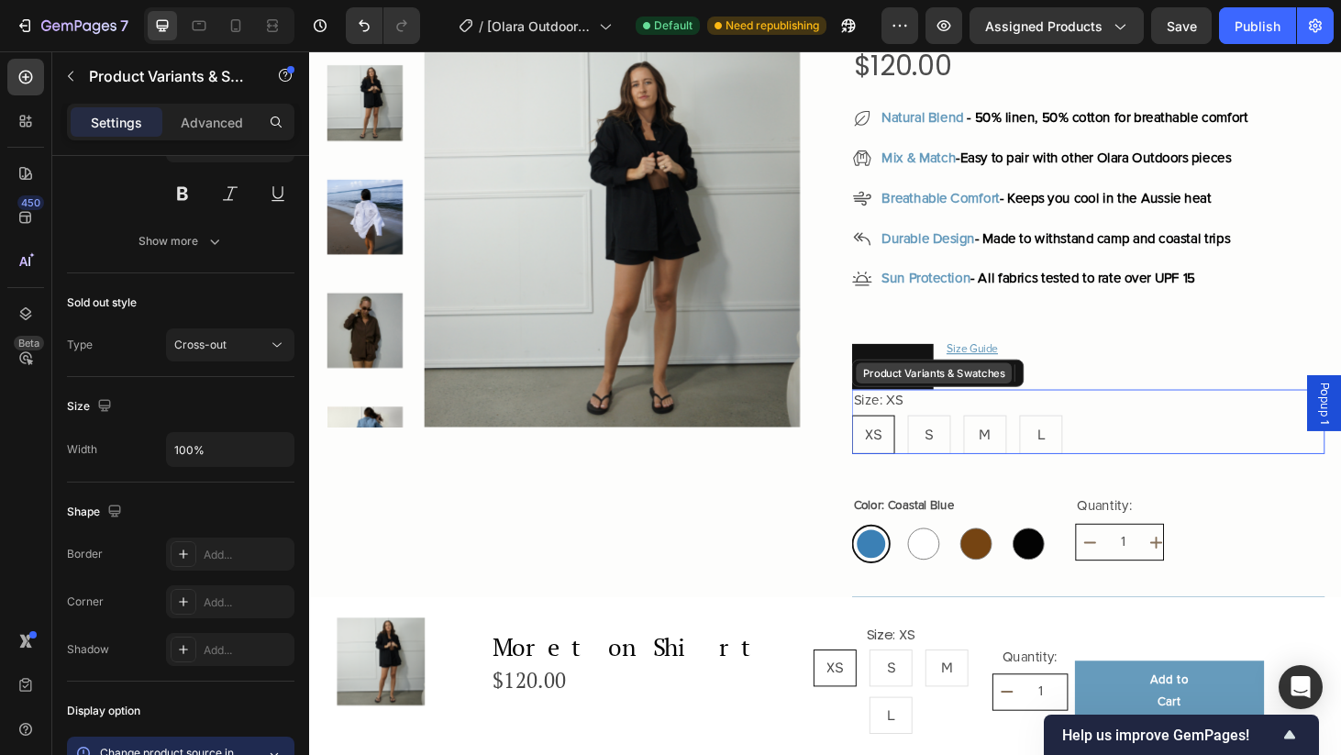
click at [941, 386] on div "Product Variants & Swatches" at bounding box center [978, 395] width 183 height 29
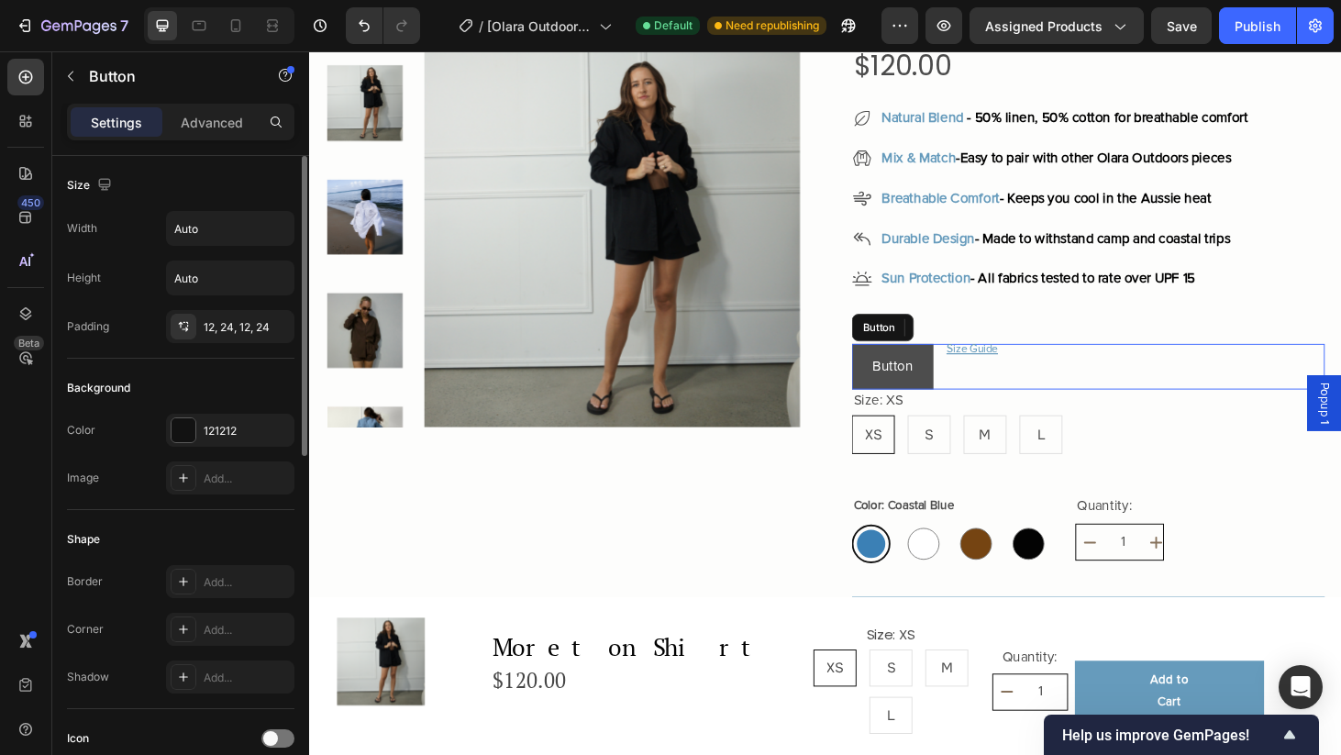
click at [937, 370] on link "Button" at bounding box center [930, 388] width 87 height 49
click at [939, 375] on p "Button" at bounding box center [930, 388] width 43 height 27
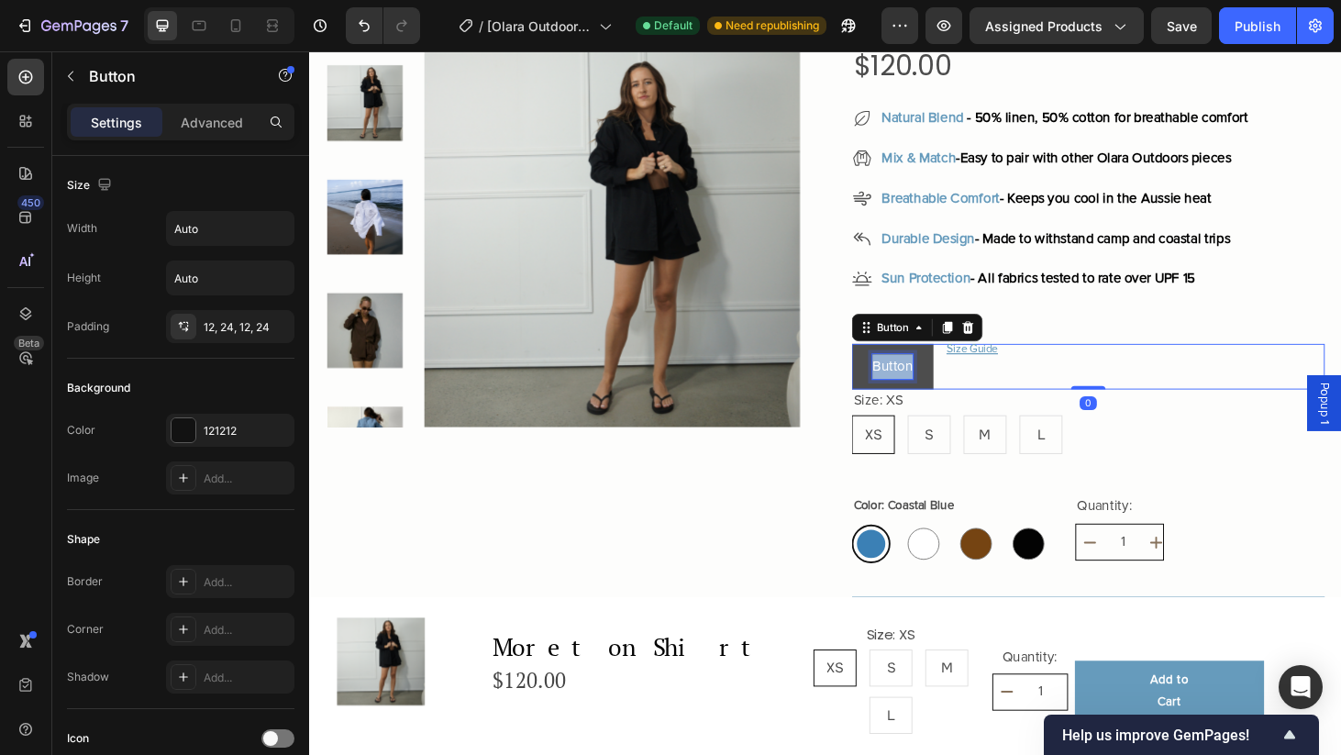
click at [939, 375] on p "Button" at bounding box center [930, 388] width 43 height 27
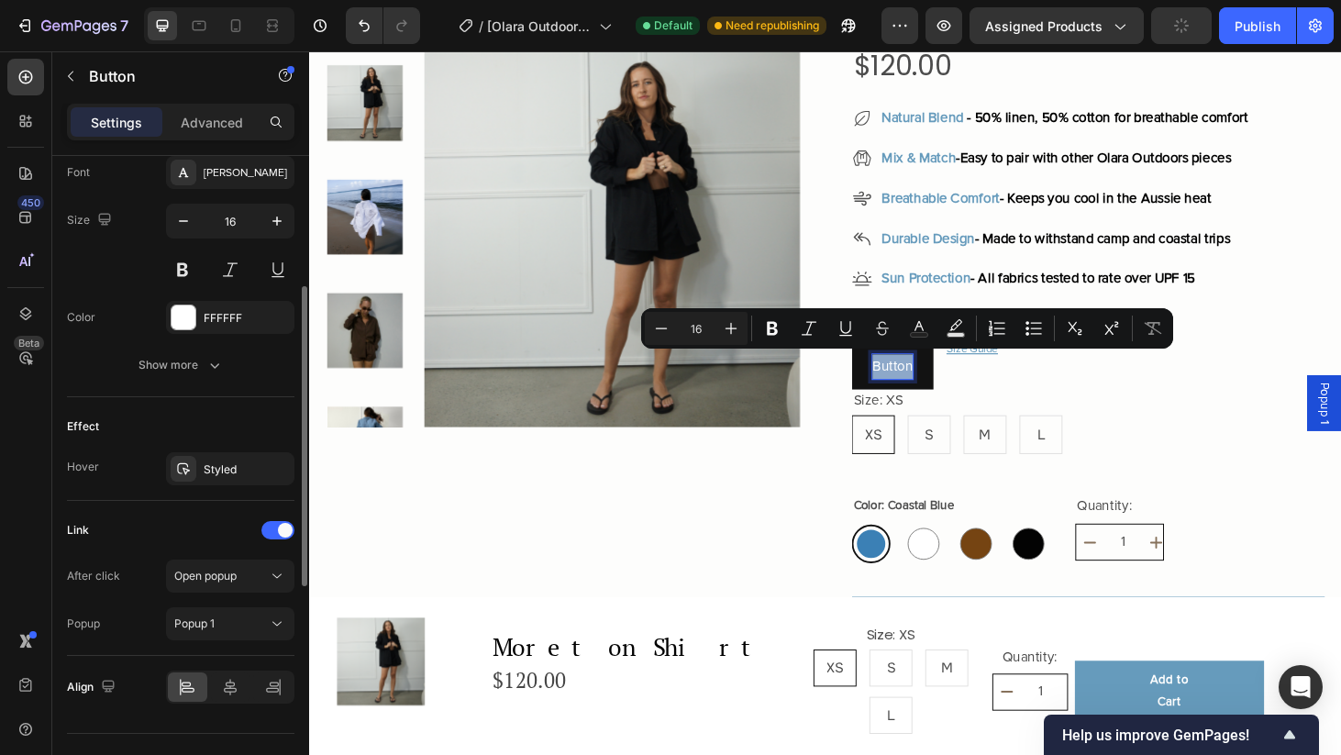
scroll to position [759, 0]
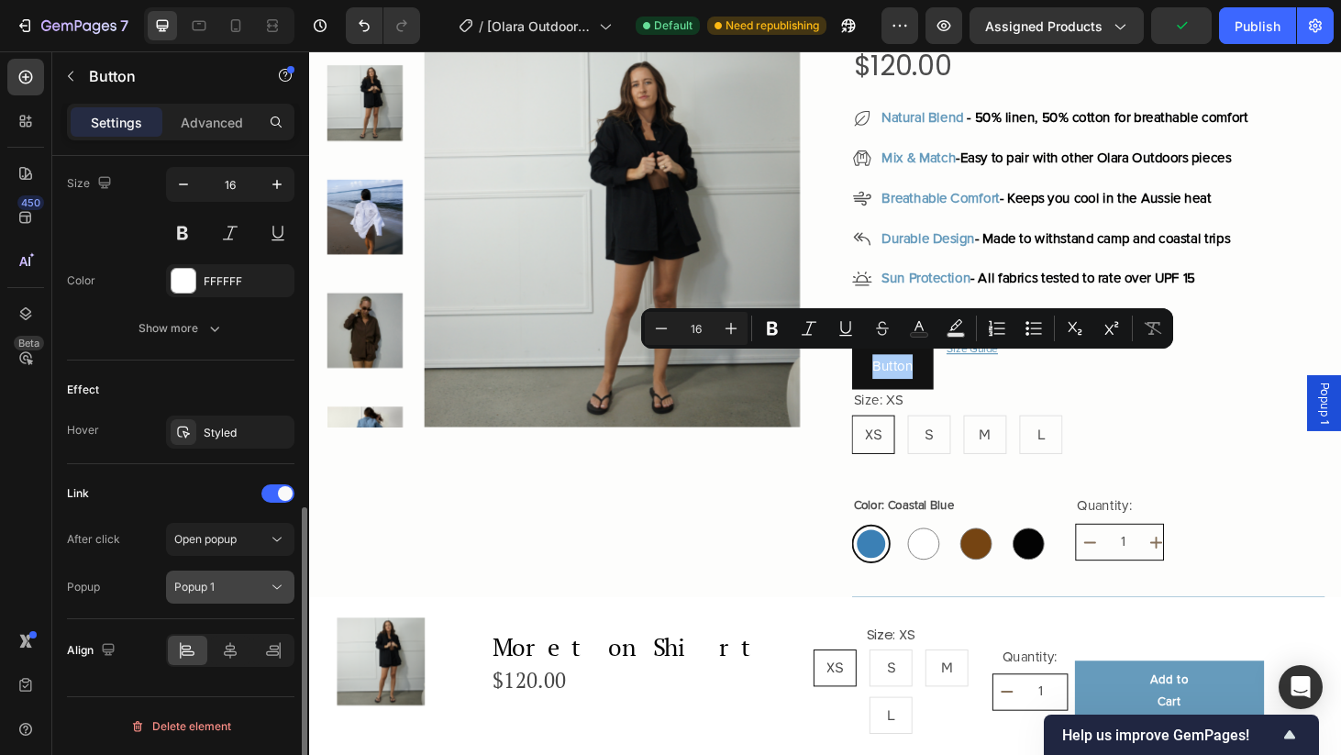
click at [217, 585] on div "Popup 1" at bounding box center [221, 587] width 94 height 17
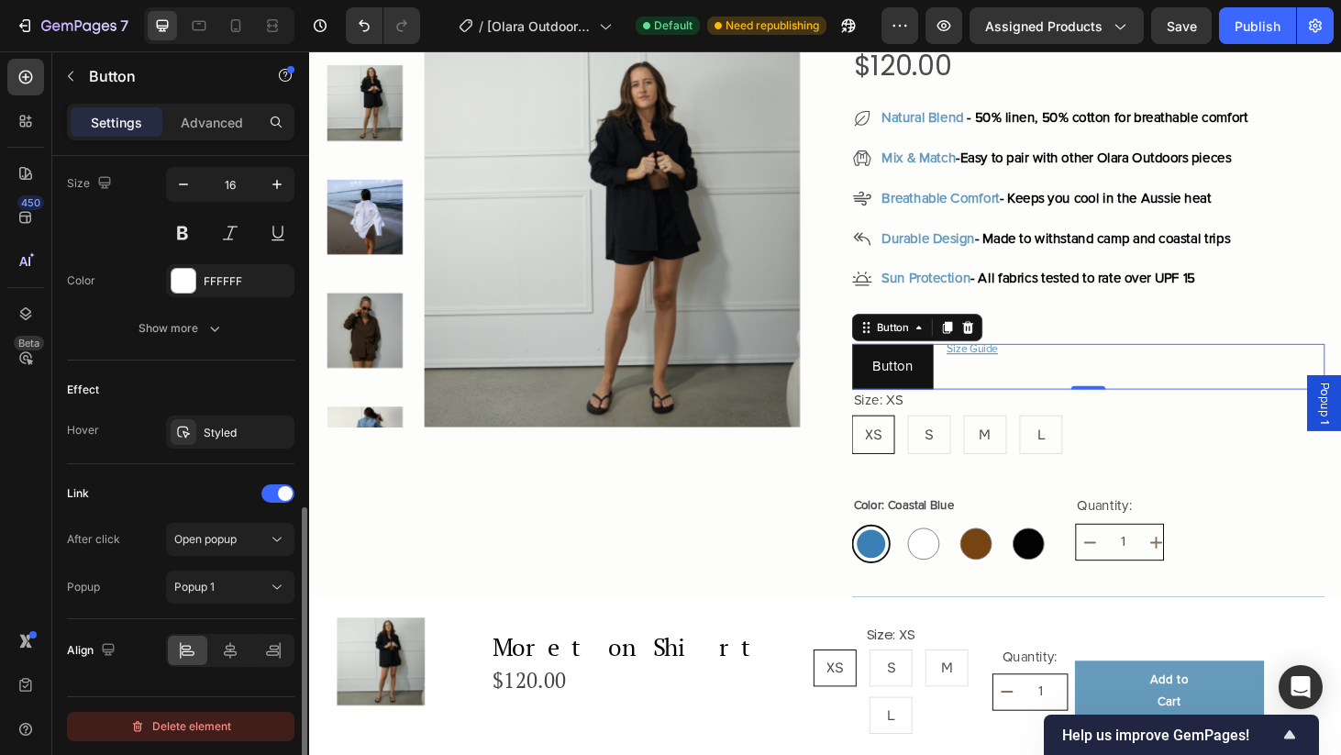
click at [197, 730] on div "Delete element" at bounding box center [180, 726] width 101 height 22
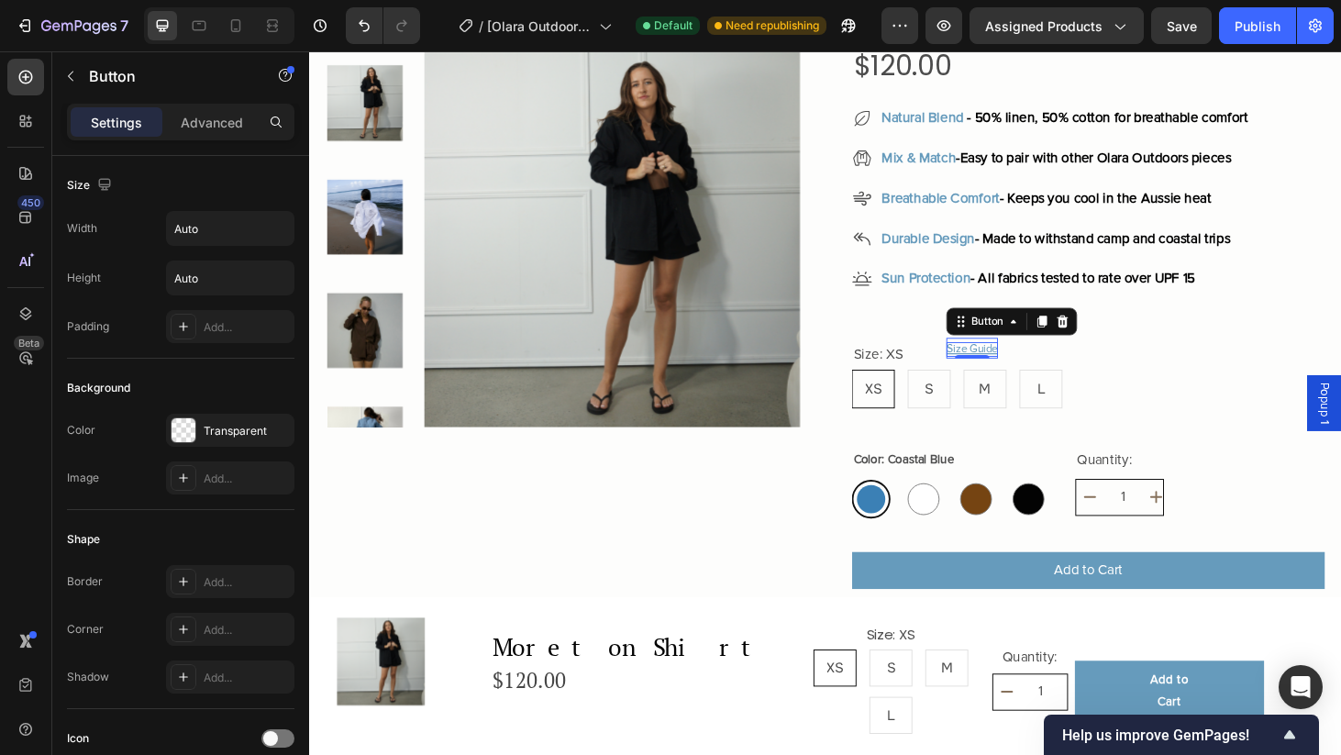
click at [1034, 364] on p "Size Guide" at bounding box center [1015, 370] width 55 height 16
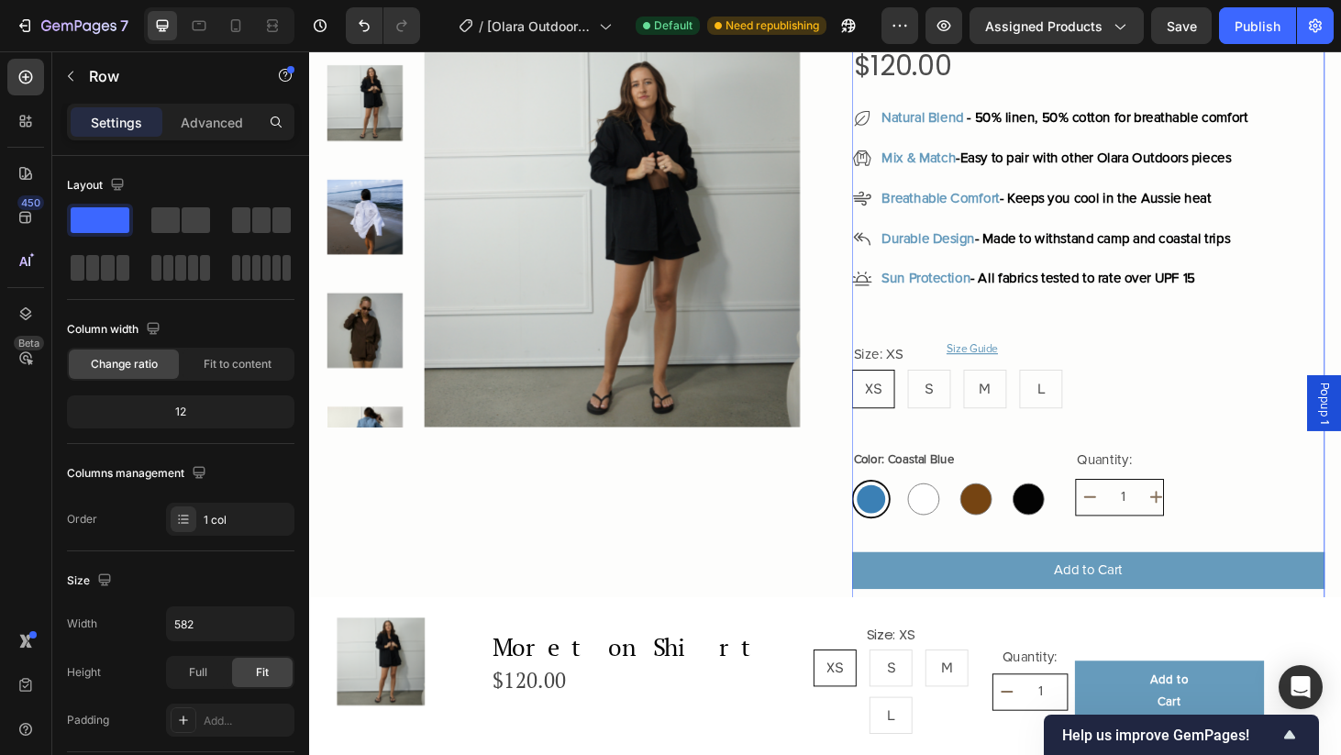
click at [1184, 321] on div "Moreton Shirt Product Title Crafted premium breathable fabric Text Block Icon I…" at bounding box center [1139, 590] width 504 height 1365
click at [1031, 365] on p "Size Guide" at bounding box center [1015, 370] width 55 height 16
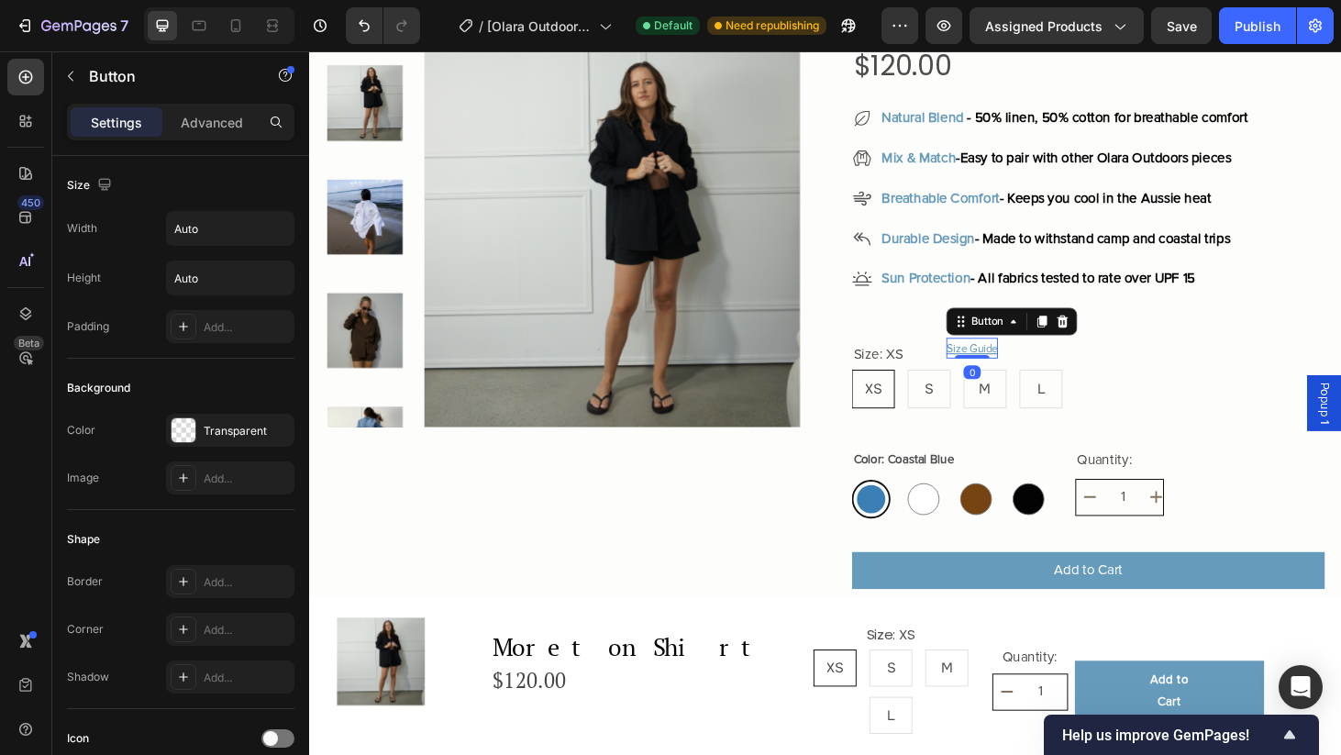
click at [1020, 393] on div "0" at bounding box center [1015, 394] width 18 height 15
drag, startPoint x: 1018, startPoint y: 374, endPoint x: 1022, endPoint y: 383, distance: 9.9
click at [1022, 387] on div at bounding box center [1015, 390] width 37 height 6
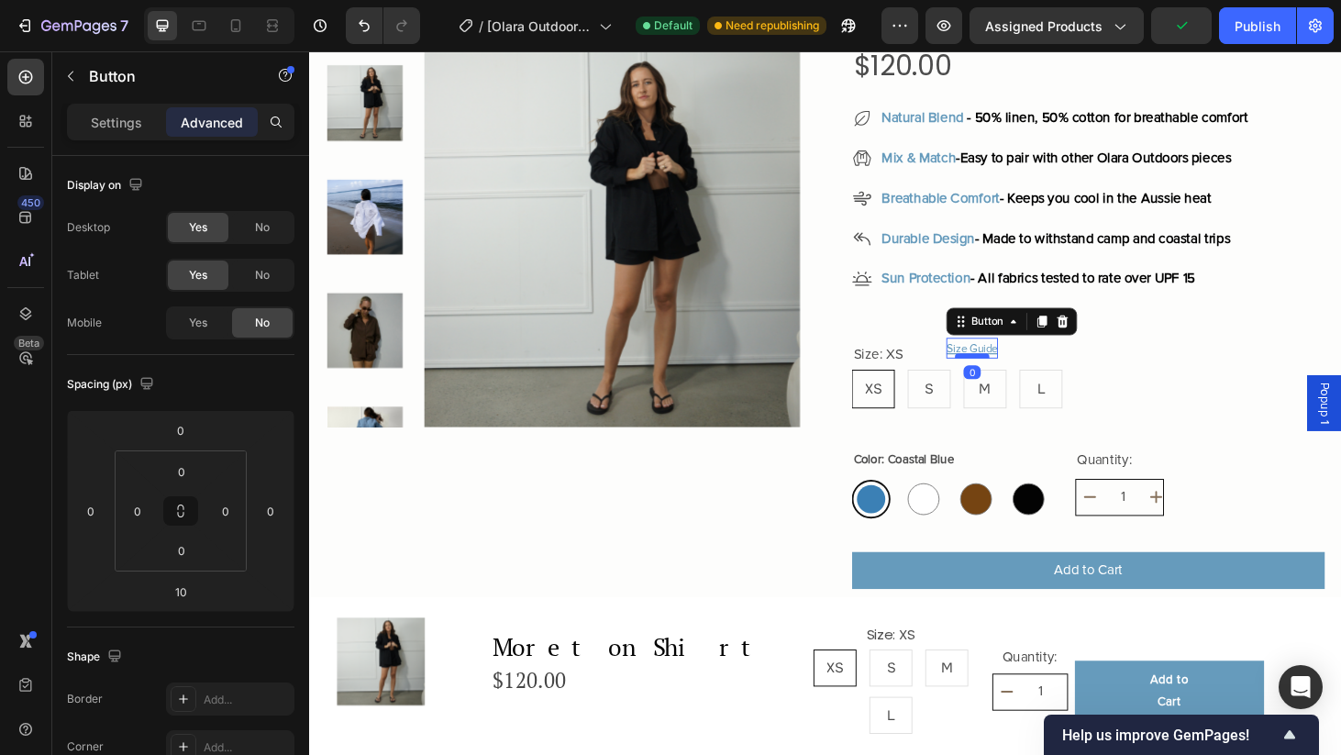
drag, startPoint x: 1024, startPoint y: 383, endPoint x: 1024, endPoint y: 372, distance: 11.0
click at [1024, 374] on div at bounding box center [1015, 377] width 37 height 6
type input "0"
click at [1057, 338] on icon at bounding box center [1059, 340] width 15 height 15
click at [1053, 338] on icon at bounding box center [1059, 340] width 15 height 15
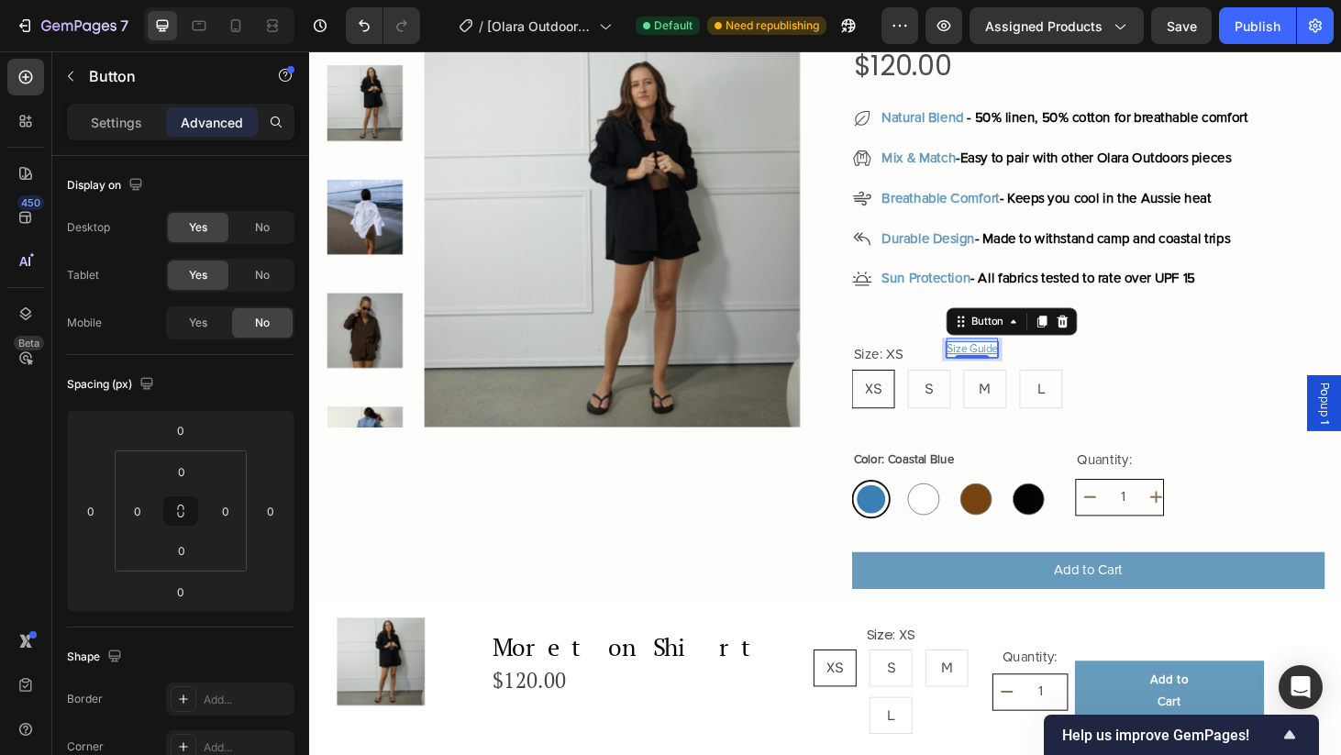
click at [1026, 362] on p "Size Guide" at bounding box center [1015, 370] width 55 height 16
click at [112, 108] on div "Settings" at bounding box center [117, 121] width 92 height 29
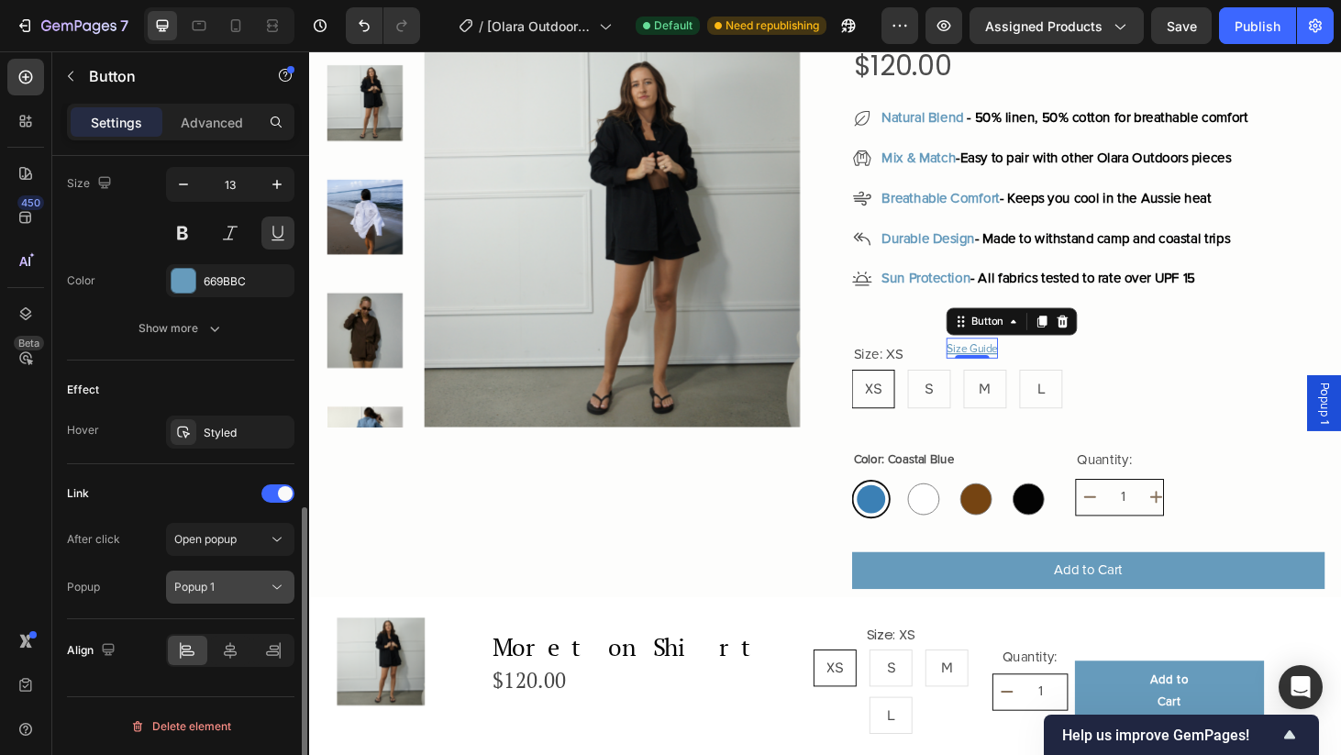
click at [277, 587] on icon at bounding box center [277, 587] width 18 height 18
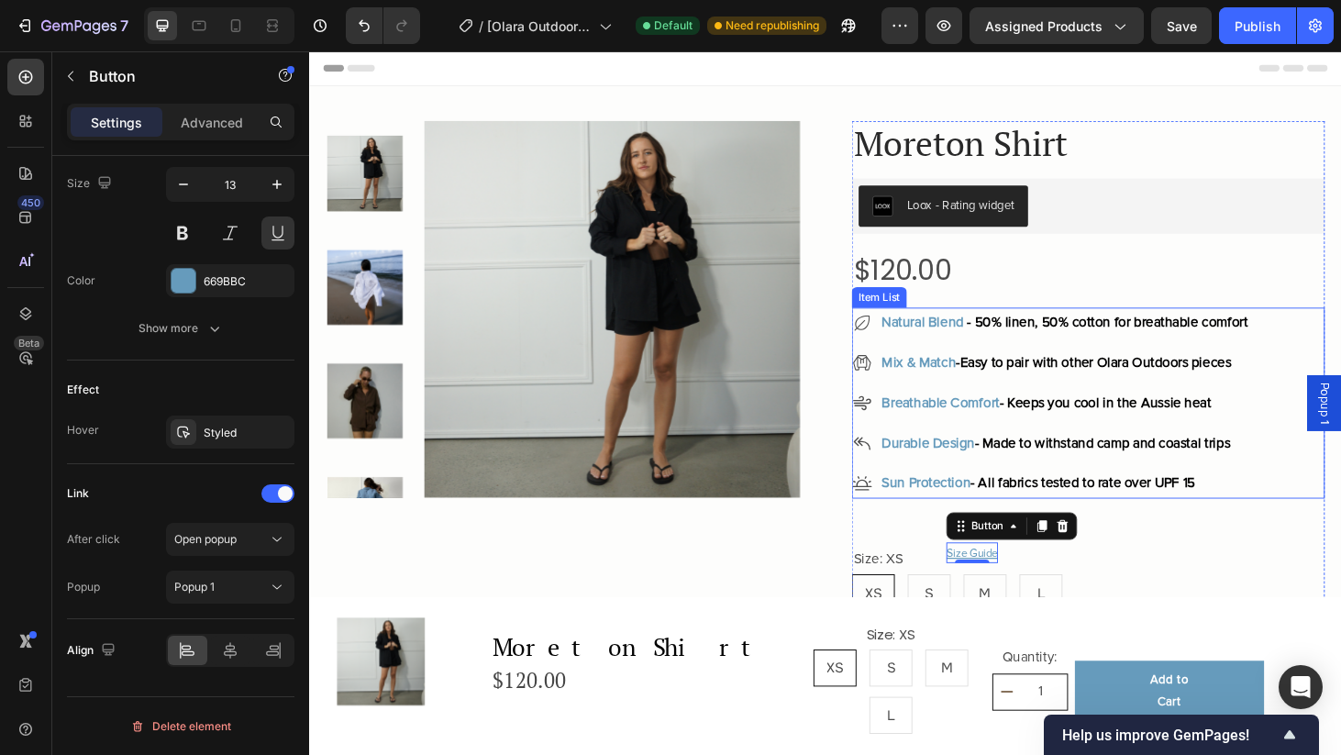
scroll to position [0, 0]
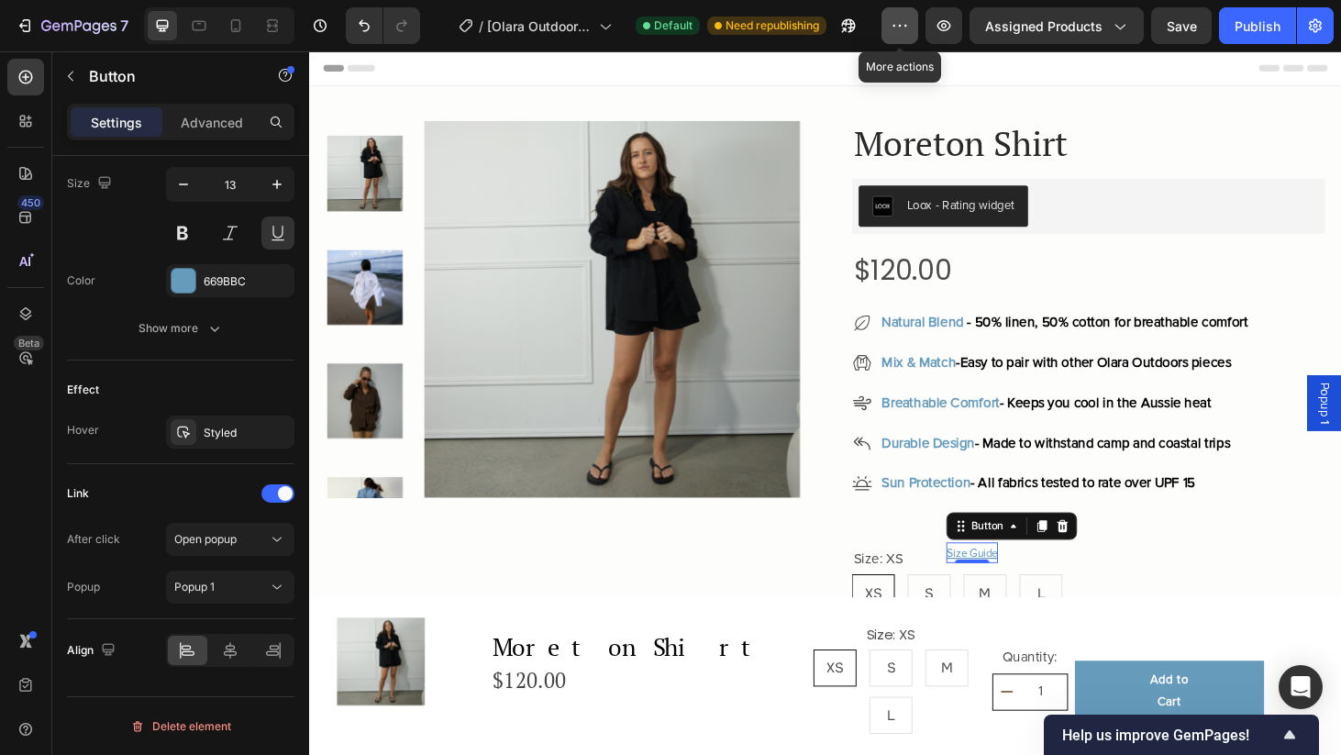
click at [899, 24] on icon "button" at bounding box center [900, 26] width 18 height 18
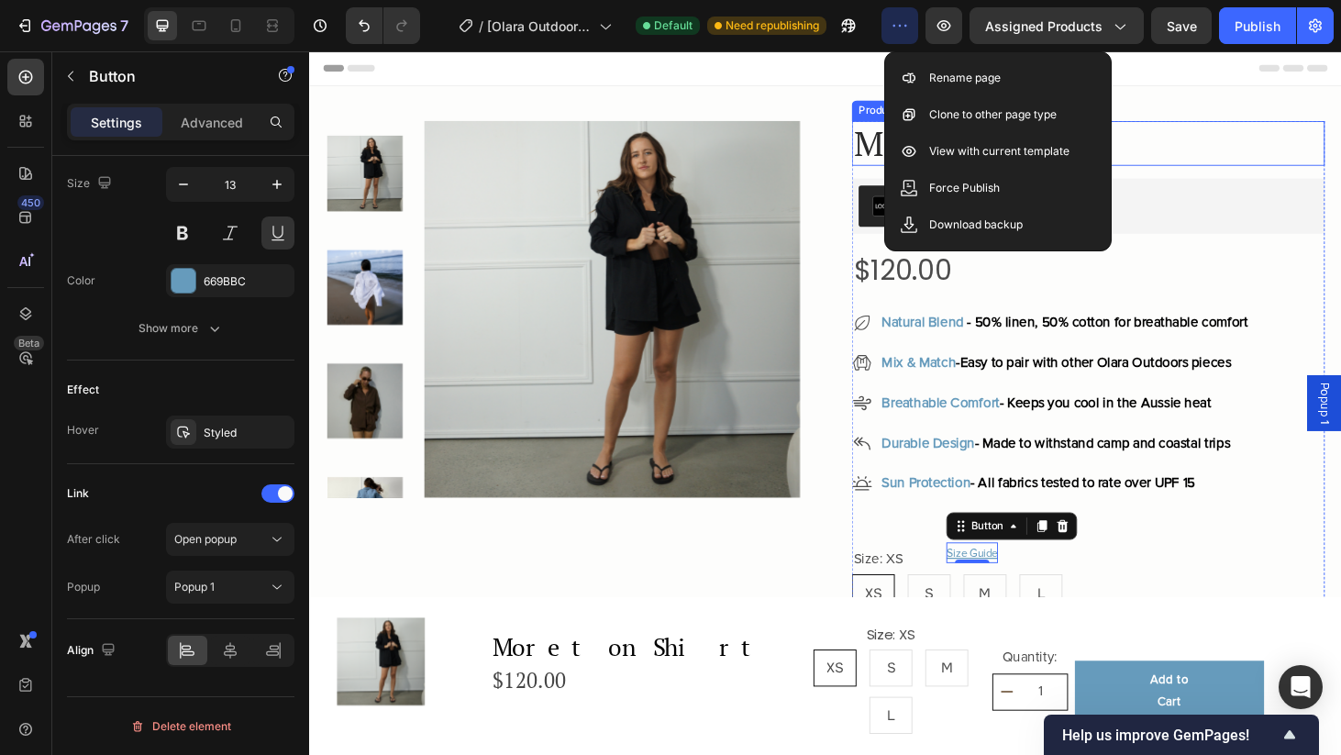
click at [1278, 161] on h1 "Moreton Shirt" at bounding box center [1139, 150] width 504 height 48
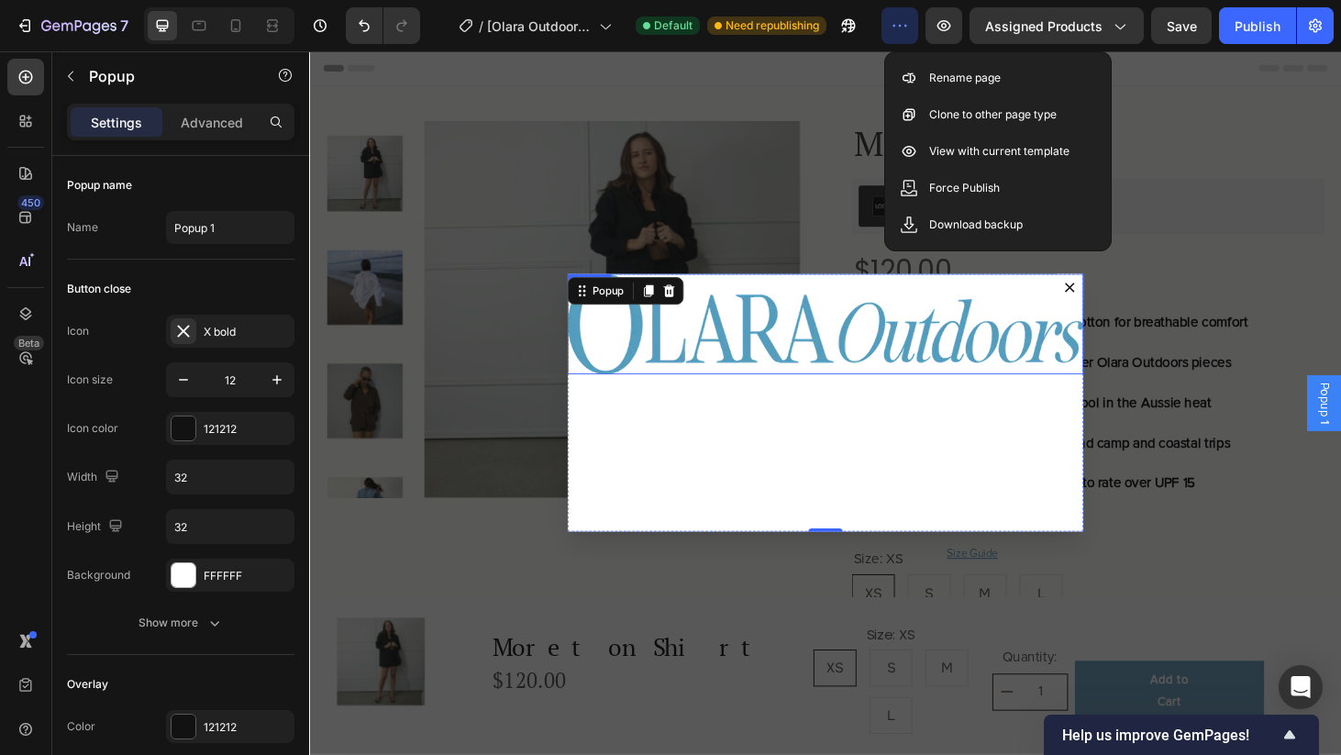
click at [736, 361] on img "Dialog body" at bounding box center [859, 342] width 550 height 107
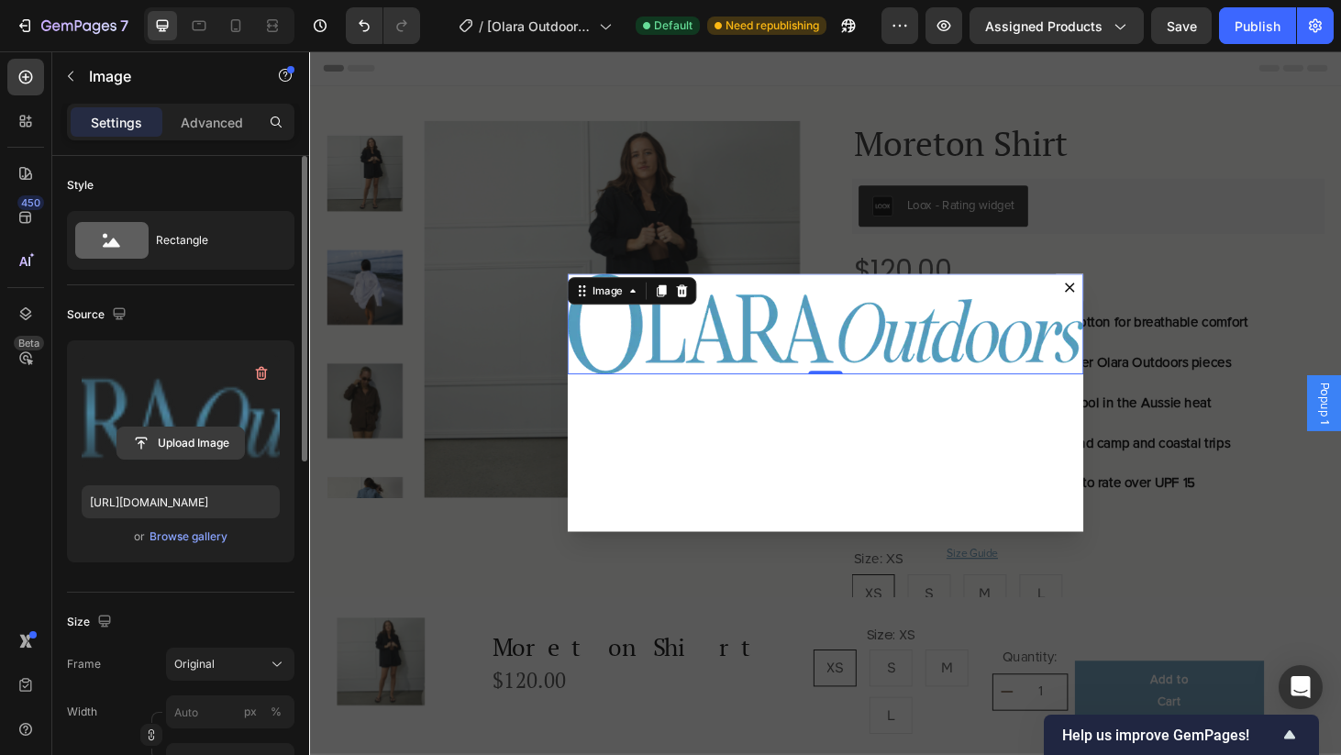
click at [177, 451] on input "file" at bounding box center [180, 442] width 127 height 31
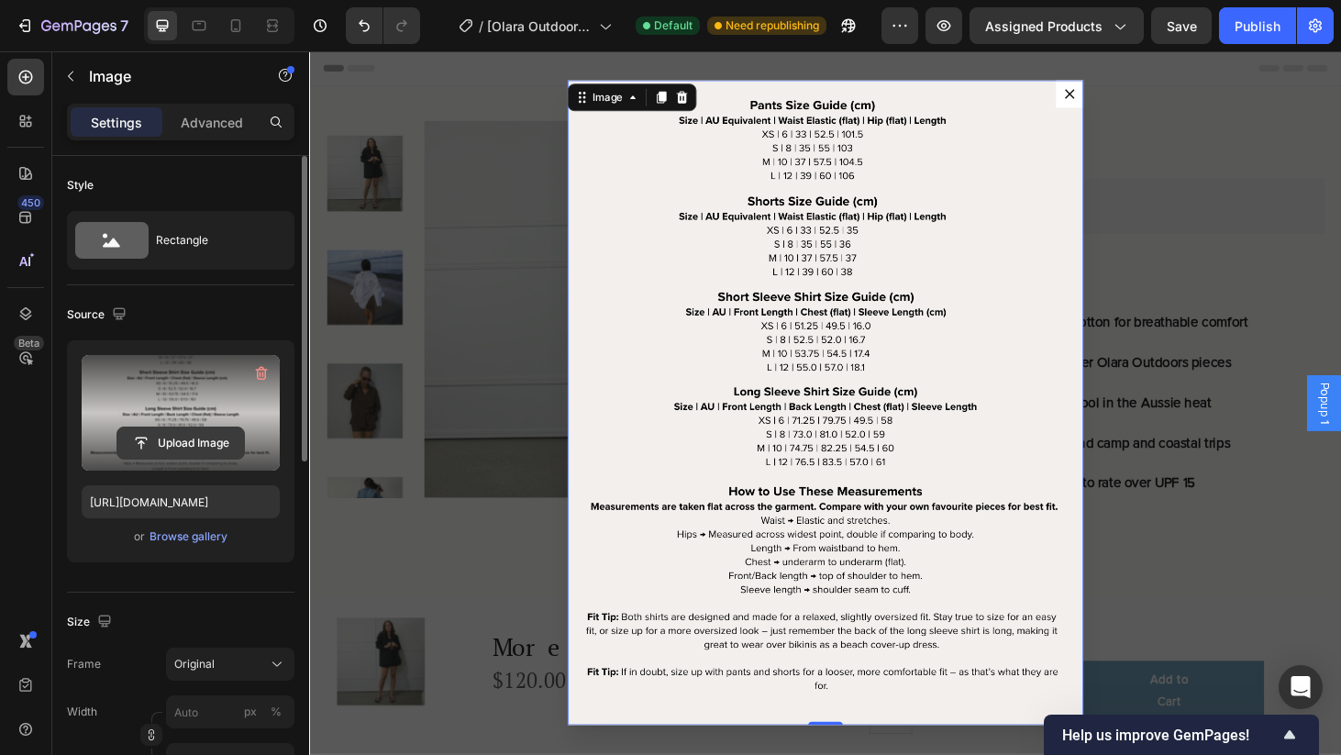
click at [187, 441] on input "file" at bounding box center [180, 442] width 127 height 31
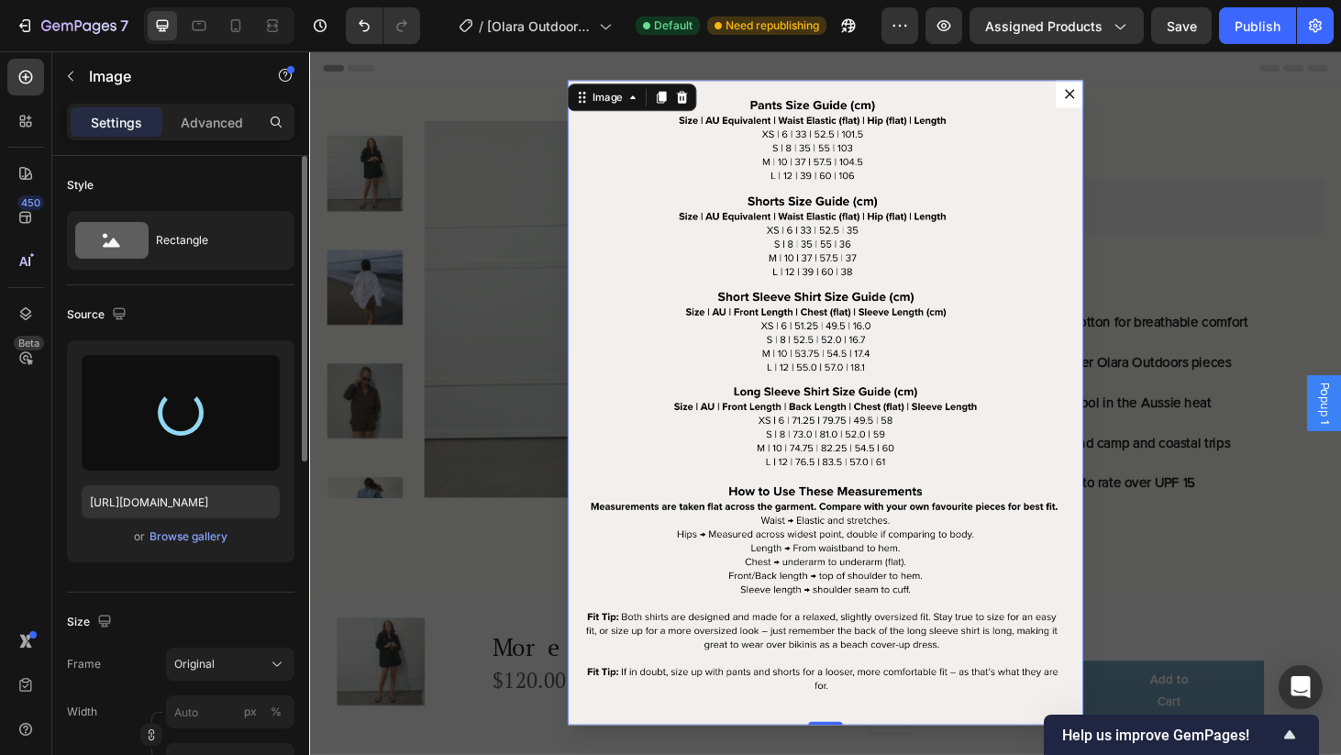
type input "[URL][DOMAIN_NAME]"
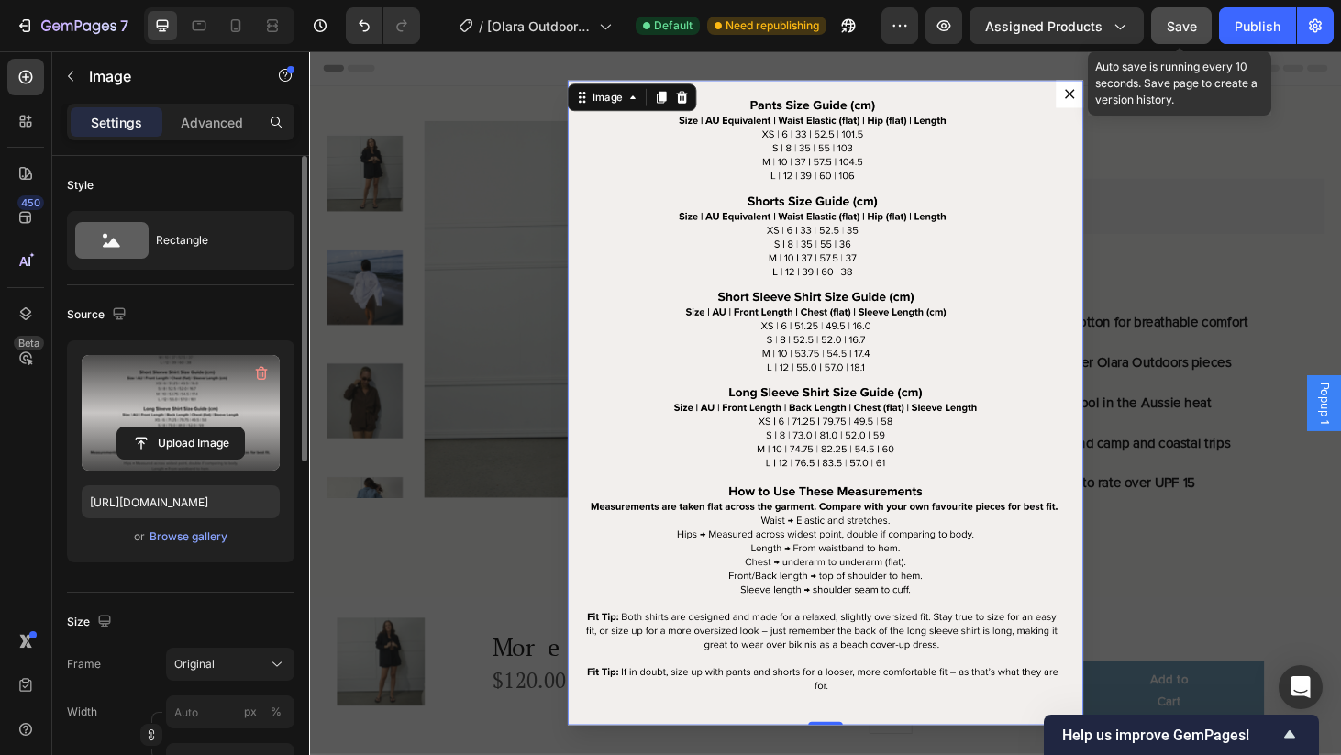
click at [1188, 21] on span "Save" at bounding box center [1182, 26] width 30 height 16
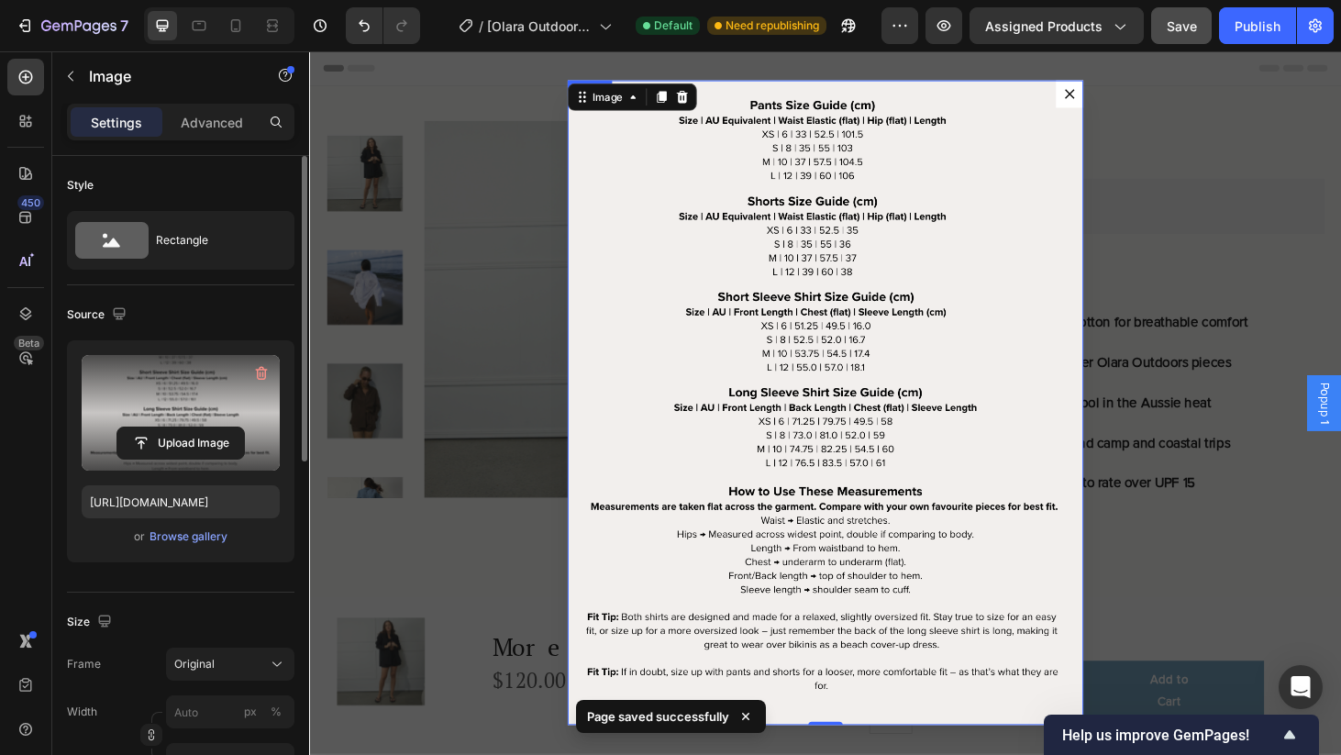
click at [1120, 95] on icon "Dialog content" at bounding box center [1119, 97] width 11 height 11
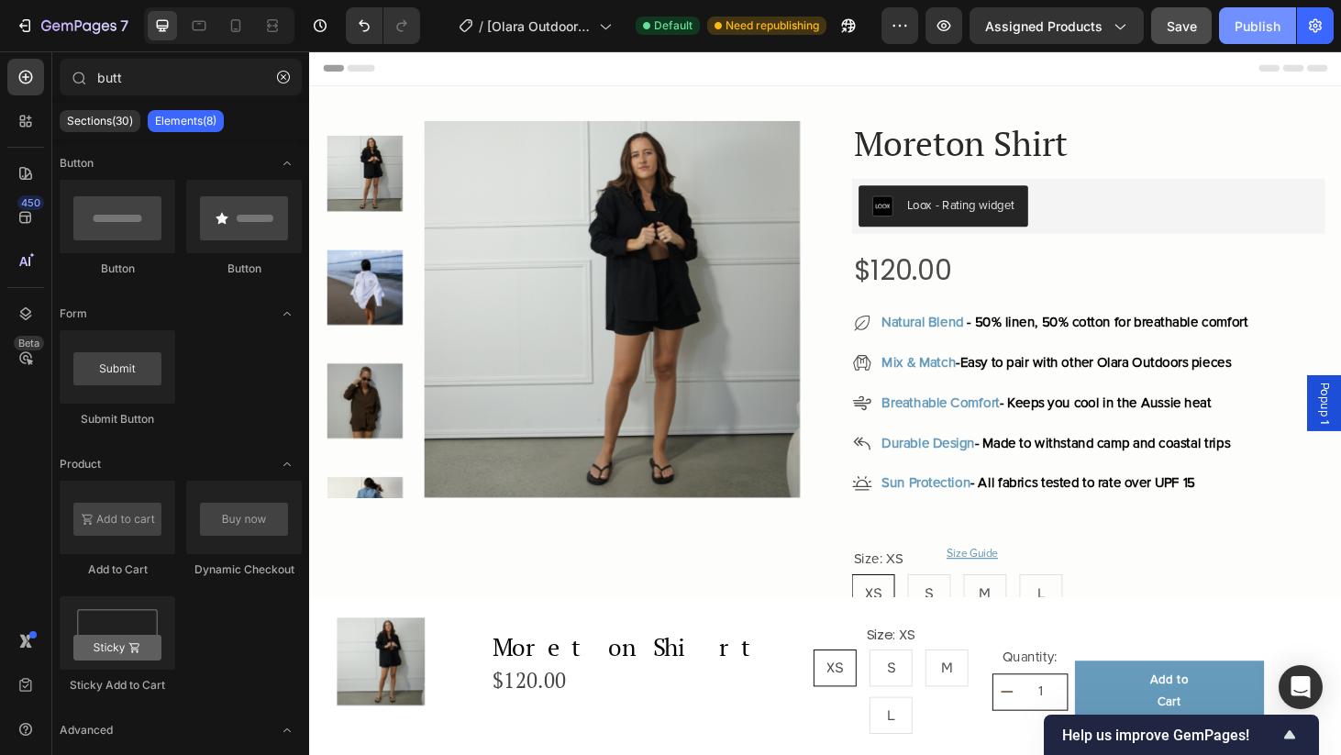
click at [1272, 23] on div "Publish" at bounding box center [1257, 26] width 46 height 19
click at [233, 26] on icon at bounding box center [236, 26] width 18 height 18
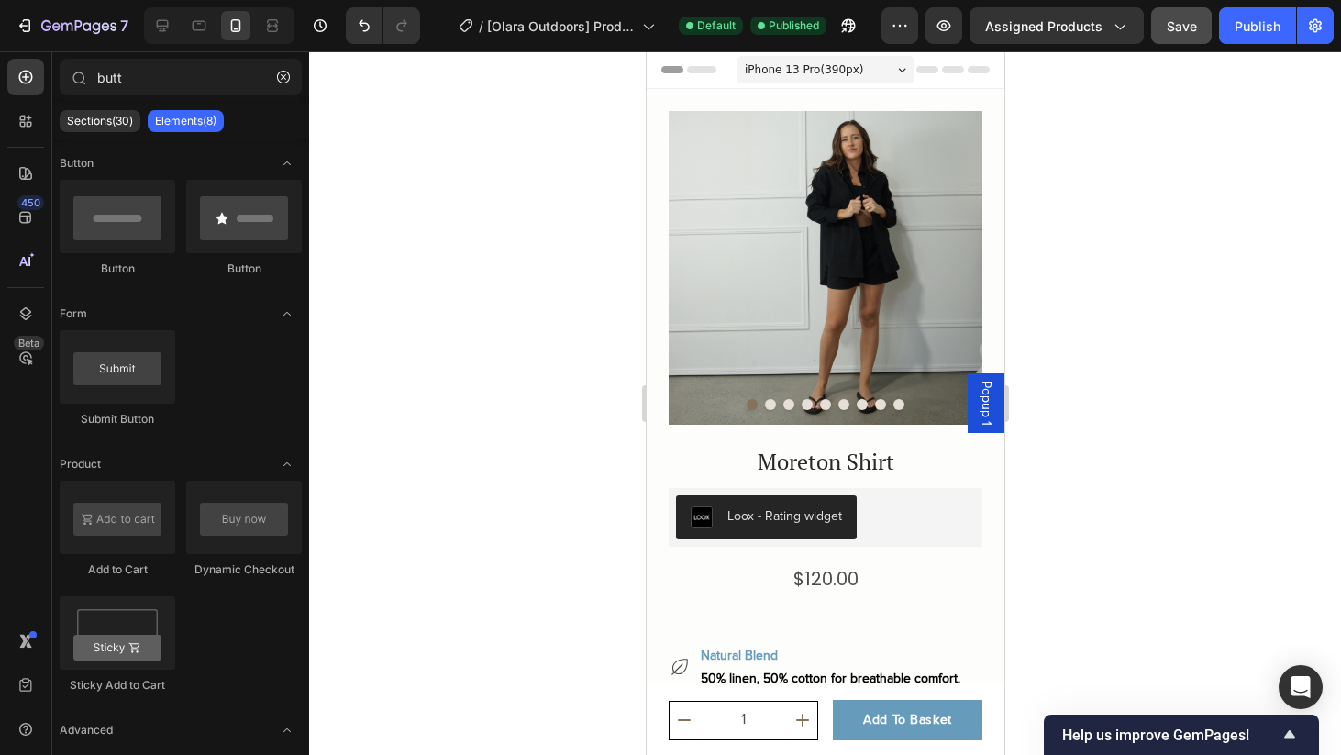
click at [984, 404] on span "Popup 1" at bounding box center [985, 403] width 18 height 45
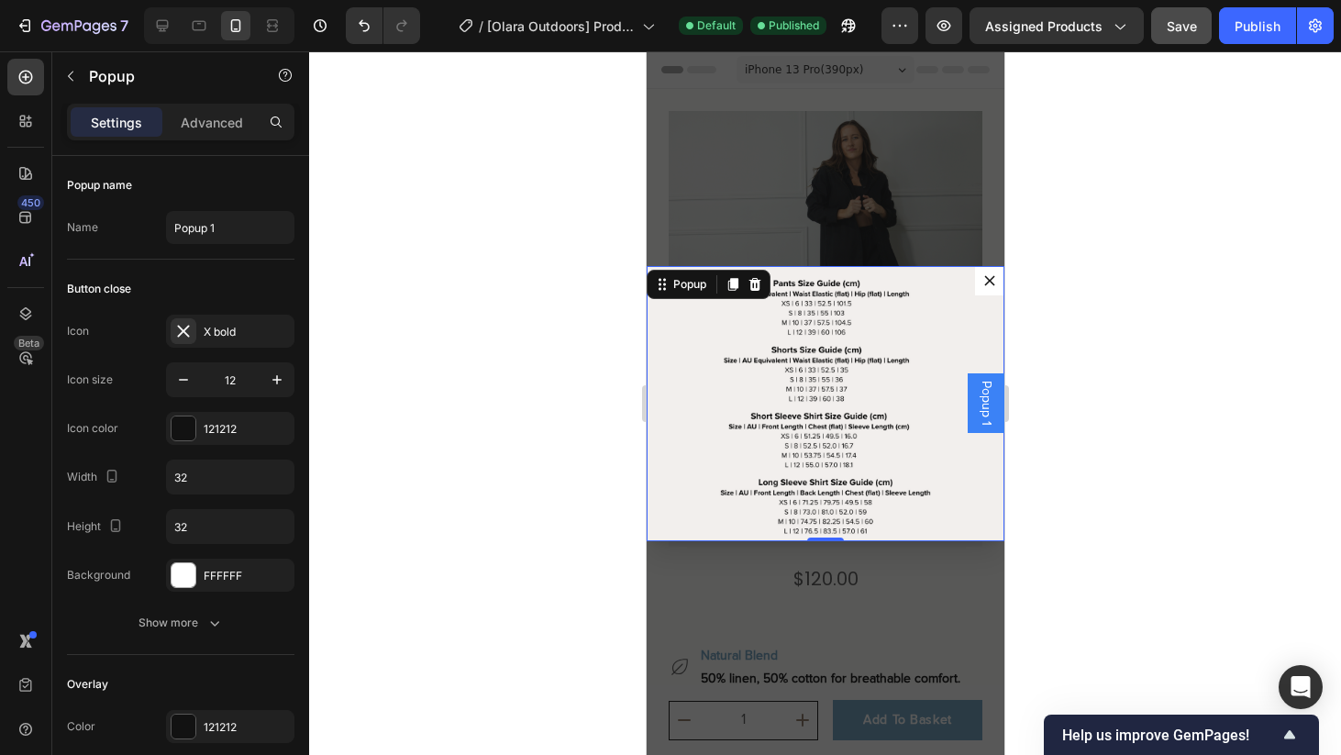
click at [1187, 39] on button "Save" at bounding box center [1181, 25] width 61 height 37
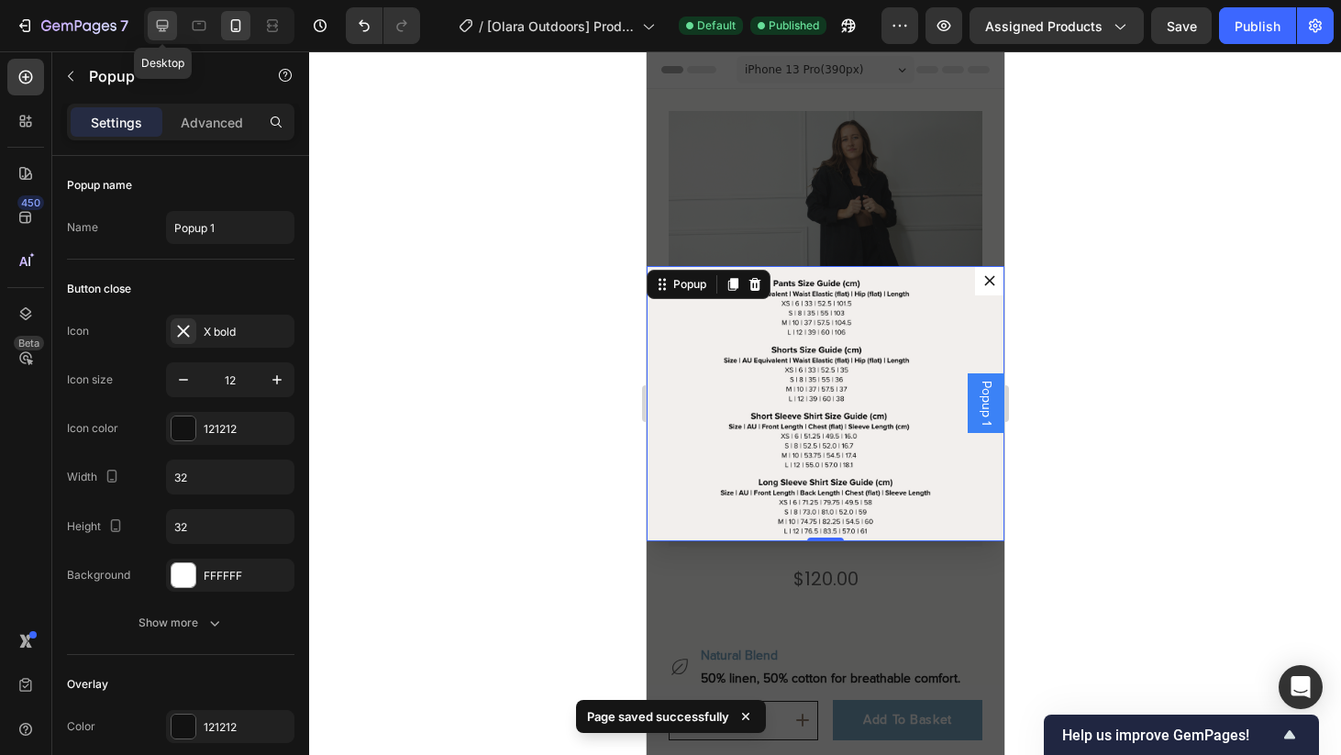
click at [174, 29] on div at bounding box center [162, 25] width 29 height 29
type input "600"
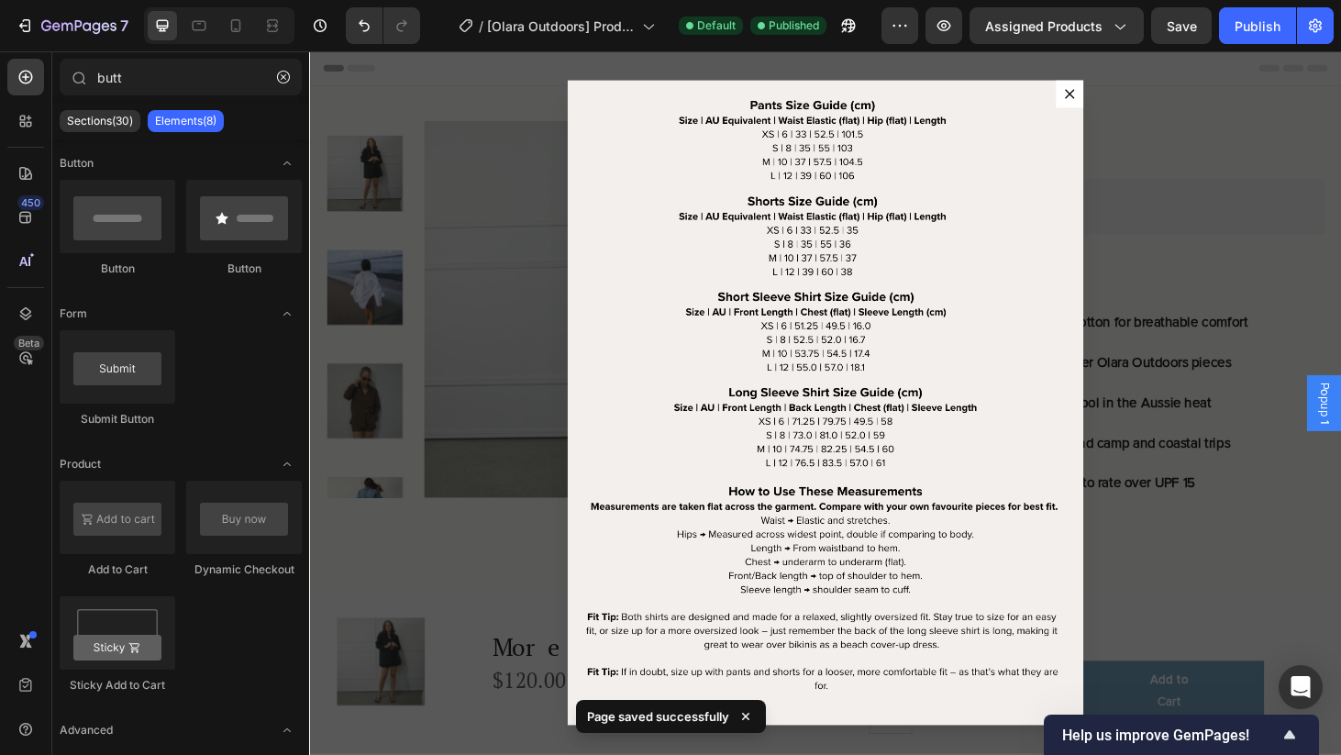
click at [1340, 410] on div "Backdrop" at bounding box center [859, 426] width 1101 height 750
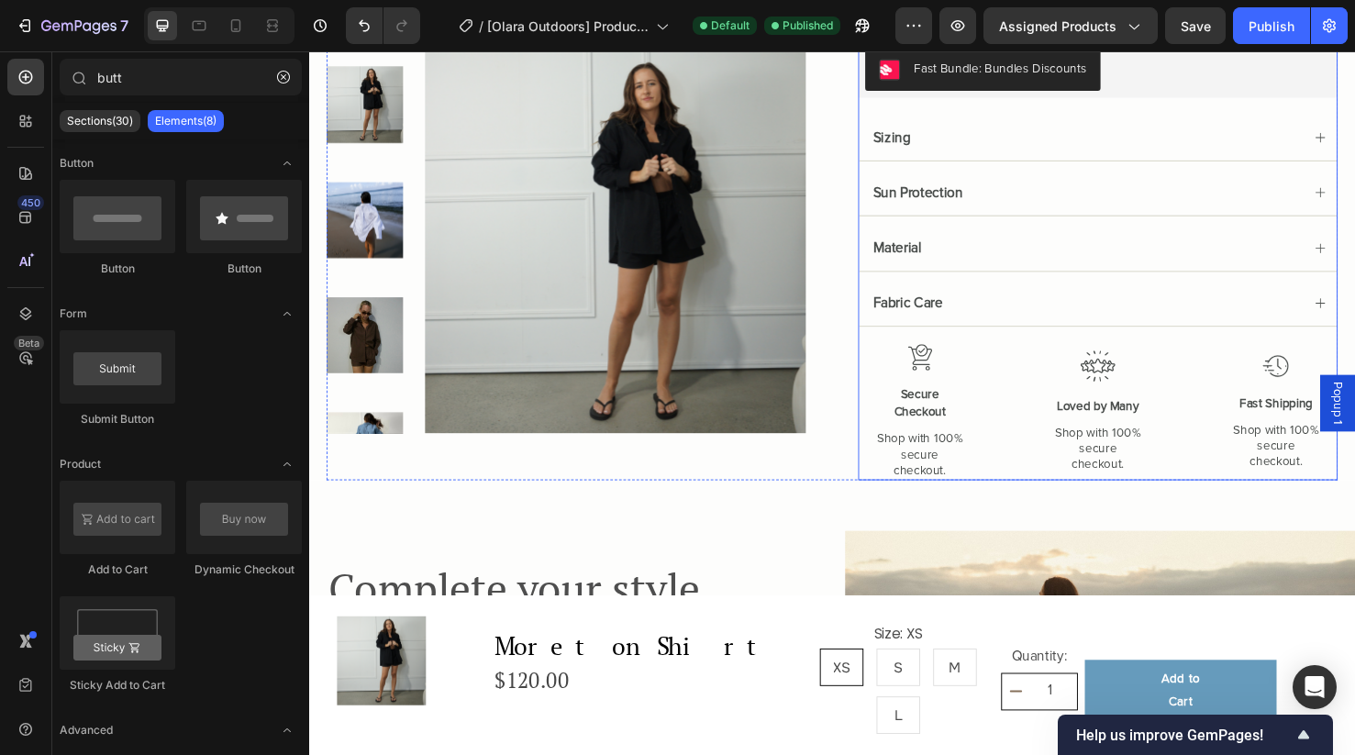
scroll to position [1071, 0]
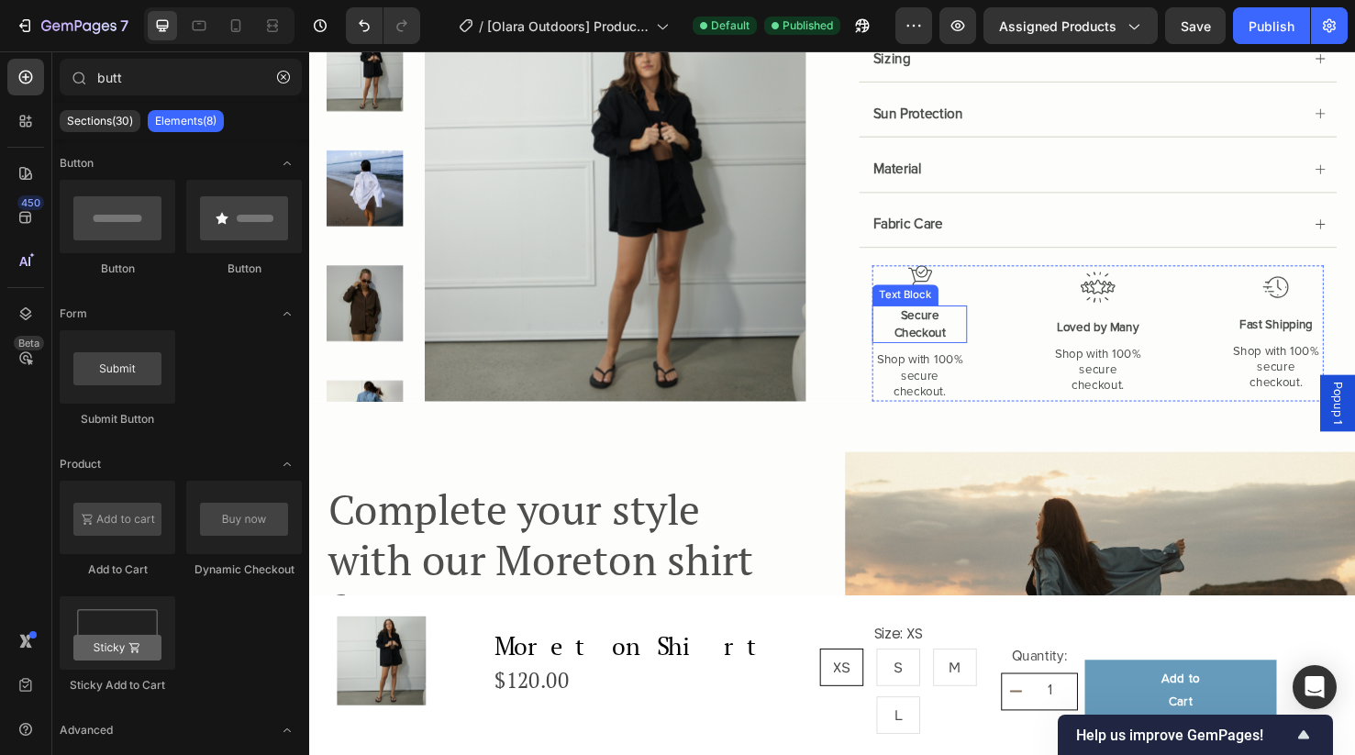
click at [952, 320] on p "Secure Checkout" at bounding box center [951, 338] width 96 height 36
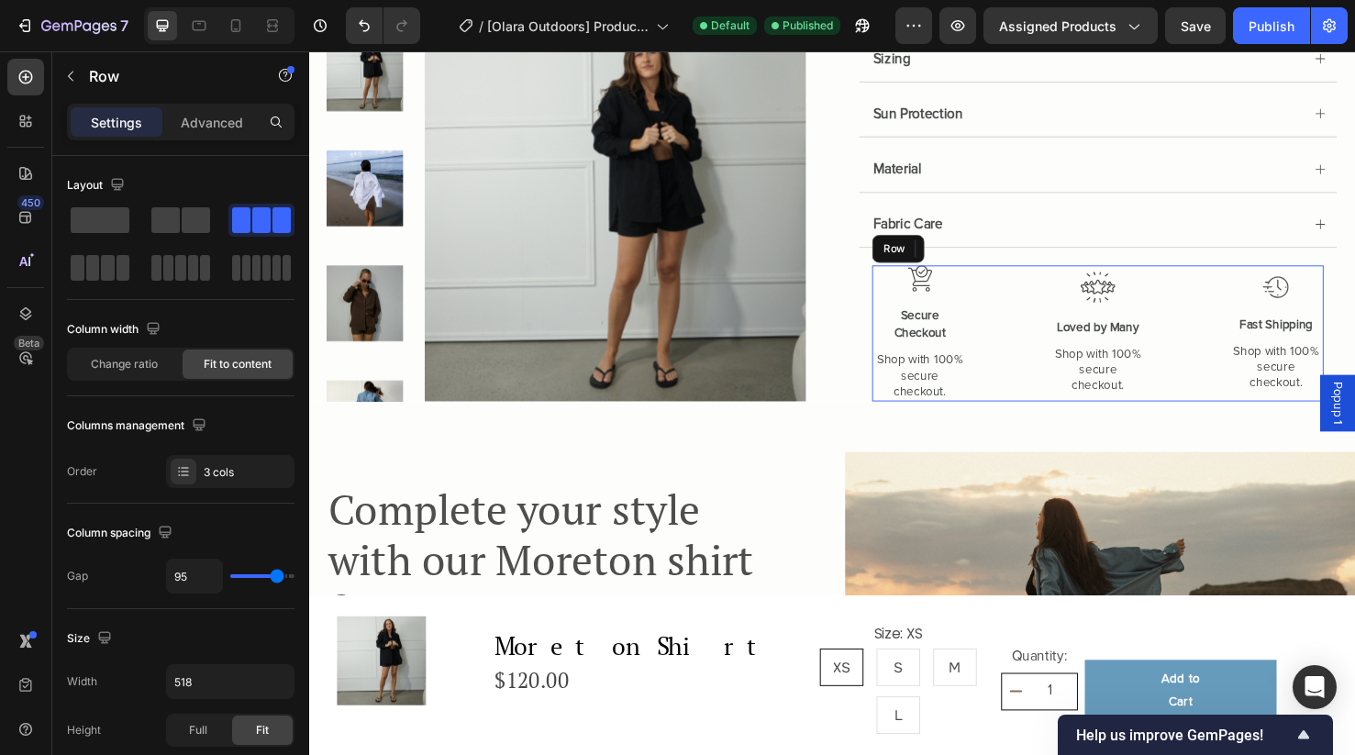
click at [1075, 335] on div "Image Secure Checkout Text Block 8 Shop with 100% secure checkout. Text Block I…" at bounding box center [1139, 347] width 475 height 143
click at [102, 269] on span at bounding box center [108, 268] width 14 height 26
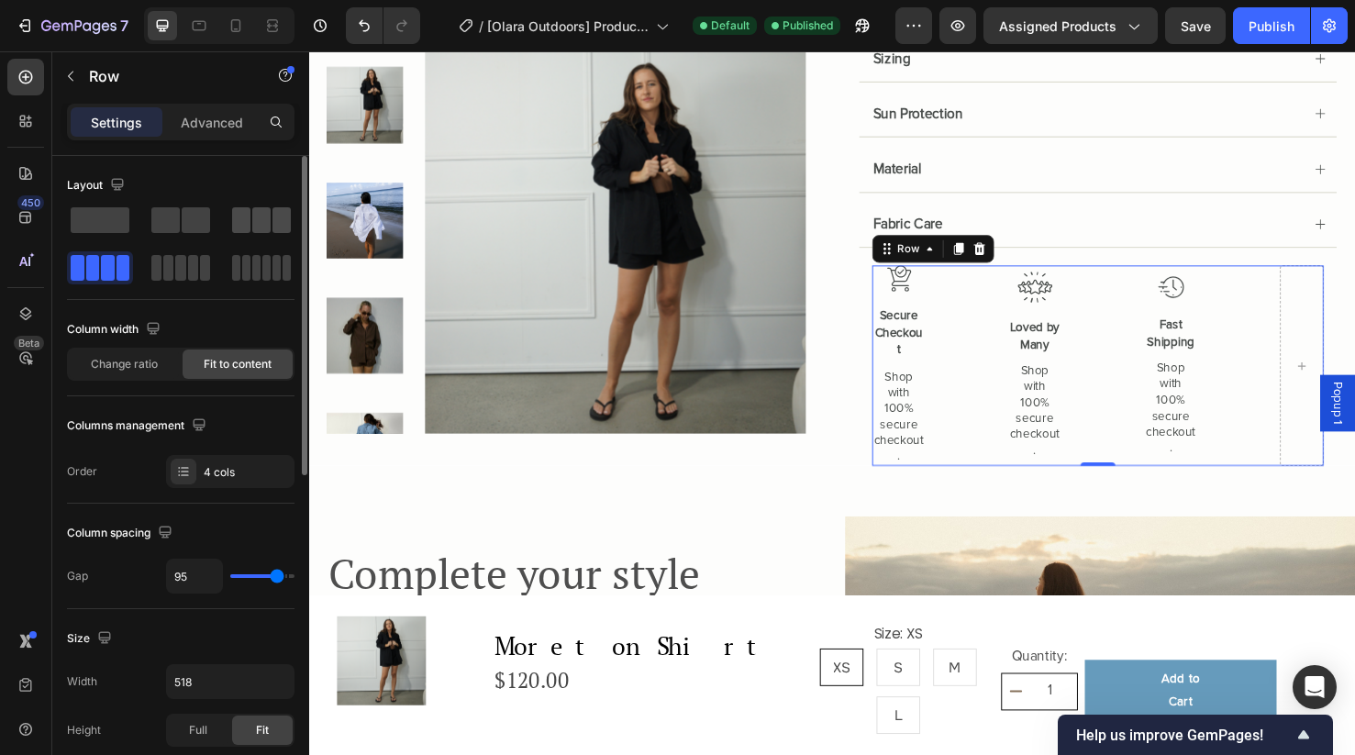
click at [240, 220] on span at bounding box center [241, 220] width 18 height 26
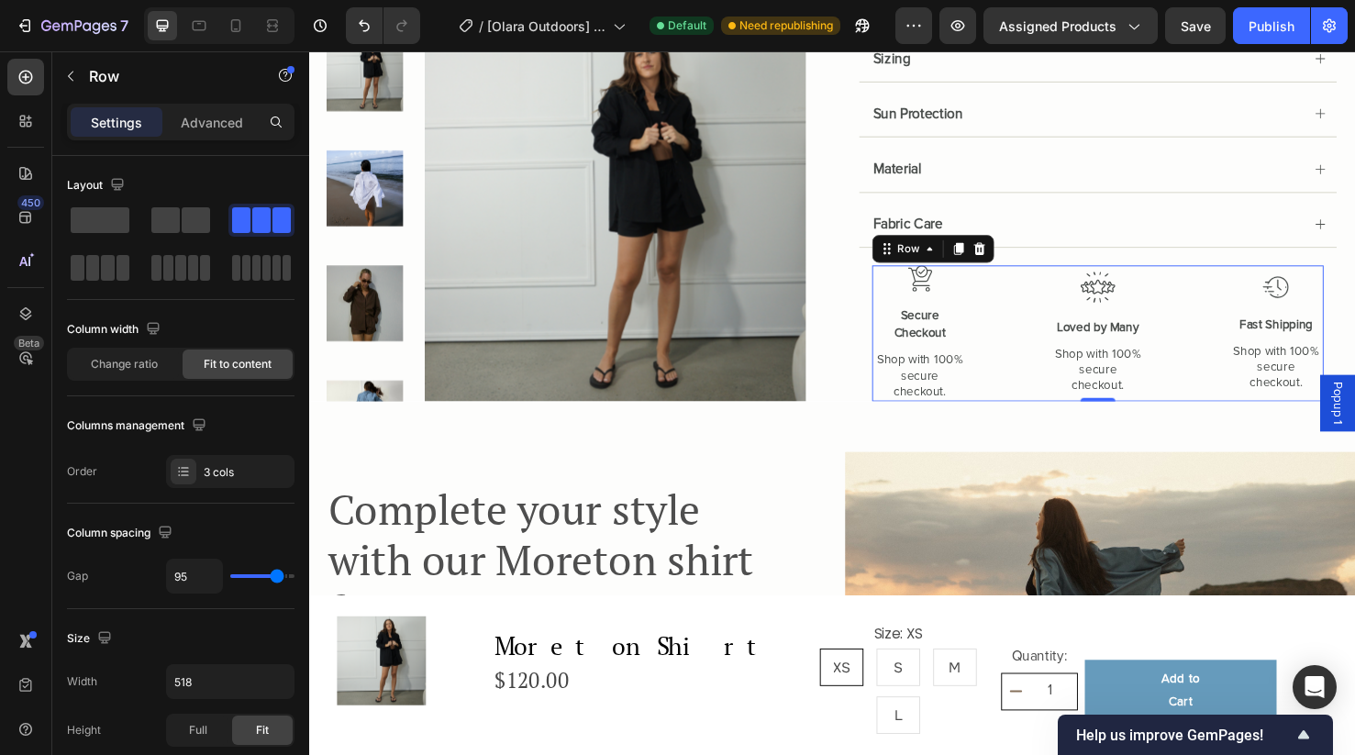
click at [1023, 321] on div "Image Secure Checkout Text Block Shop with 100% secure checkout. Text Block Ima…" at bounding box center [1139, 347] width 475 height 143
click at [1229, 341] on div "Image Secure Checkout Text Block Shop with 100% secure checkout. Text Block Ima…" at bounding box center [1139, 347] width 475 height 143
click at [1028, 332] on div "Image Secure Checkout Text Block Shop with 100% secure checkout. Text Block Ima…" at bounding box center [1139, 347] width 475 height 143
click at [1129, 333] on p "Loved by Many" at bounding box center [1138, 341] width 96 height 18
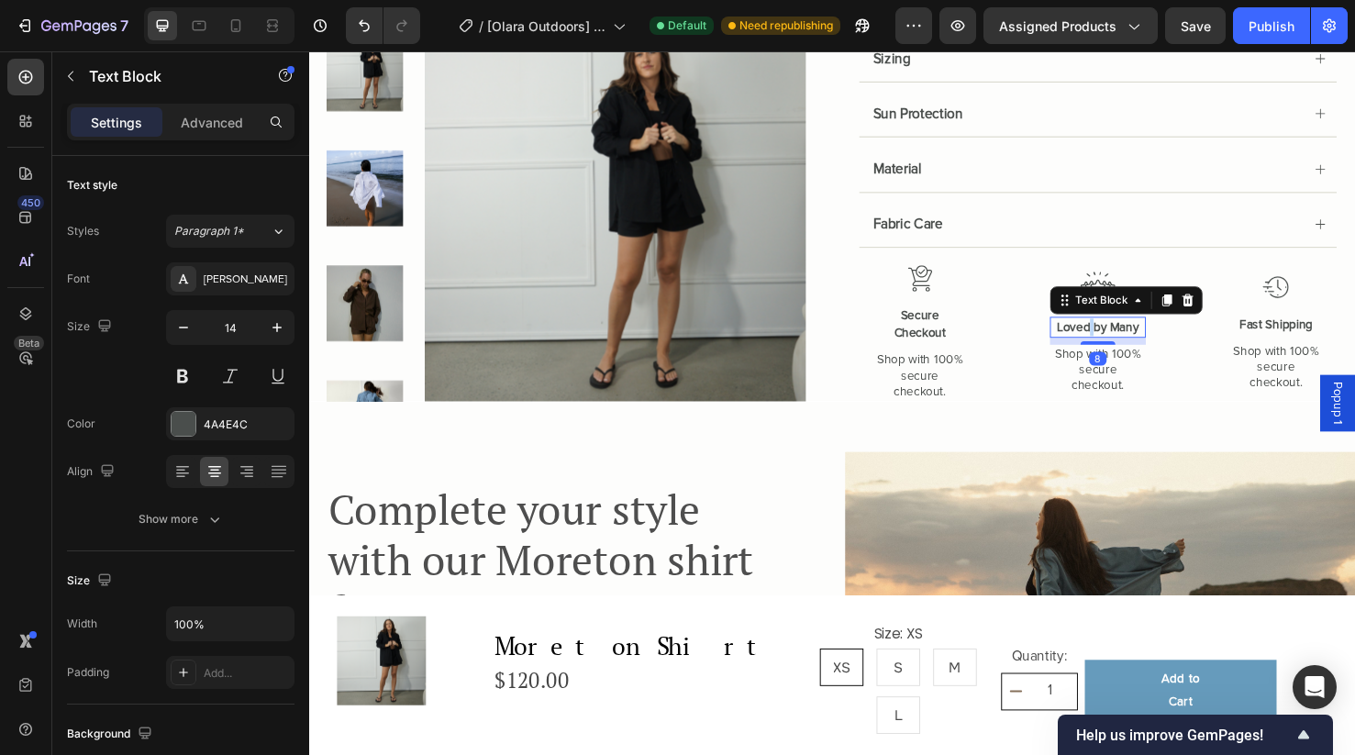
click at [1129, 333] on p "Loved by Many" at bounding box center [1138, 341] width 96 height 18
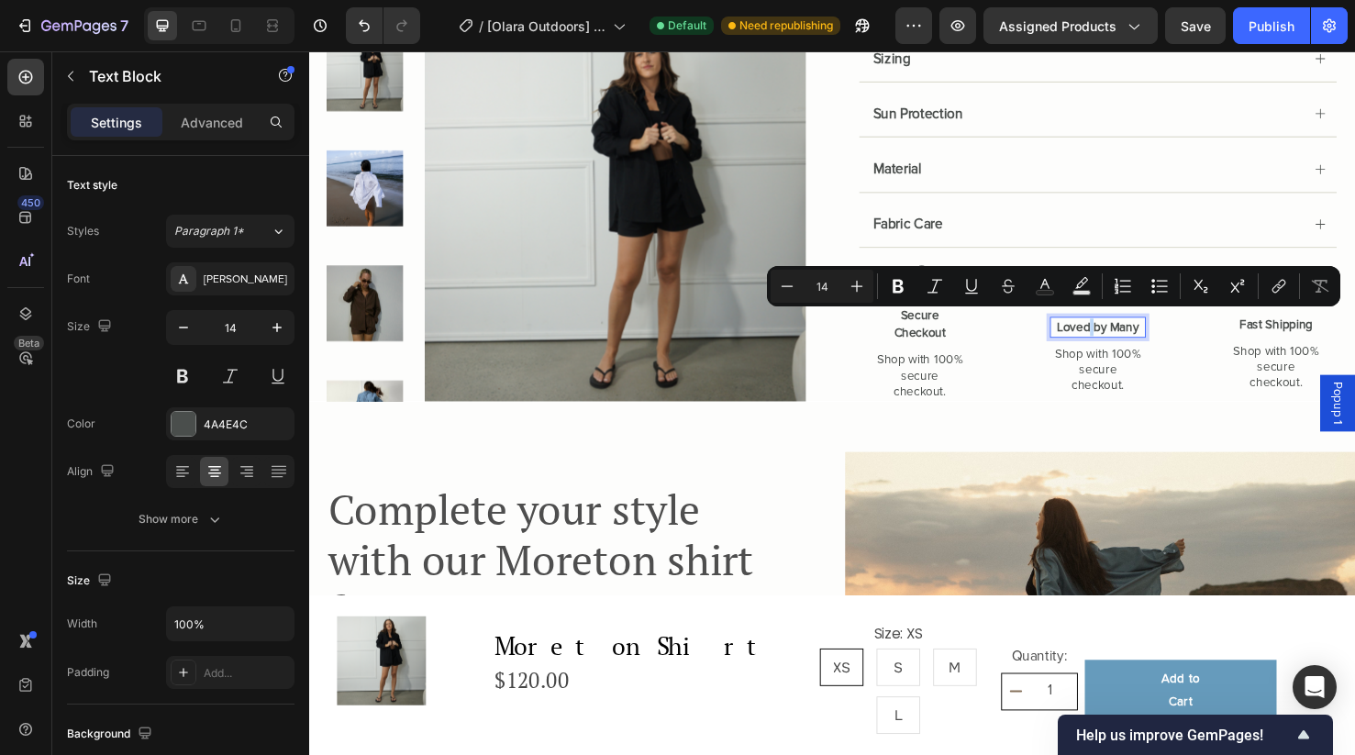
click at [1137, 334] on p "Loved by Many" at bounding box center [1138, 341] width 96 height 18
drag, startPoint x: 1096, startPoint y: 334, endPoint x: 1186, endPoint y: 338, distance: 90.0
click at [1186, 338] on p "Loved by Many" at bounding box center [1138, 341] width 96 height 18
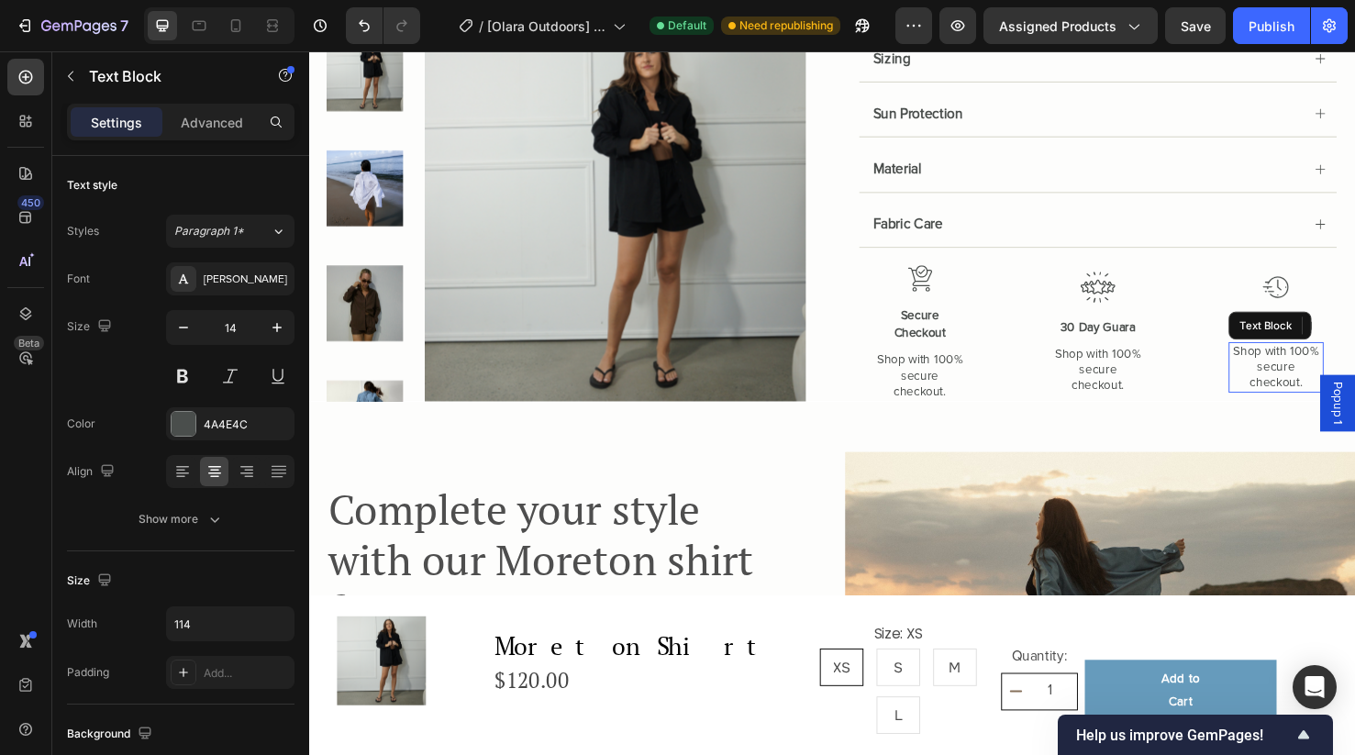
click at [1315, 367] on p "Shop with 100% secure checkout." at bounding box center [1326, 384] width 96 height 50
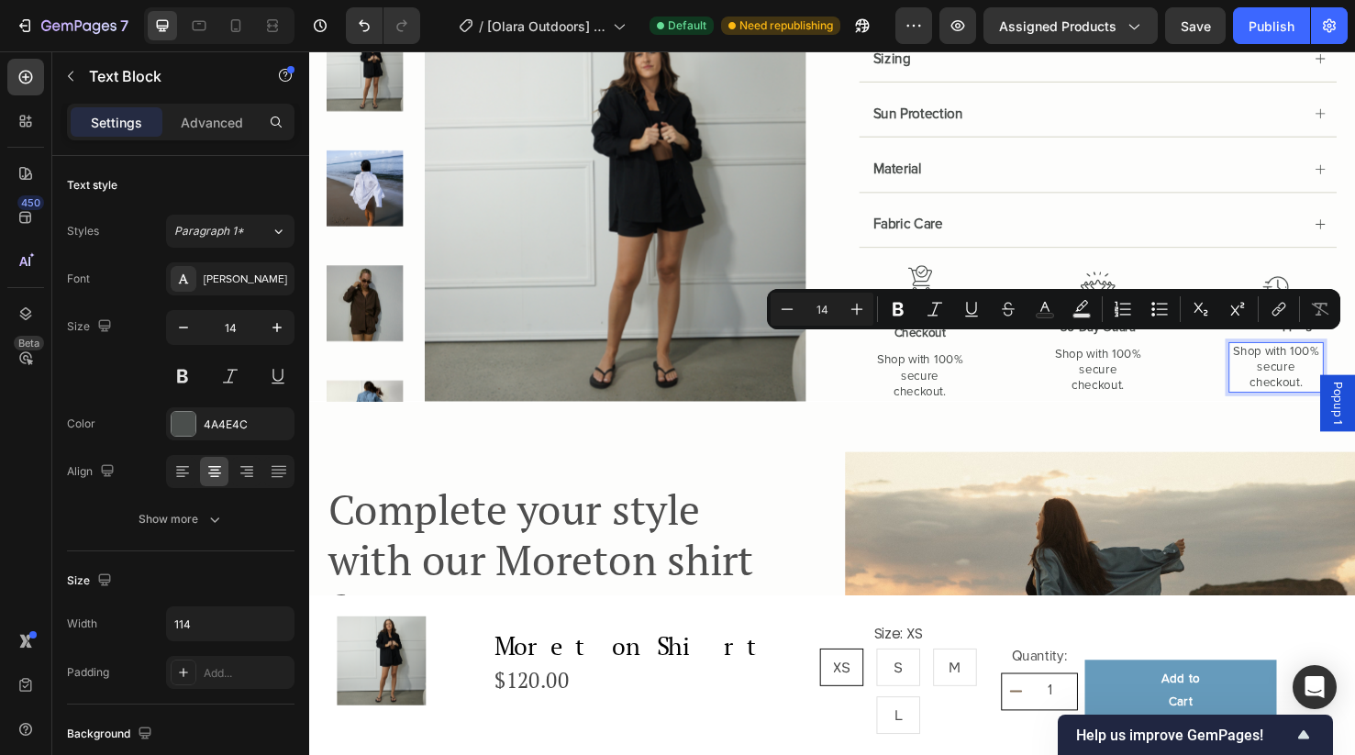
click at [1314, 365] on p "Shop with 100% secure checkout." at bounding box center [1326, 384] width 96 height 50
drag, startPoint x: 1302, startPoint y: 359, endPoint x: 1314, endPoint y: 360, distance: 12.1
click at [1314, 360] on p "Shop with 100% secure checkout." at bounding box center [1326, 384] width 96 height 50
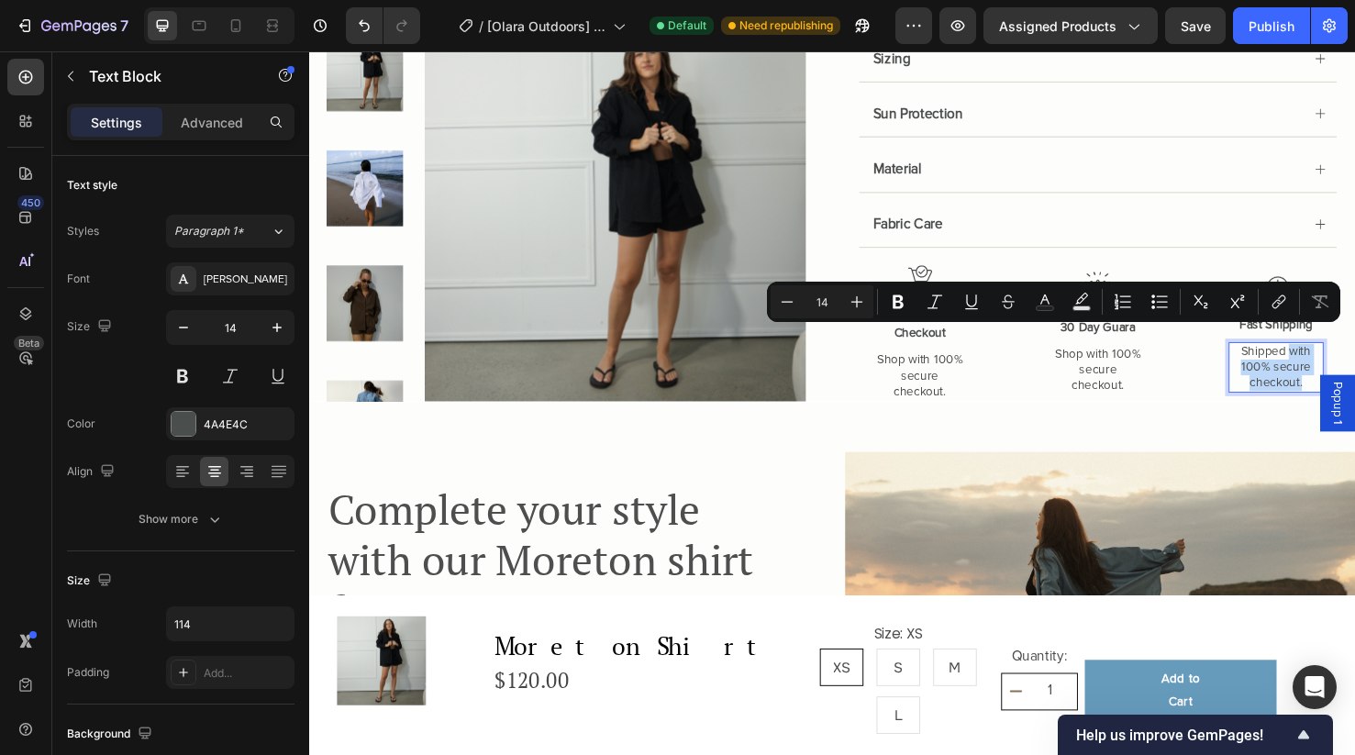
drag, startPoint x: 1356, startPoint y: 385, endPoint x: 1339, endPoint y: 349, distance: 40.2
click at [1339, 359] on p "Shipped with 100% secure checkout." at bounding box center [1326, 384] width 96 height 50
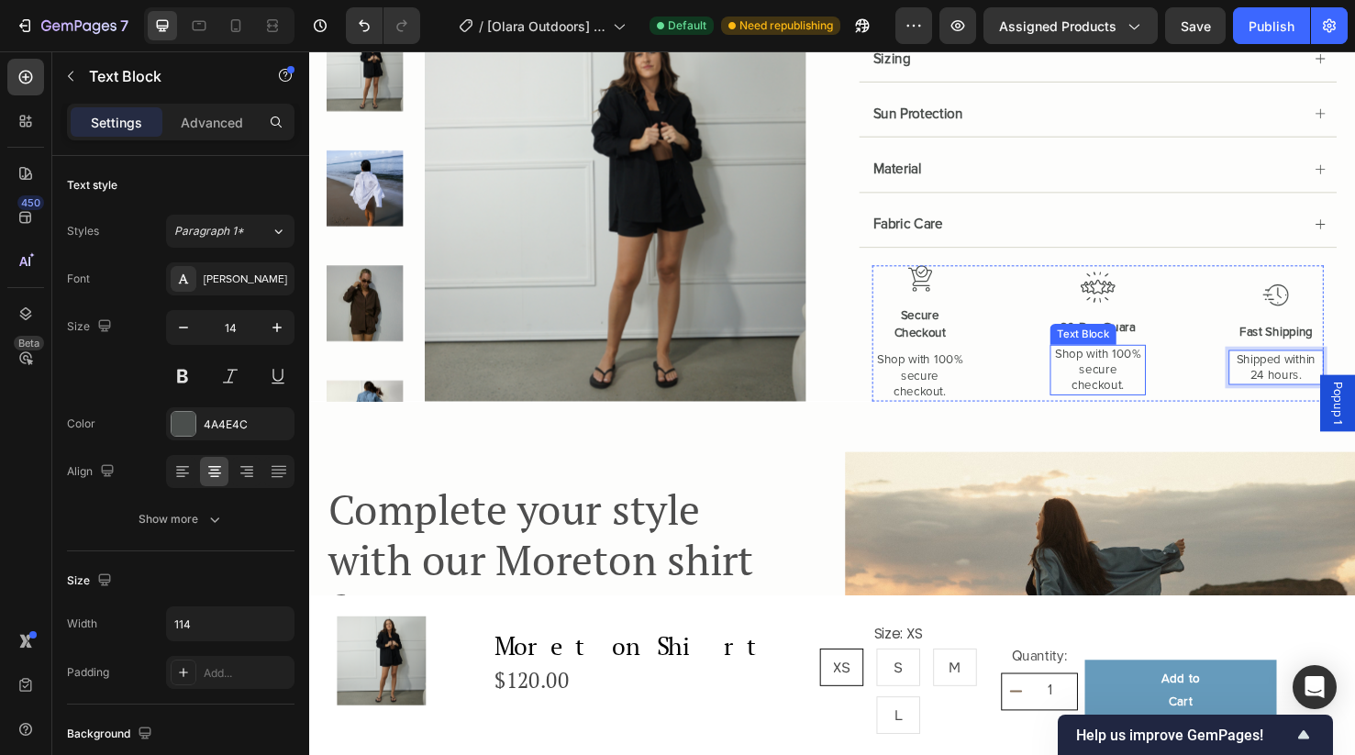
click at [1156, 370] on p "Shop with 100% secure checkout." at bounding box center [1138, 386] width 96 height 50
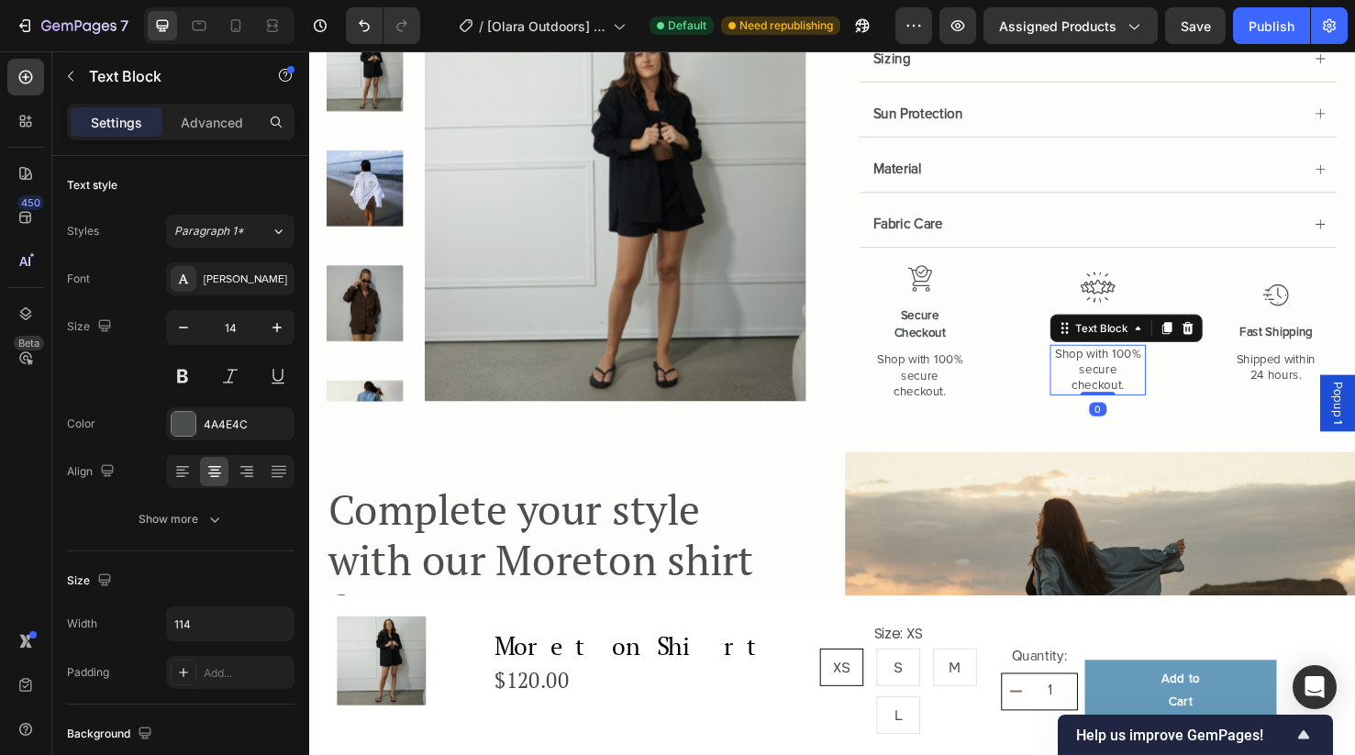
click at [1156, 370] on p "Shop with 100% secure checkout." at bounding box center [1138, 386] width 96 height 50
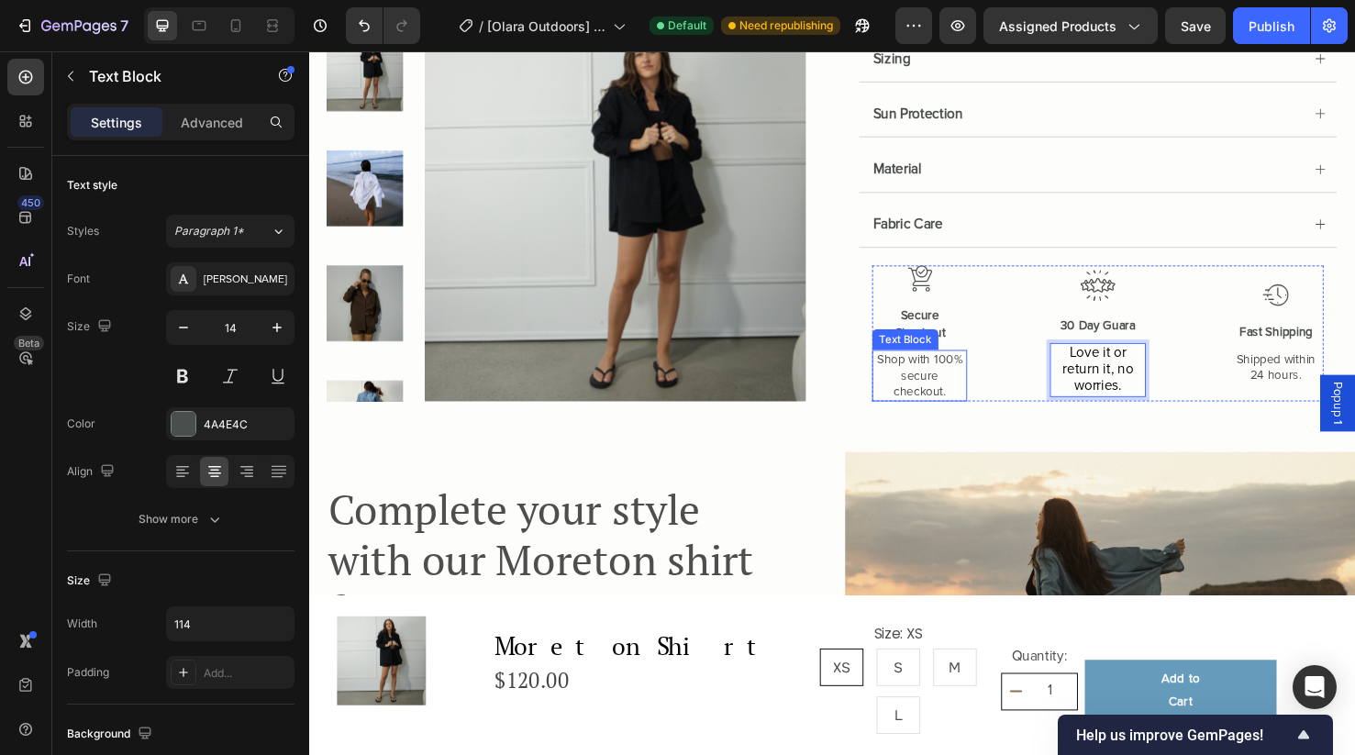
click at [966, 393] on p "Shop with 100% secure checkout." at bounding box center [951, 392] width 96 height 50
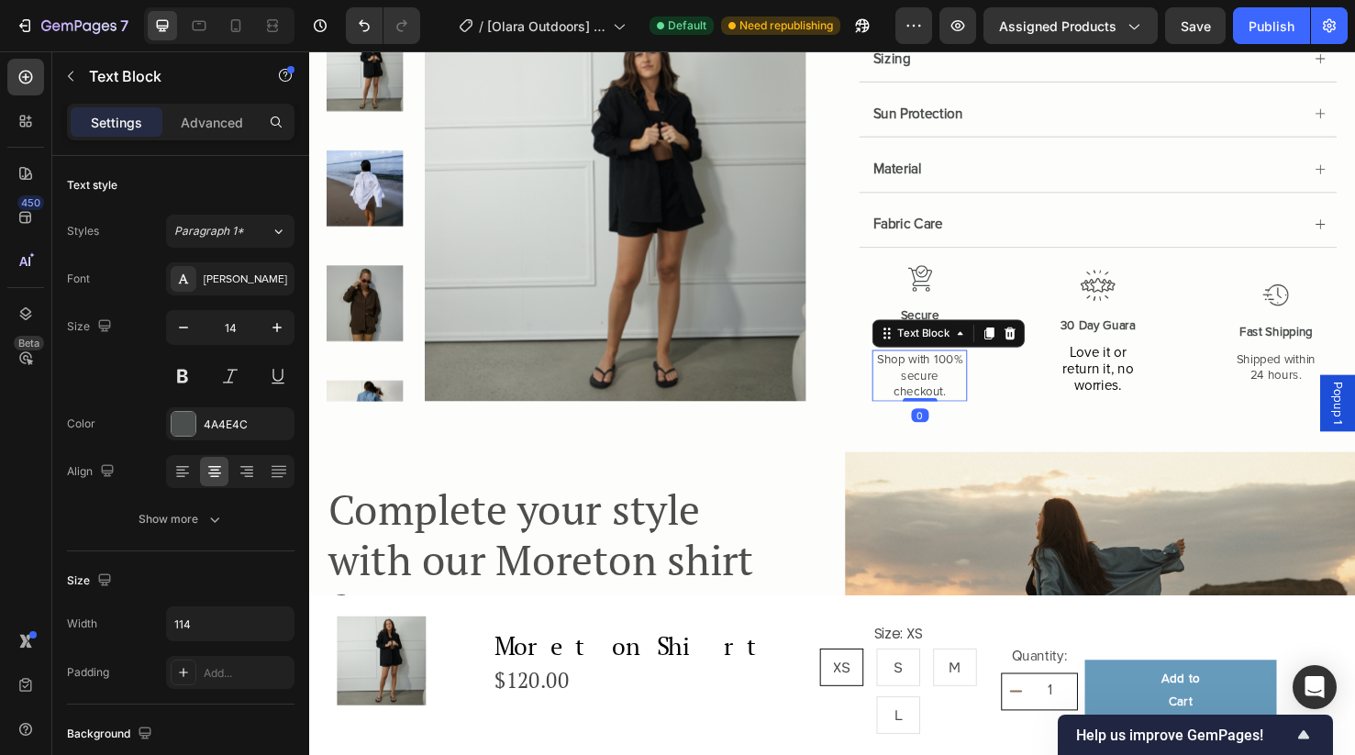
click at [966, 393] on p "Shop with 100% secure checkout." at bounding box center [951, 392] width 96 height 50
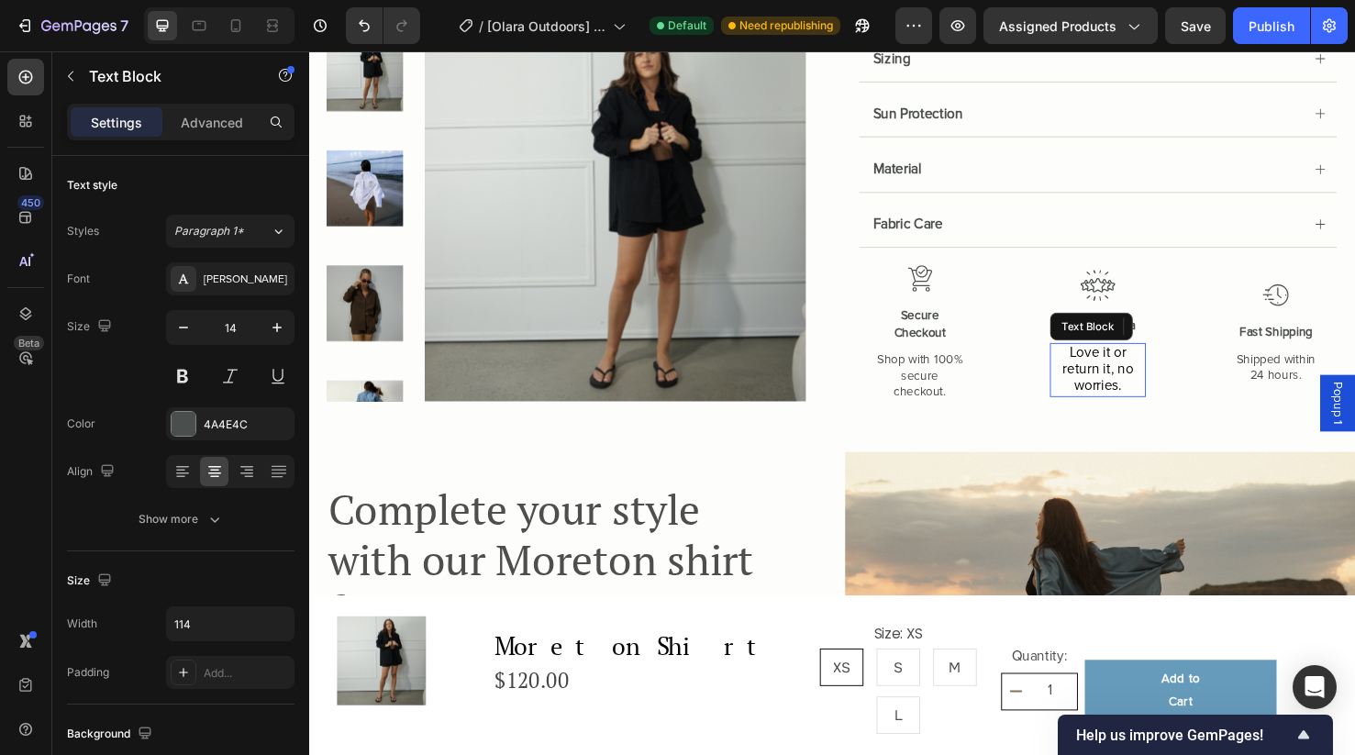
click at [1122, 387] on span "Love it or return it, no worries." at bounding box center [1138, 385] width 74 height 53
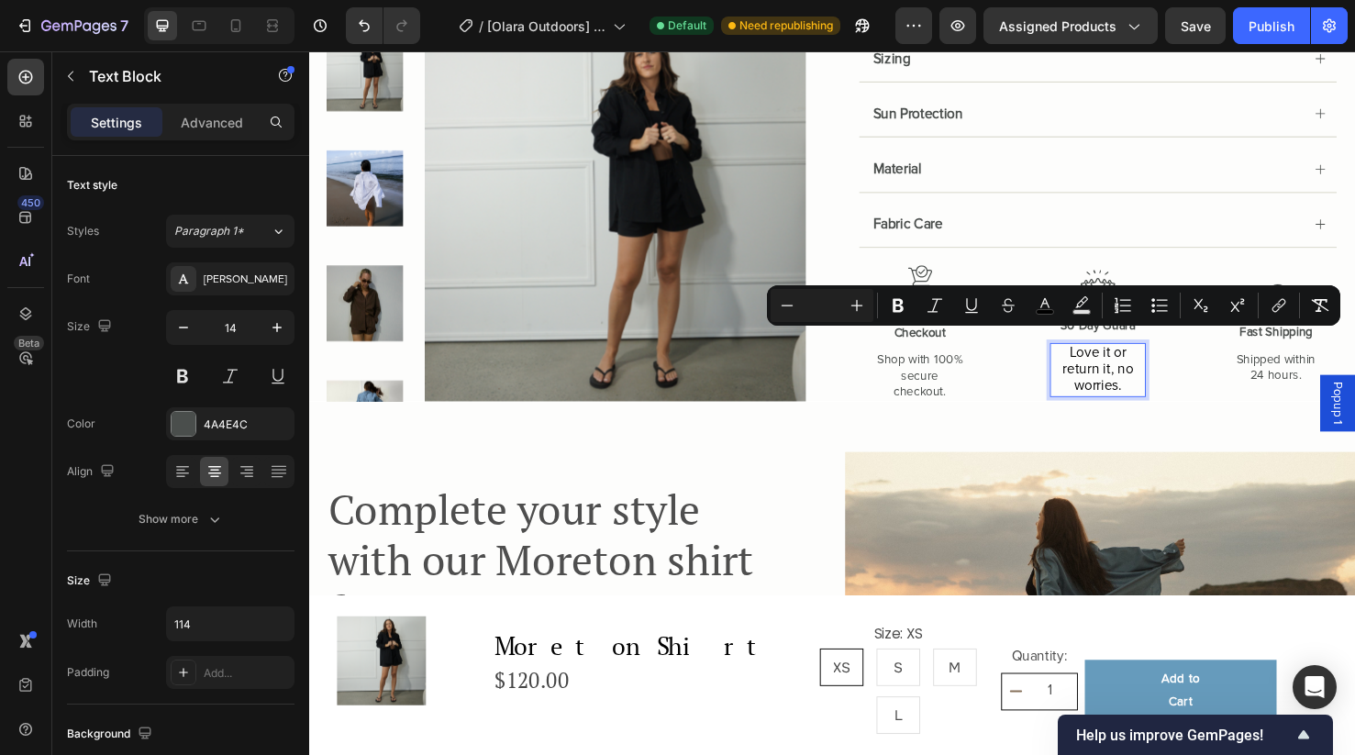
click at [825, 310] on input "Editor contextual toolbar" at bounding box center [821, 305] width 37 height 22
type input "14"
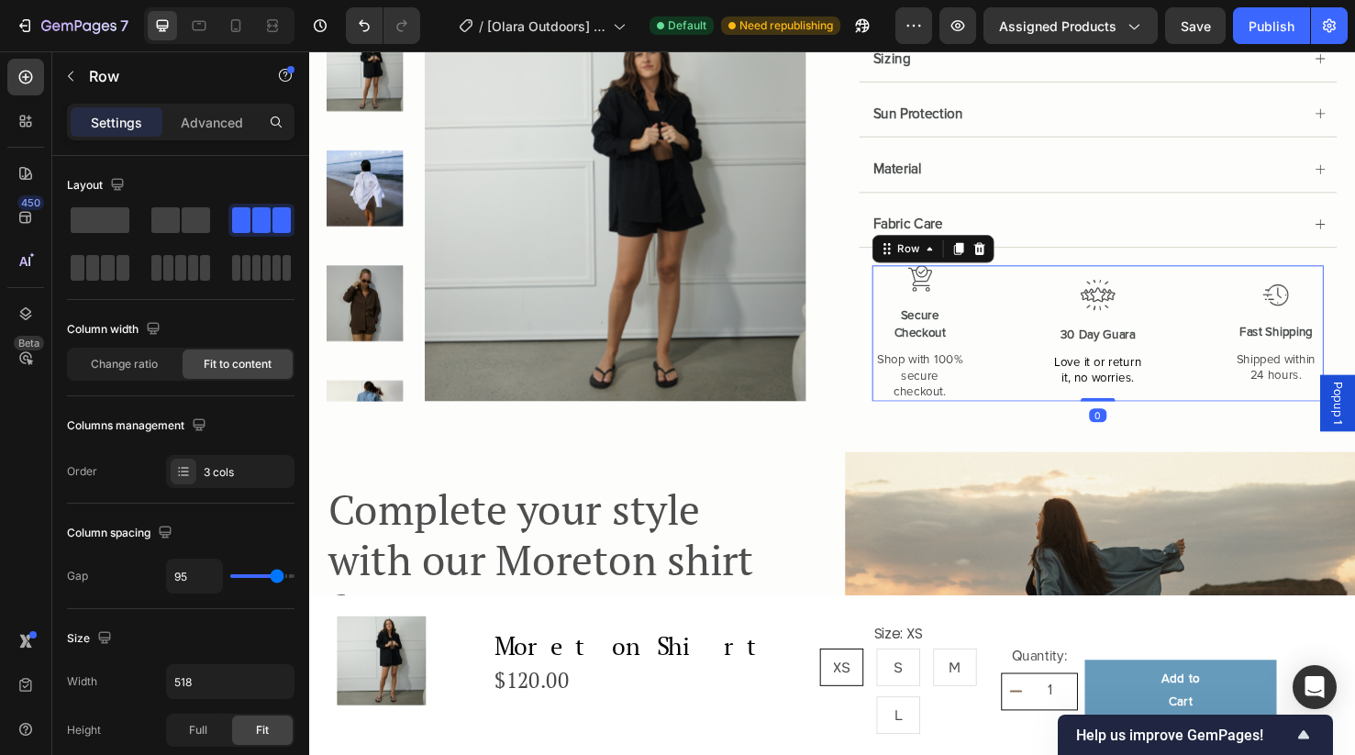
click at [1228, 387] on div "Image Secure Checkout Text Block Shop with 100% secure checkout. Text Block Ima…" at bounding box center [1139, 347] width 475 height 143
click at [1170, 351] on div "Image 30 Day Guara Text Block Love it or return it, no worries. Text Block" at bounding box center [1139, 347] width 100 height 143
click at [1175, 342] on p "30 Day Guara" at bounding box center [1138, 349] width 96 height 18
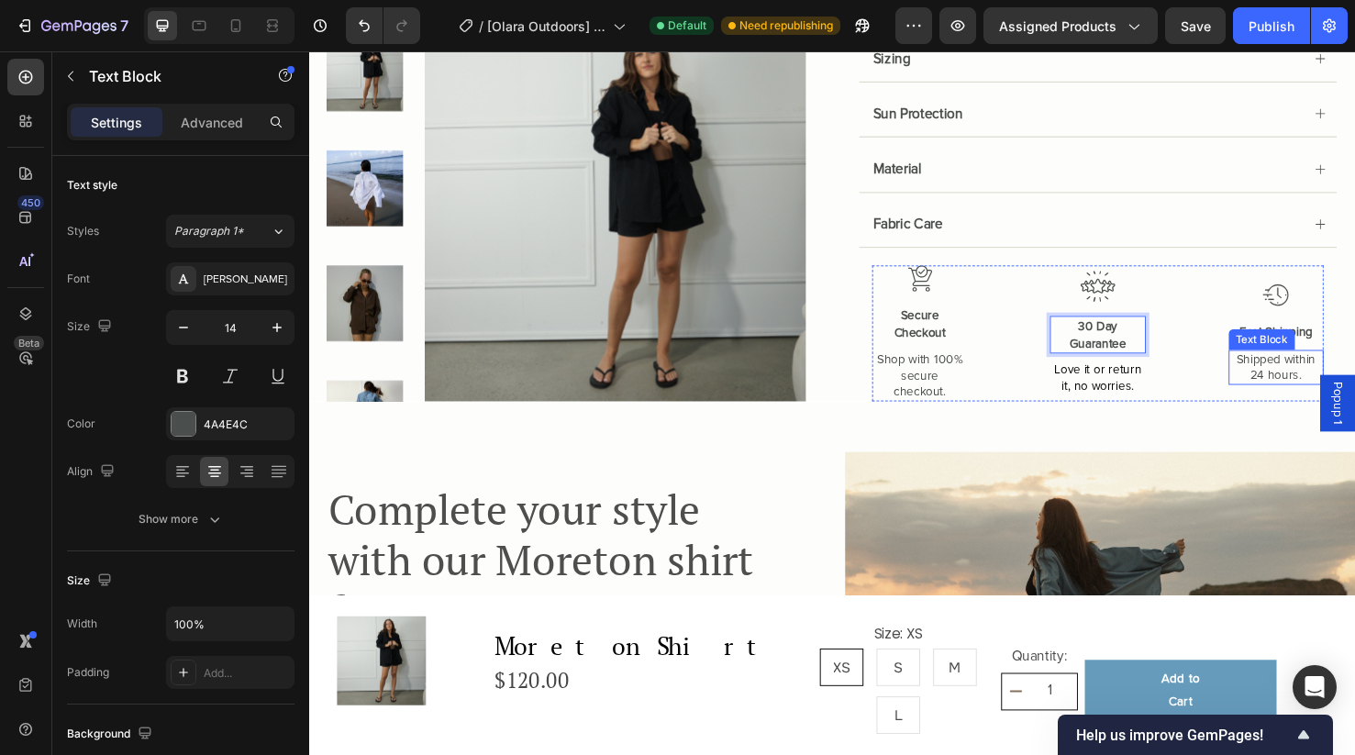
click at [1332, 371] on p "Shipped within 24 hours." at bounding box center [1326, 383] width 96 height 33
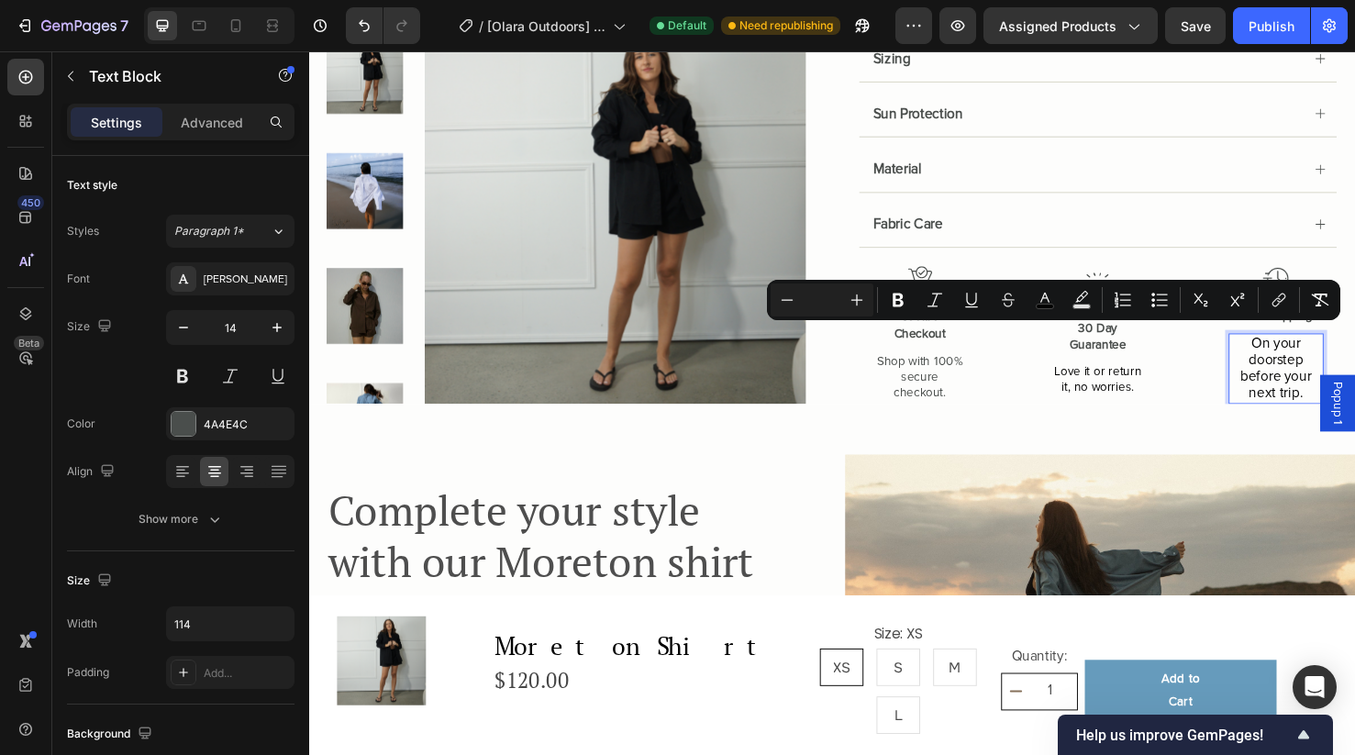
click at [822, 299] on input "Editor contextual toolbar" at bounding box center [821, 300] width 37 height 22
type input "14"
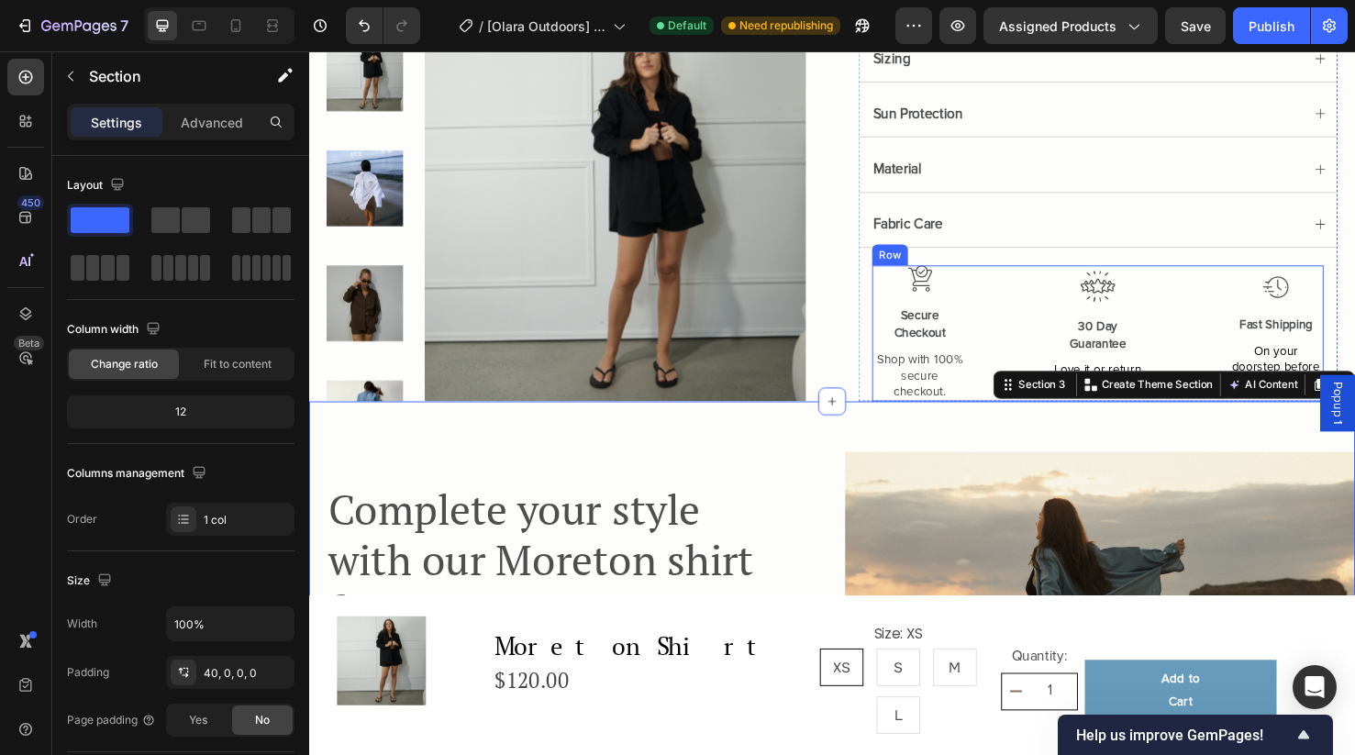
click at [1271, 312] on div "Image Secure Checkout Text Block Shop with 100% secure checkout. Text Block Ima…" at bounding box center [1139, 347] width 475 height 143
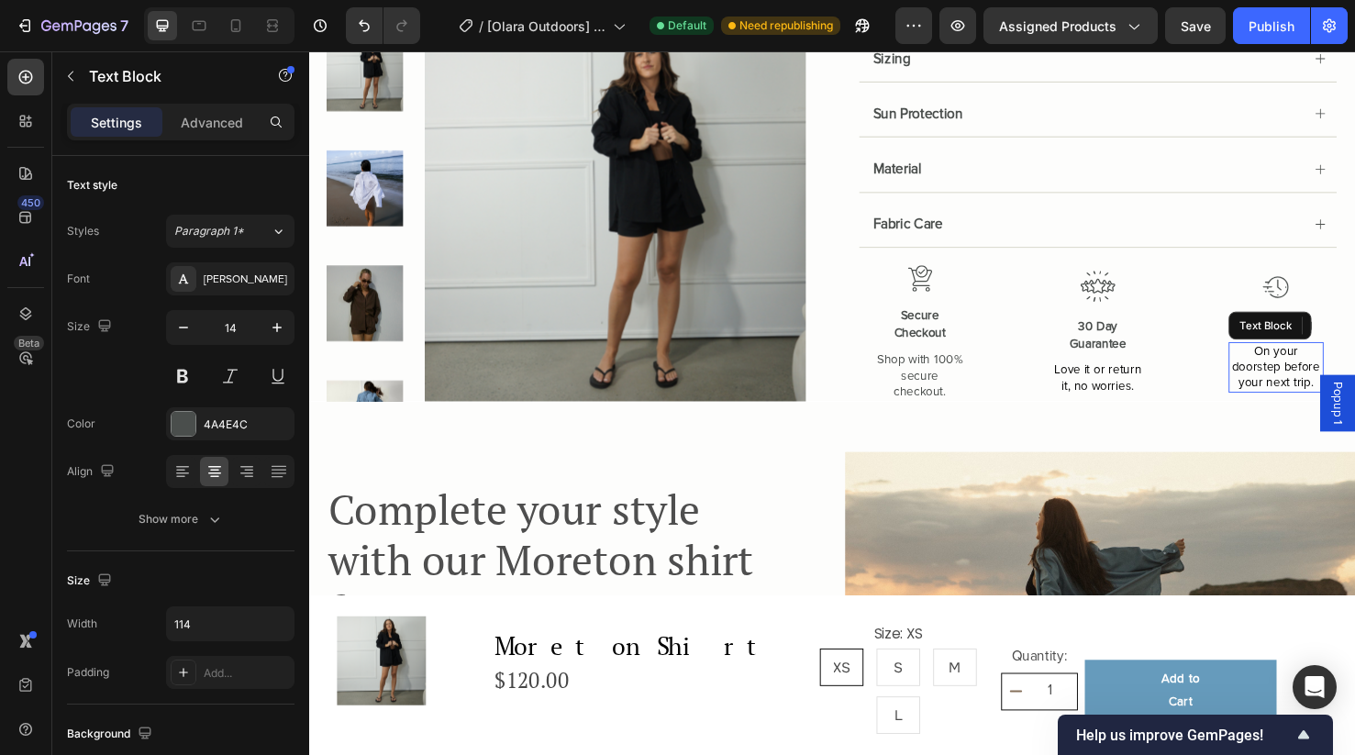
click at [1320, 390] on span "On your doorstep before your next trip." at bounding box center [1326, 383] width 93 height 49
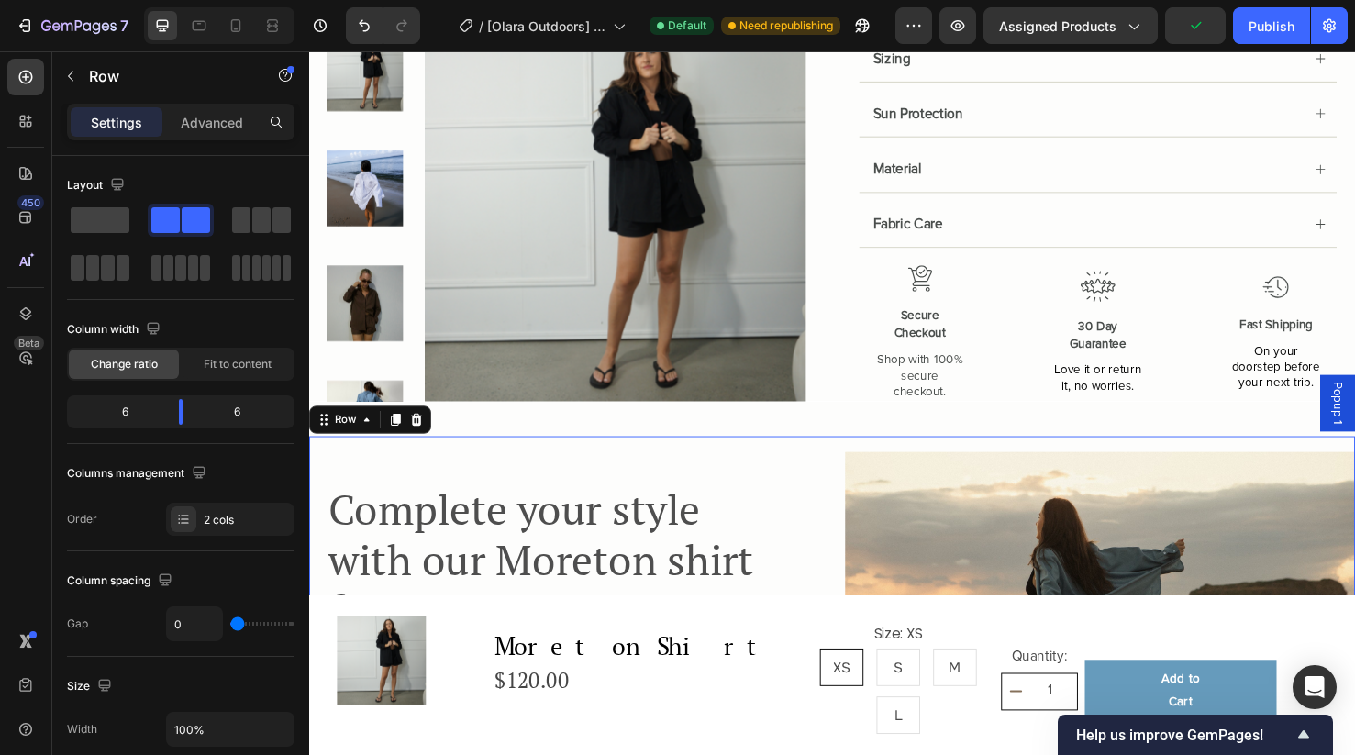
click at [799, 460] on div "Complete your style with our Moreton shirt for your next adventure. Heading Get…" at bounding box center [584, 652] width 550 height 392
click at [1321, 378] on span "On your doorstep before your next trip." at bounding box center [1326, 383] width 93 height 49
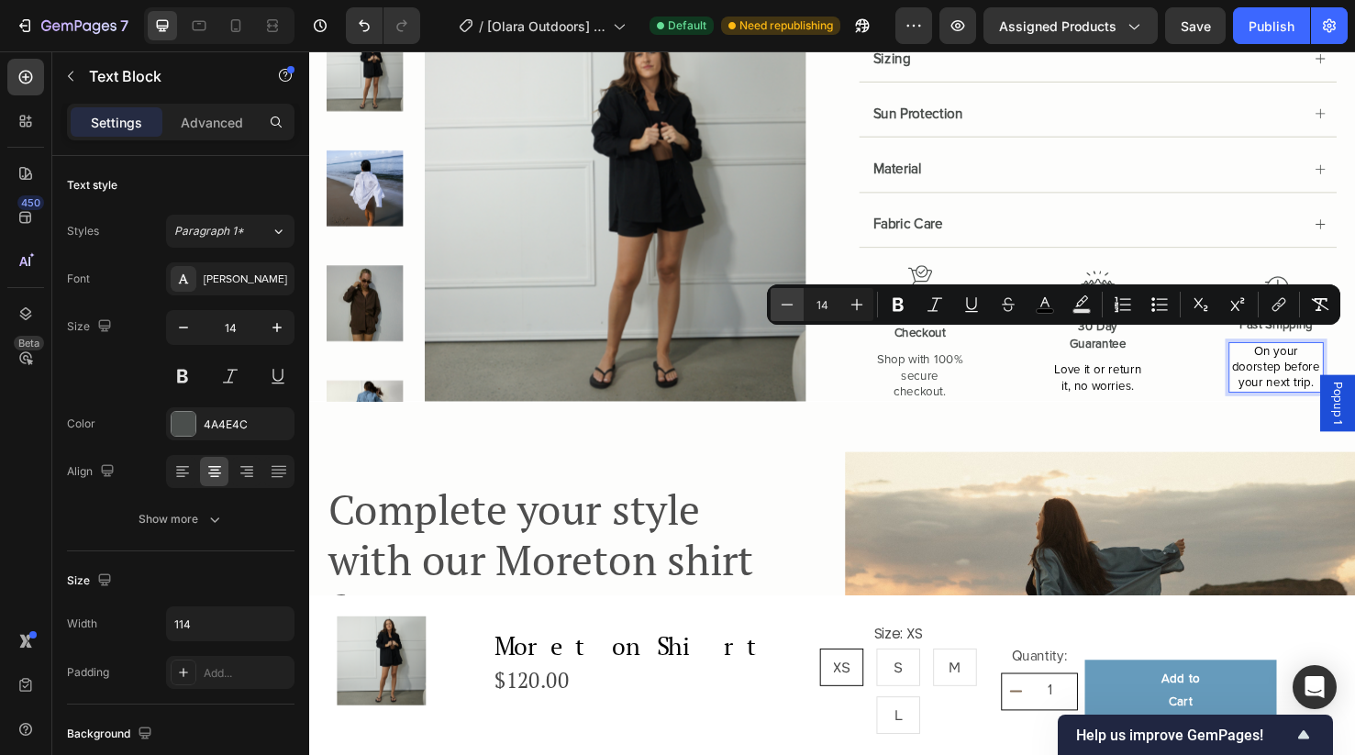
click at [793, 306] on icon "Editor contextual toolbar" at bounding box center [787, 304] width 18 height 18
type input "13"
click at [1273, 456] on img at bounding box center [1141, 652] width 537 height 392
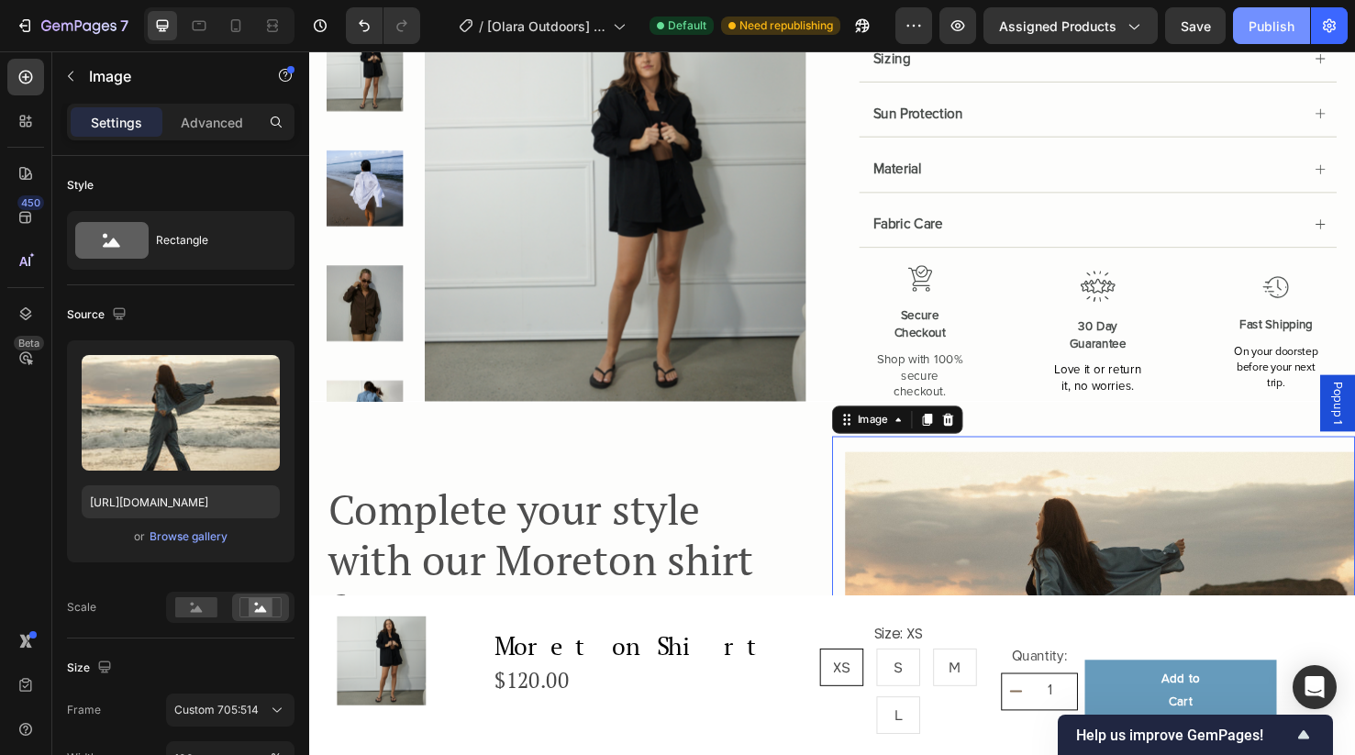
click at [1254, 32] on div "Publish" at bounding box center [1271, 26] width 46 height 19
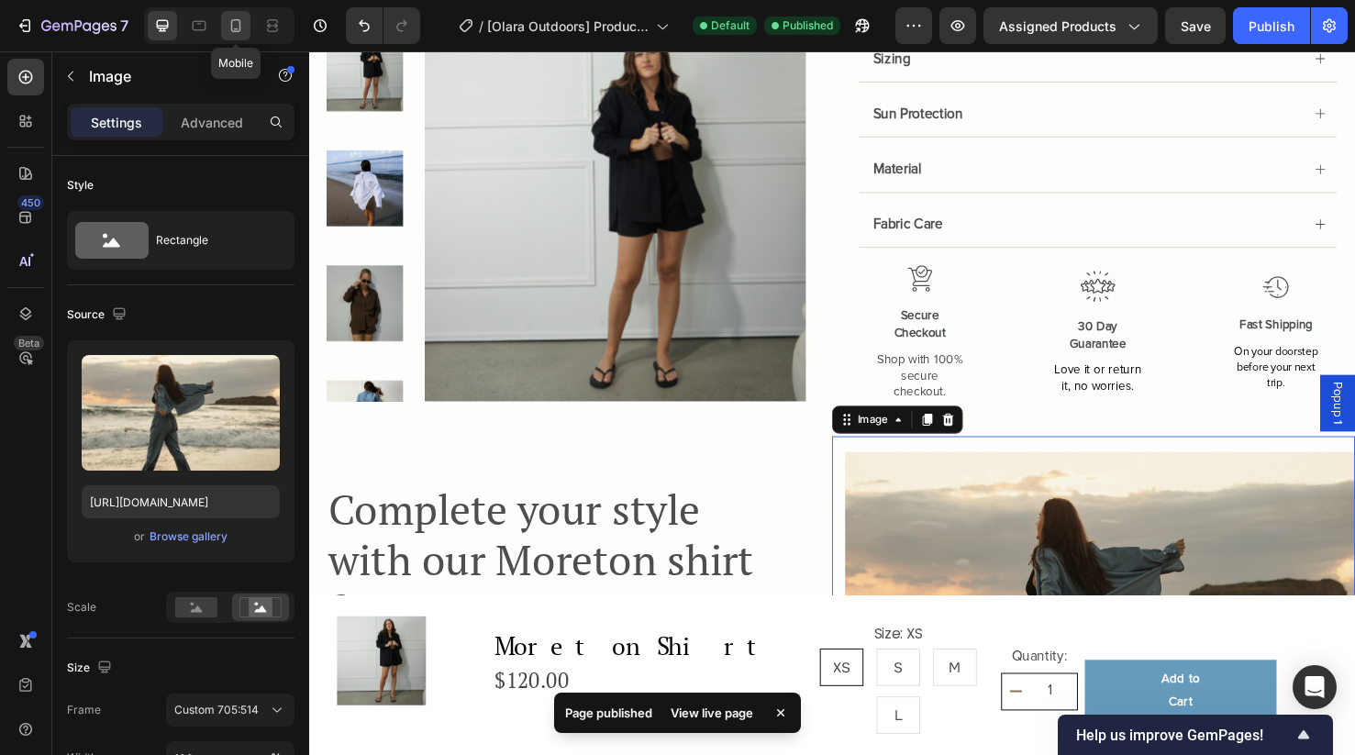
click at [243, 28] on icon at bounding box center [236, 26] width 18 height 18
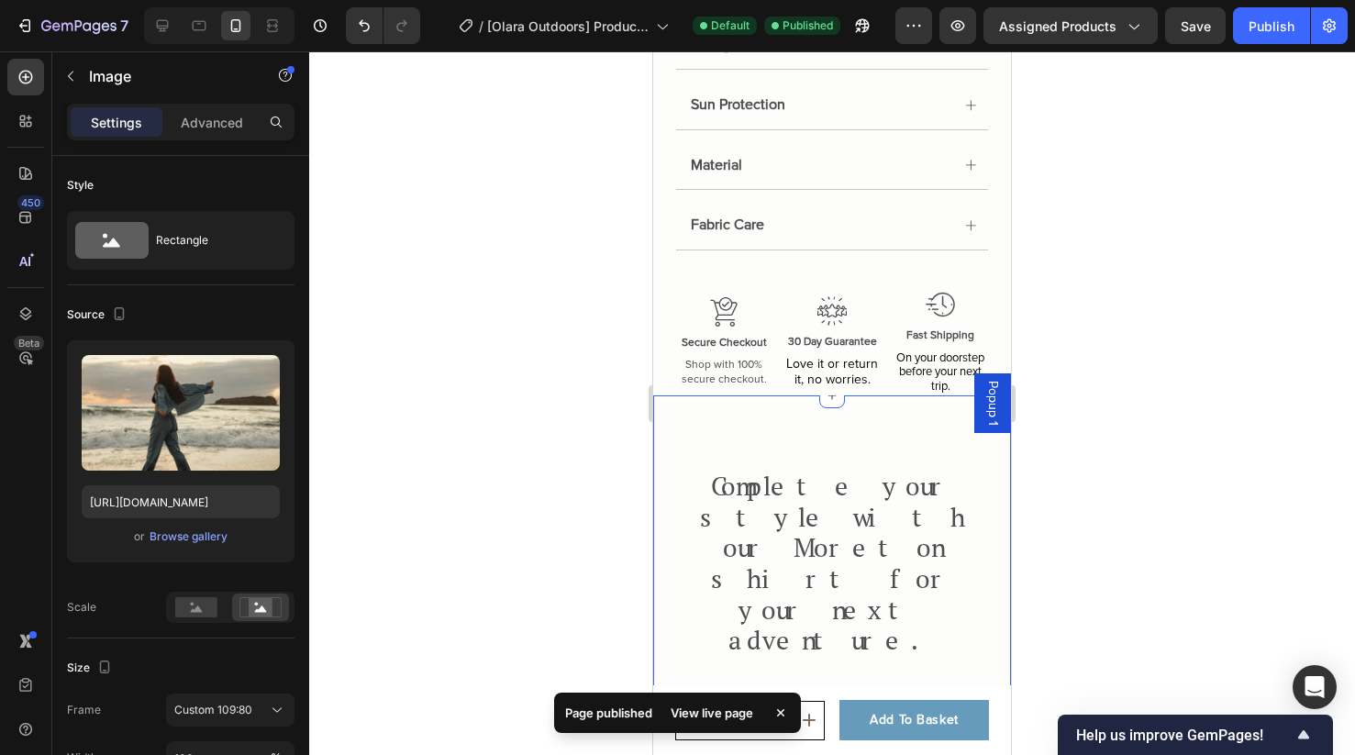
scroll to position [1303, 0]
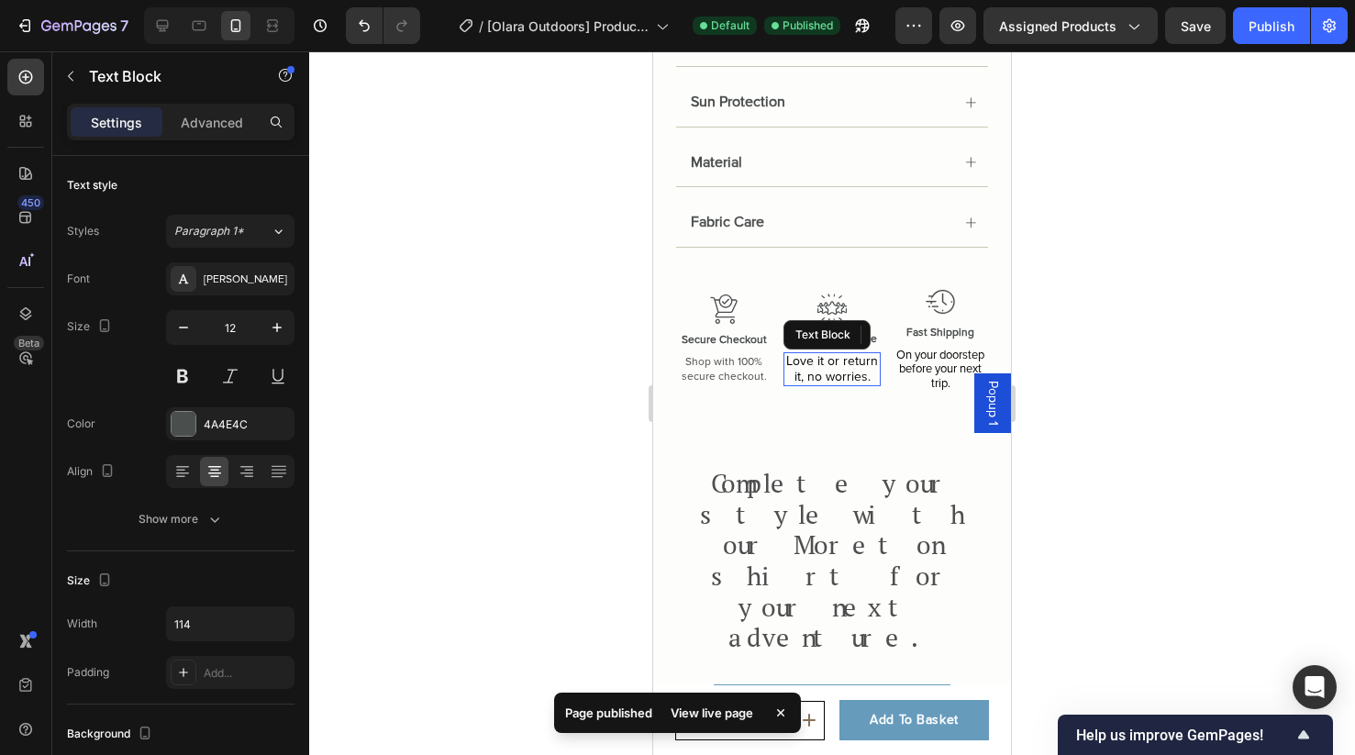
click at [850, 370] on span "Love it or return it, no worries." at bounding box center [832, 368] width 92 height 31
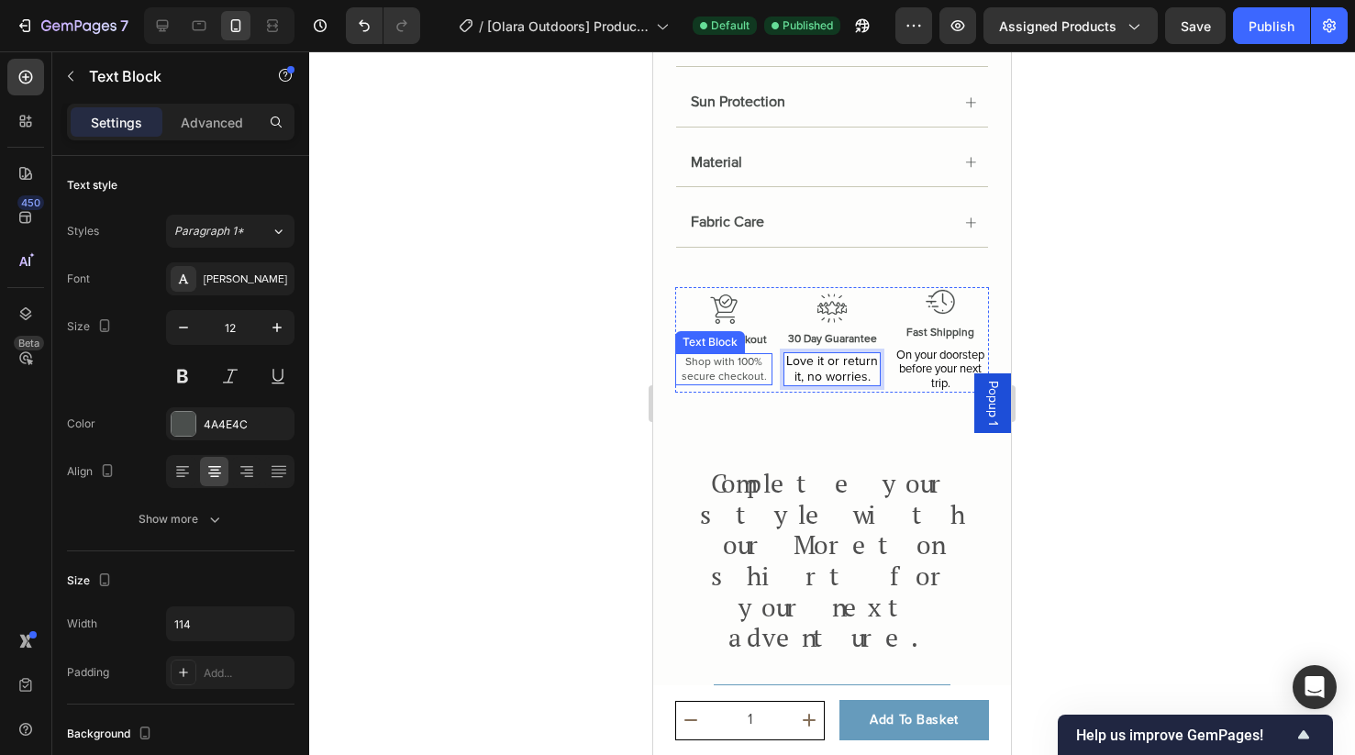
click at [732, 361] on p "Shop with 100% secure checkout." at bounding box center [724, 369] width 94 height 28
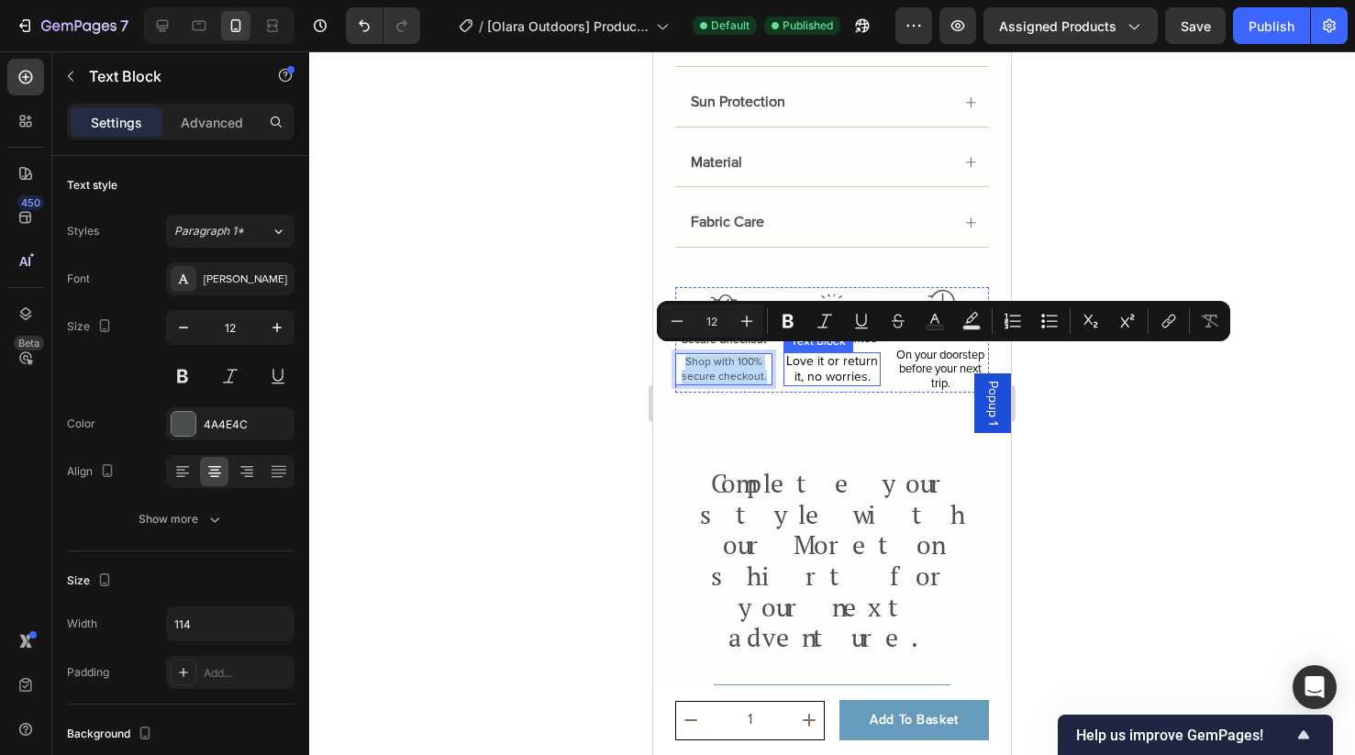
click at [813, 368] on span "Love it or return it, no worries." at bounding box center [832, 368] width 92 height 31
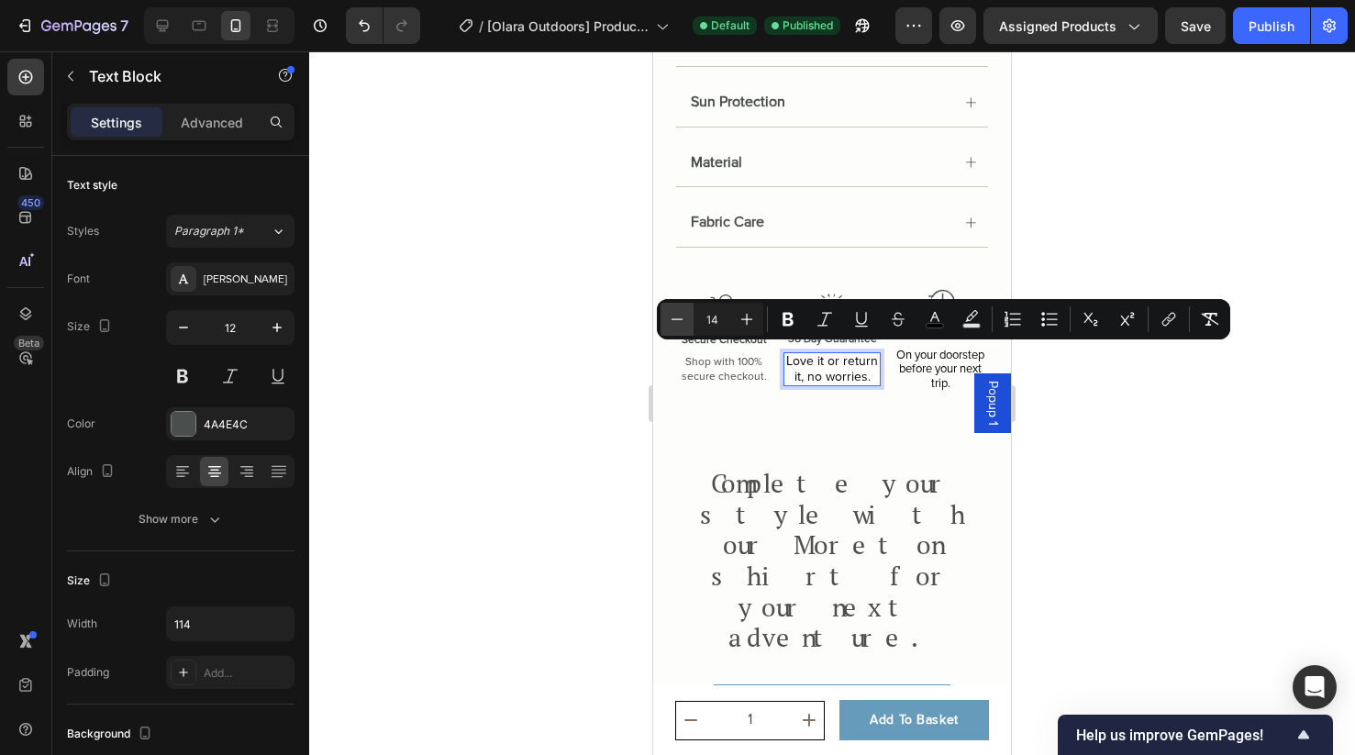
click at [673, 327] on icon "Editor contextual toolbar" at bounding box center [677, 319] width 18 height 18
type input "12"
click at [934, 376] on span "On your doorstep before your next trip." at bounding box center [940, 369] width 88 height 43
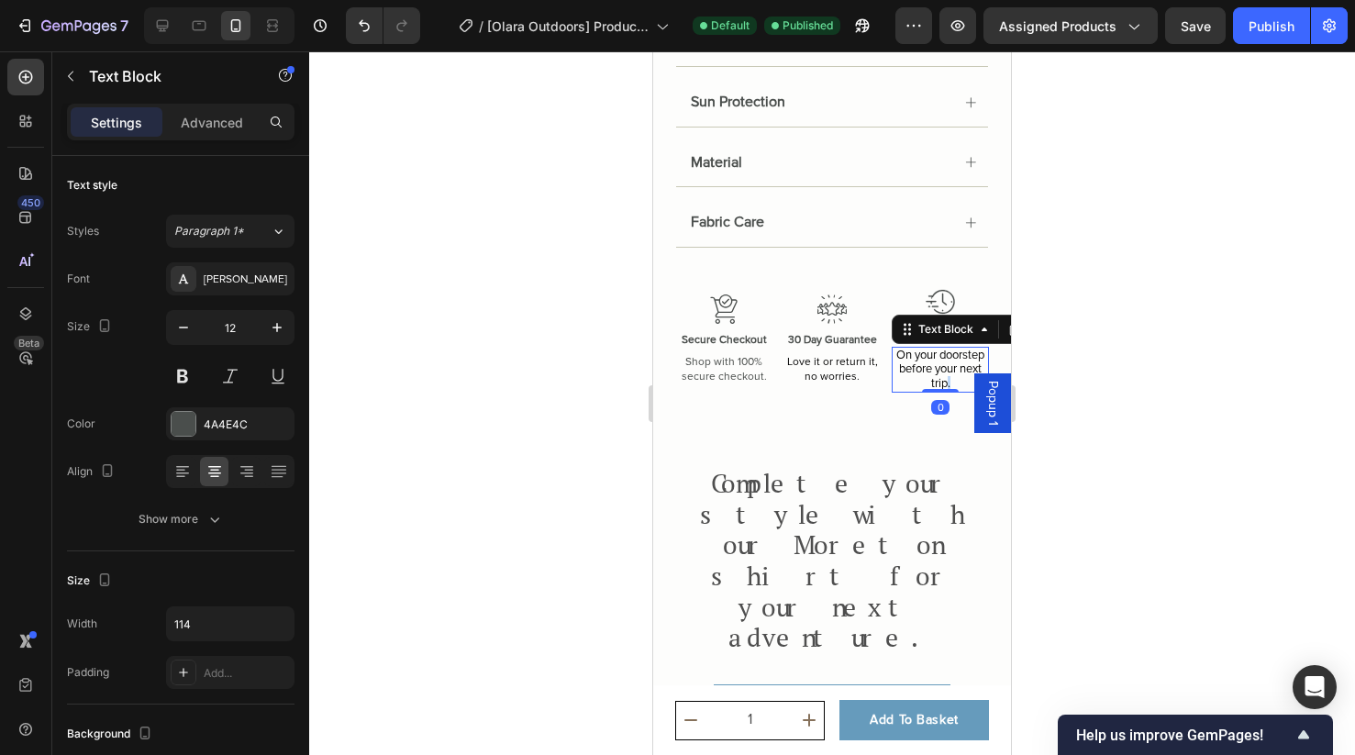
click at [947, 374] on span "On your doorstep before your next trip." at bounding box center [940, 369] width 88 height 43
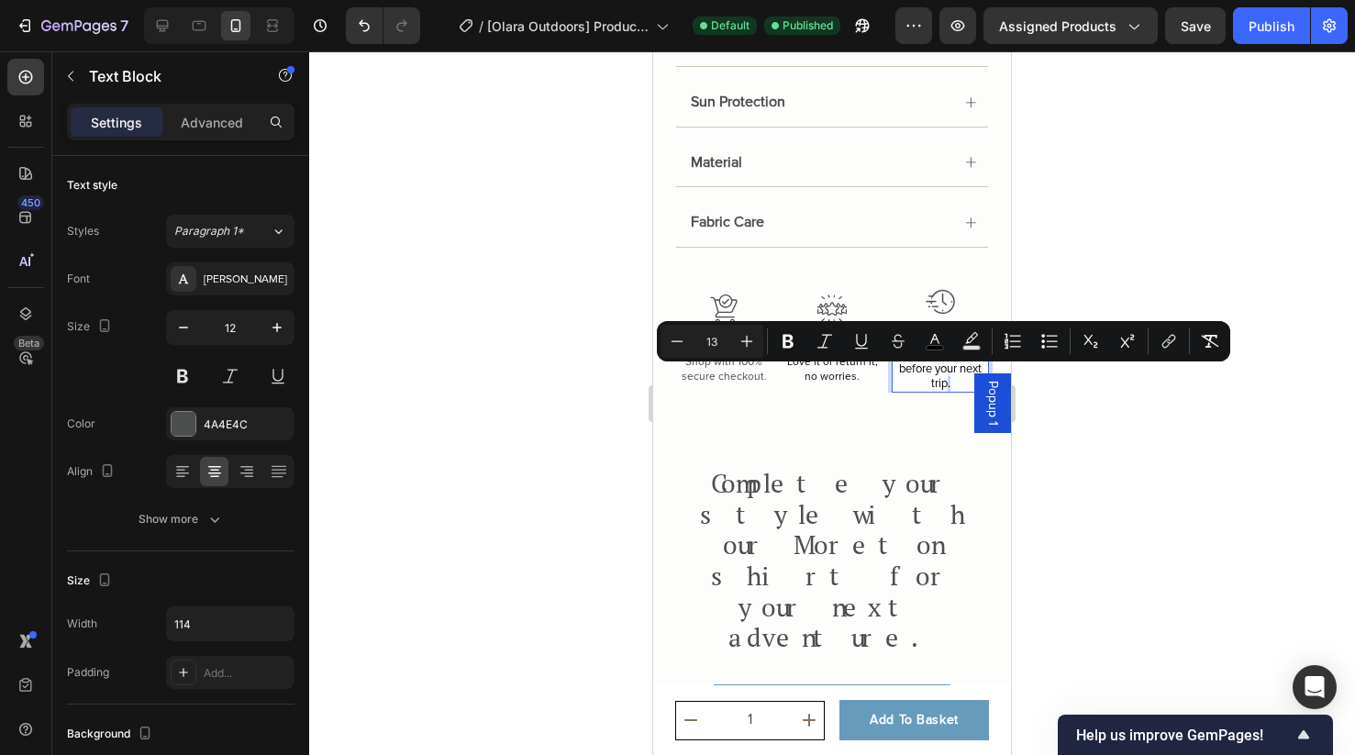
click at [950, 376] on p "On your doorstep before your next trip." at bounding box center [940, 370] width 94 height 43
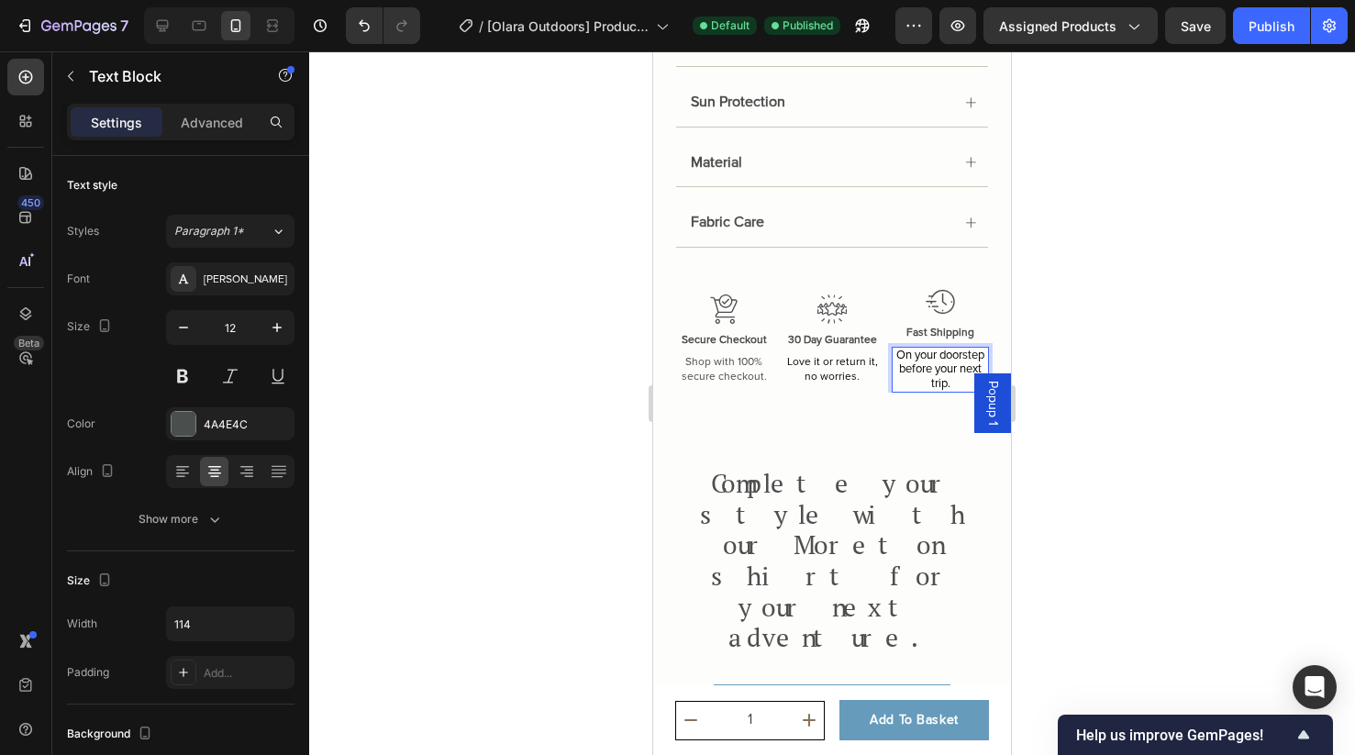
click at [950, 376] on p "On your doorstep before your next trip." at bounding box center [940, 370] width 94 height 43
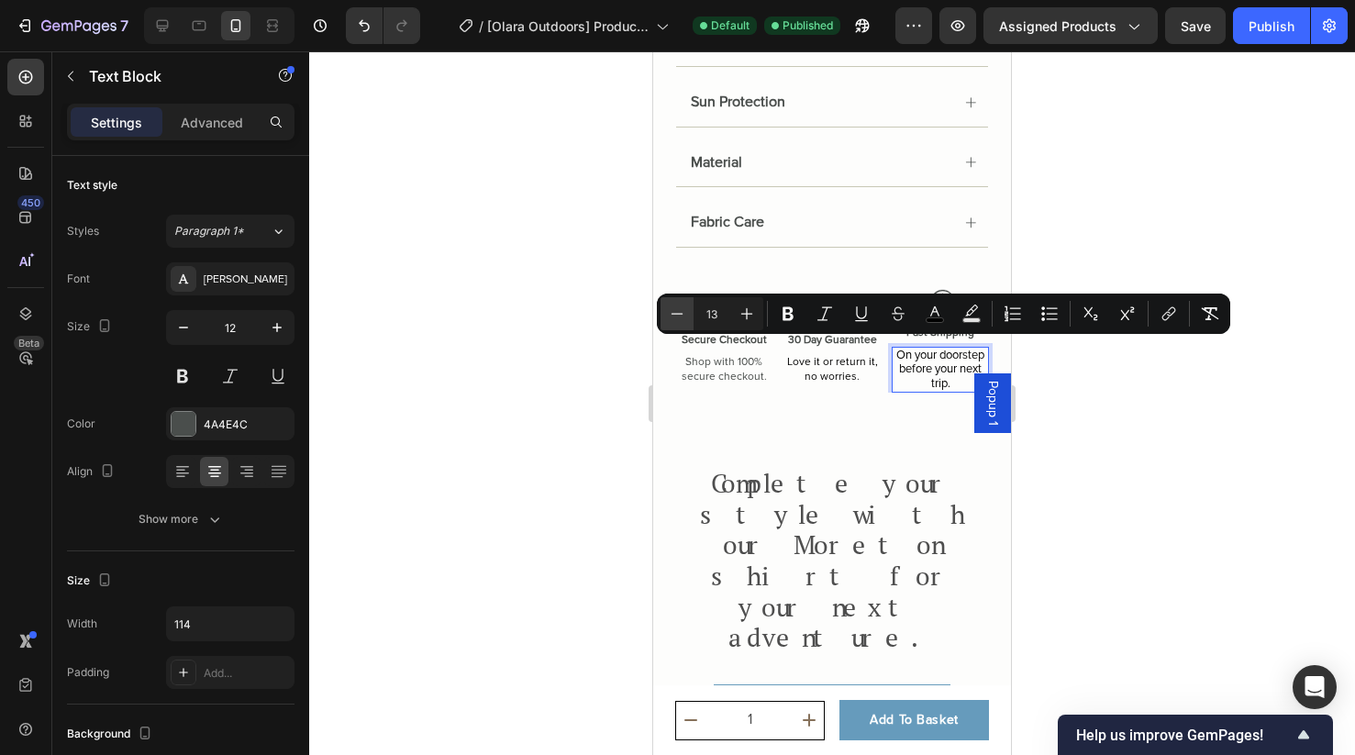
click at [685, 310] on icon "Editor contextual toolbar" at bounding box center [677, 313] width 18 height 18
type input "12"
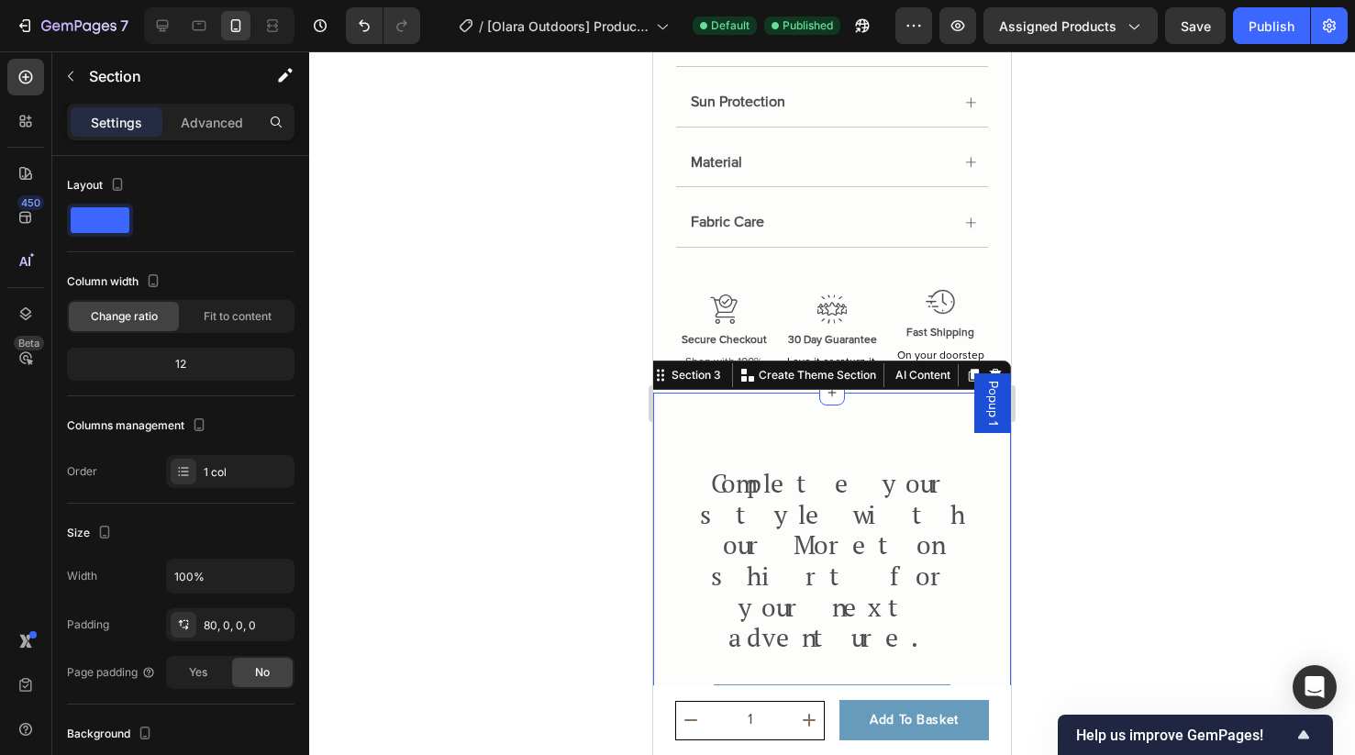
click at [1098, 422] on div at bounding box center [832, 402] width 1046 height 703
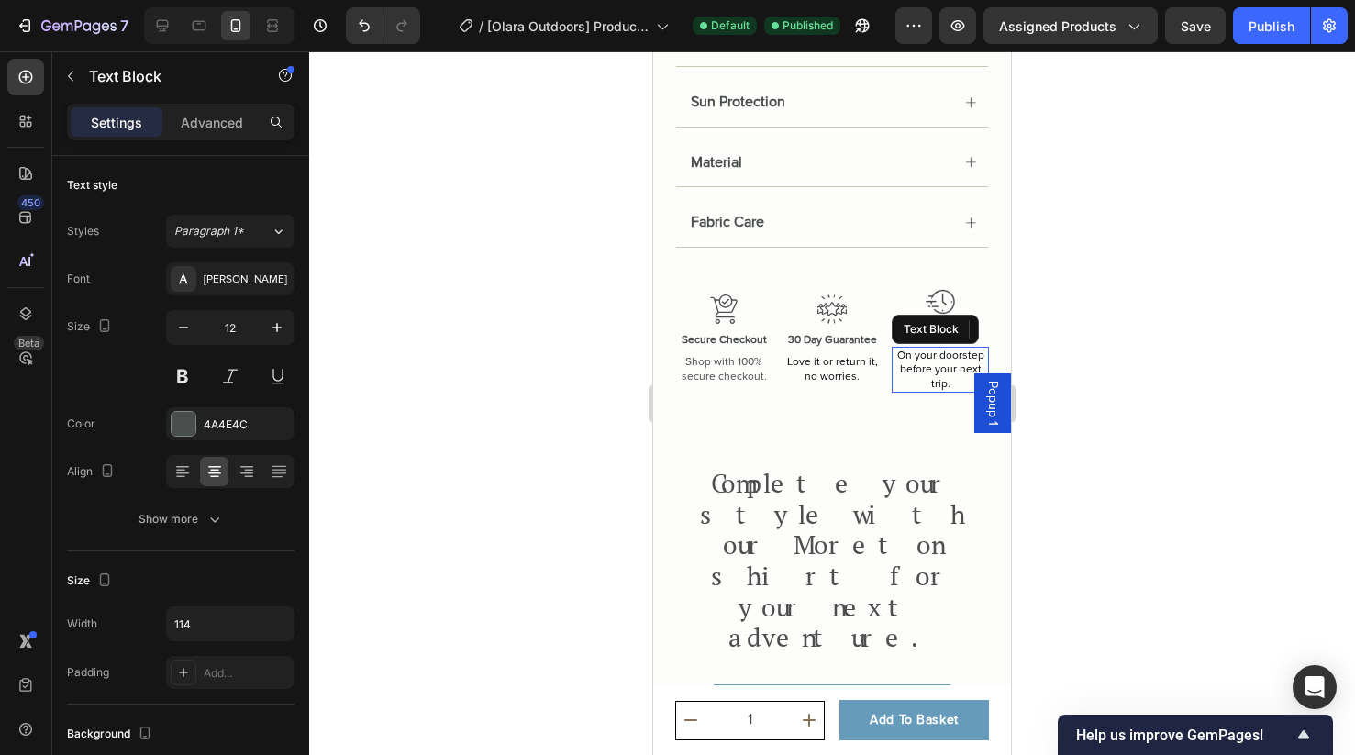
click at [947, 371] on span "On your doorstep before your next trip." at bounding box center [940, 370] width 87 height 42
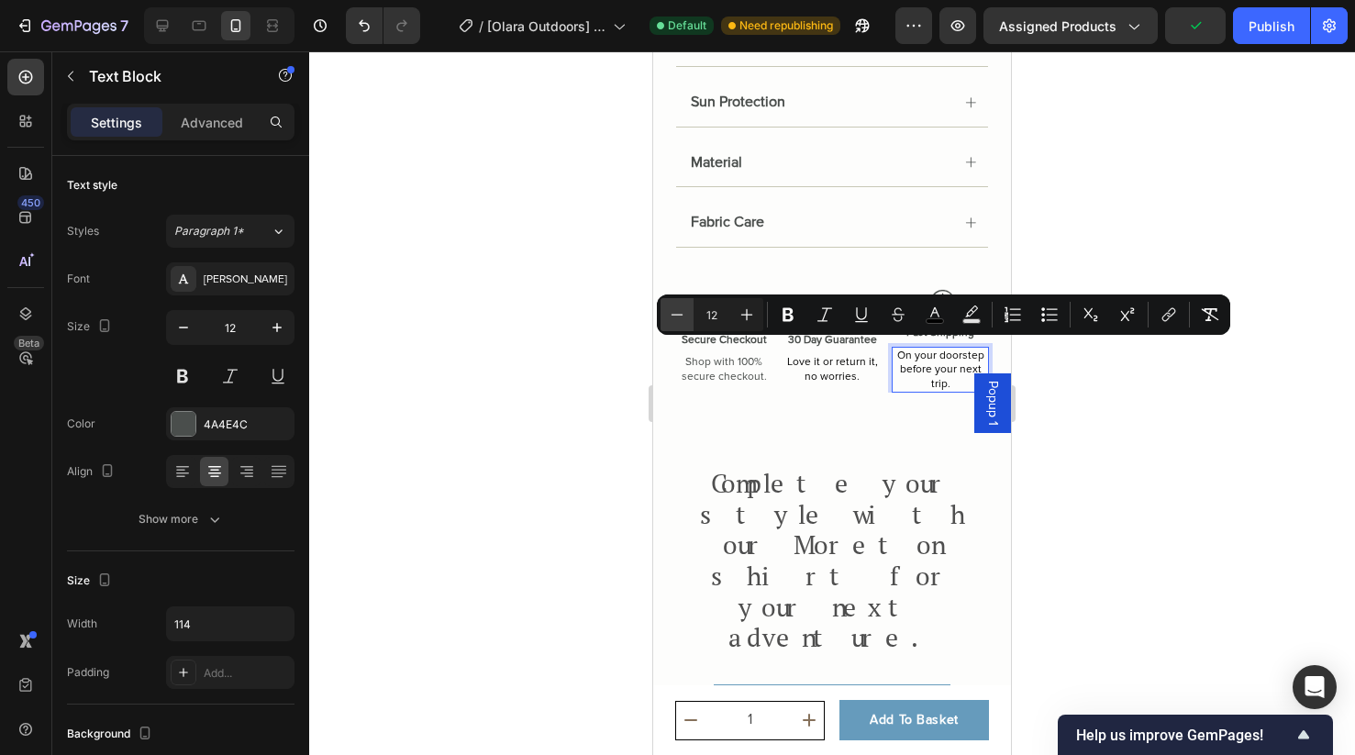
click at [671, 313] on icon "Editor contextual toolbar" at bounding box center [677, 314] width 18 height 18
type input "11"
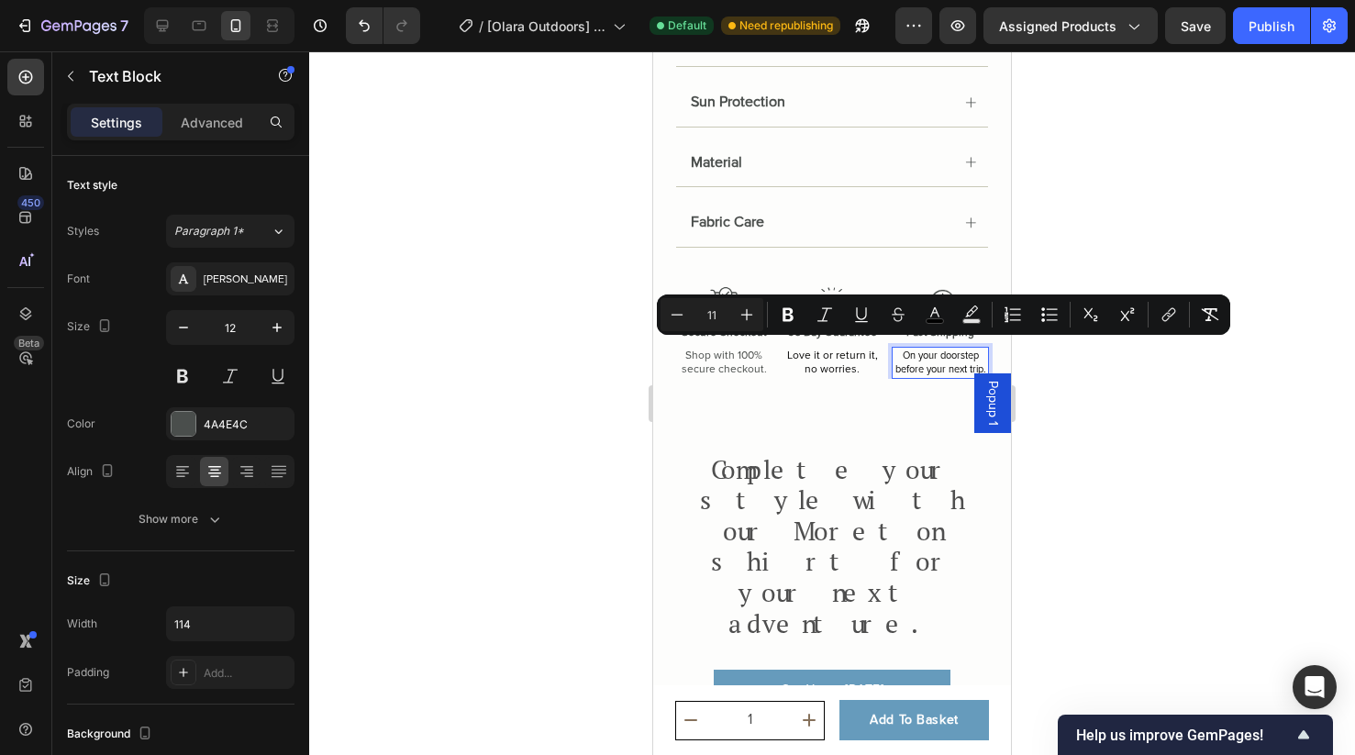
click at [1080, 371] on div at bounding box center [832, 402] width 1046 height 703
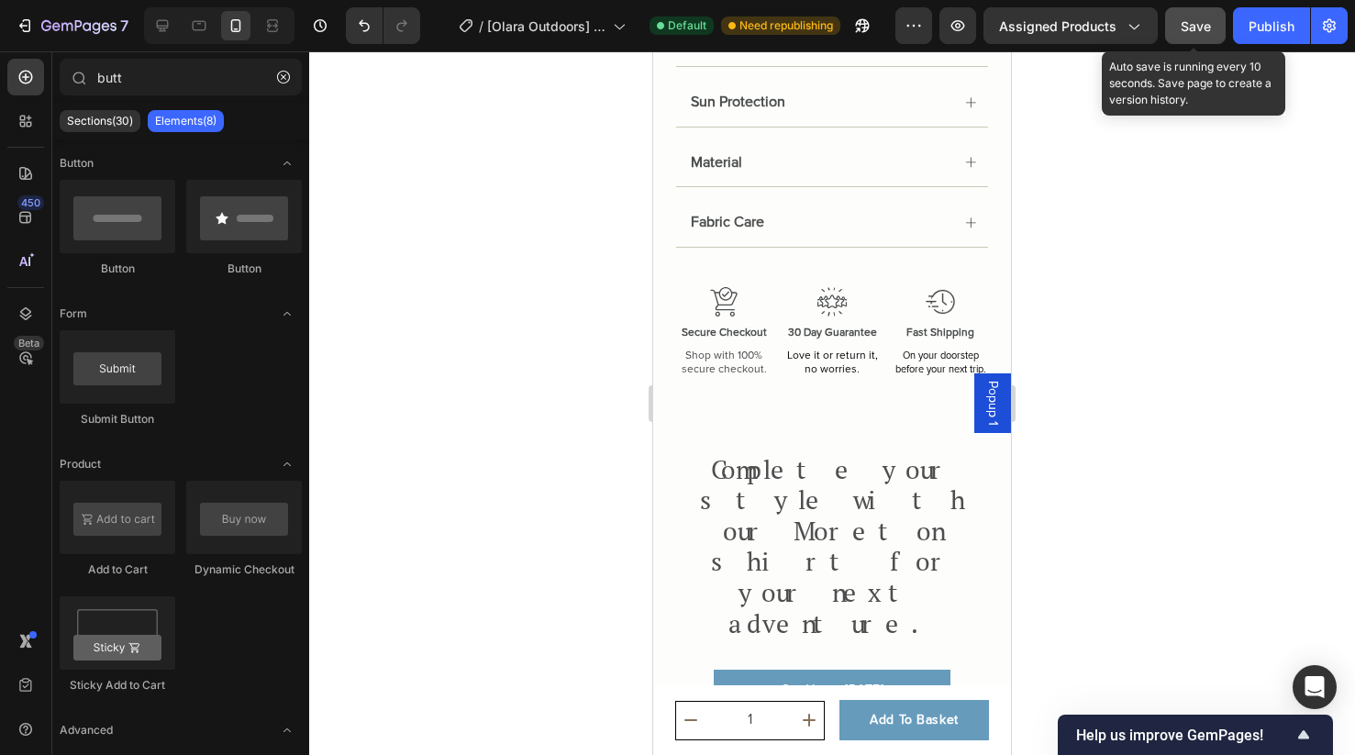
click at [1201, 37] on button "Save" at bounding box center [1195, 25] width 61 height 37
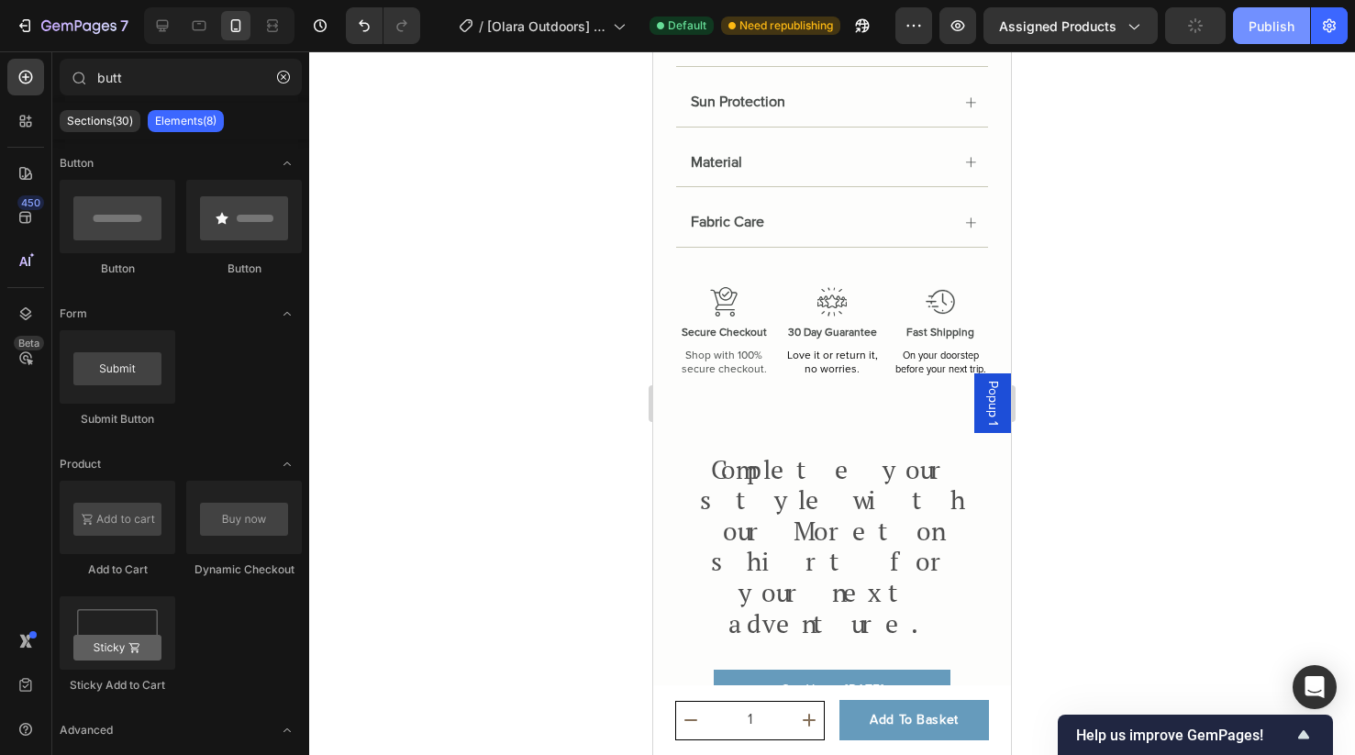
click at [1278, 35] on div "Publish" at bounding box center [1271, 26] width 46 height 19
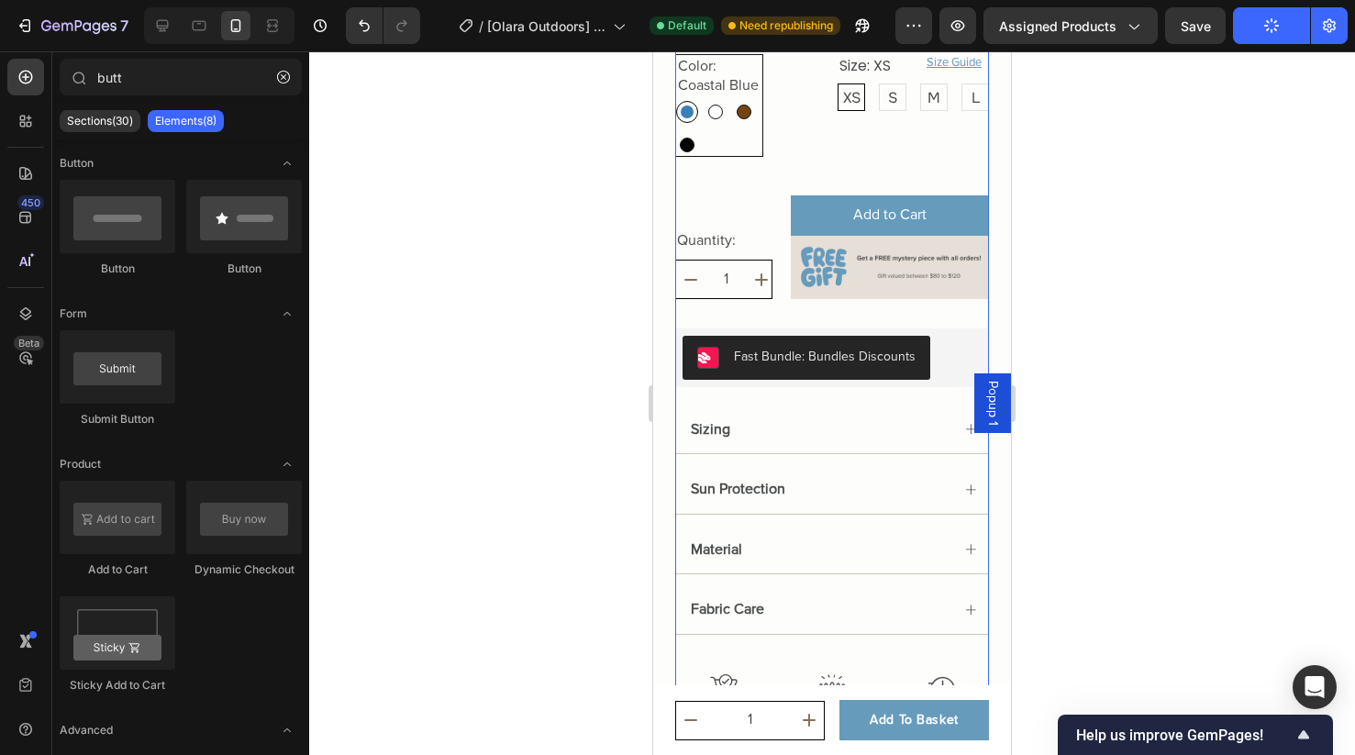
scroll to position [923, 0]
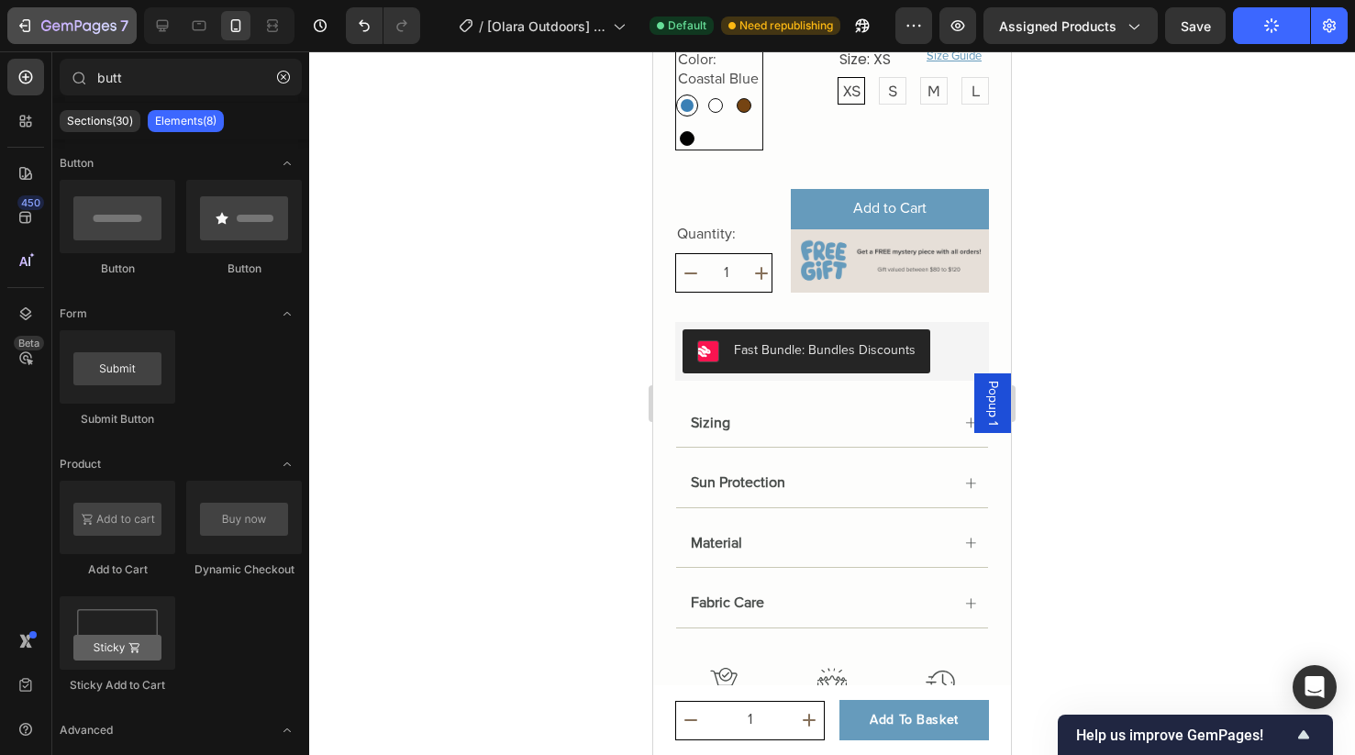
click at [105, 29] on icon "button" at bounding box center [78, 27] width 75 height 16
